Goal: Information Seeking & Learning: Learn about a topic

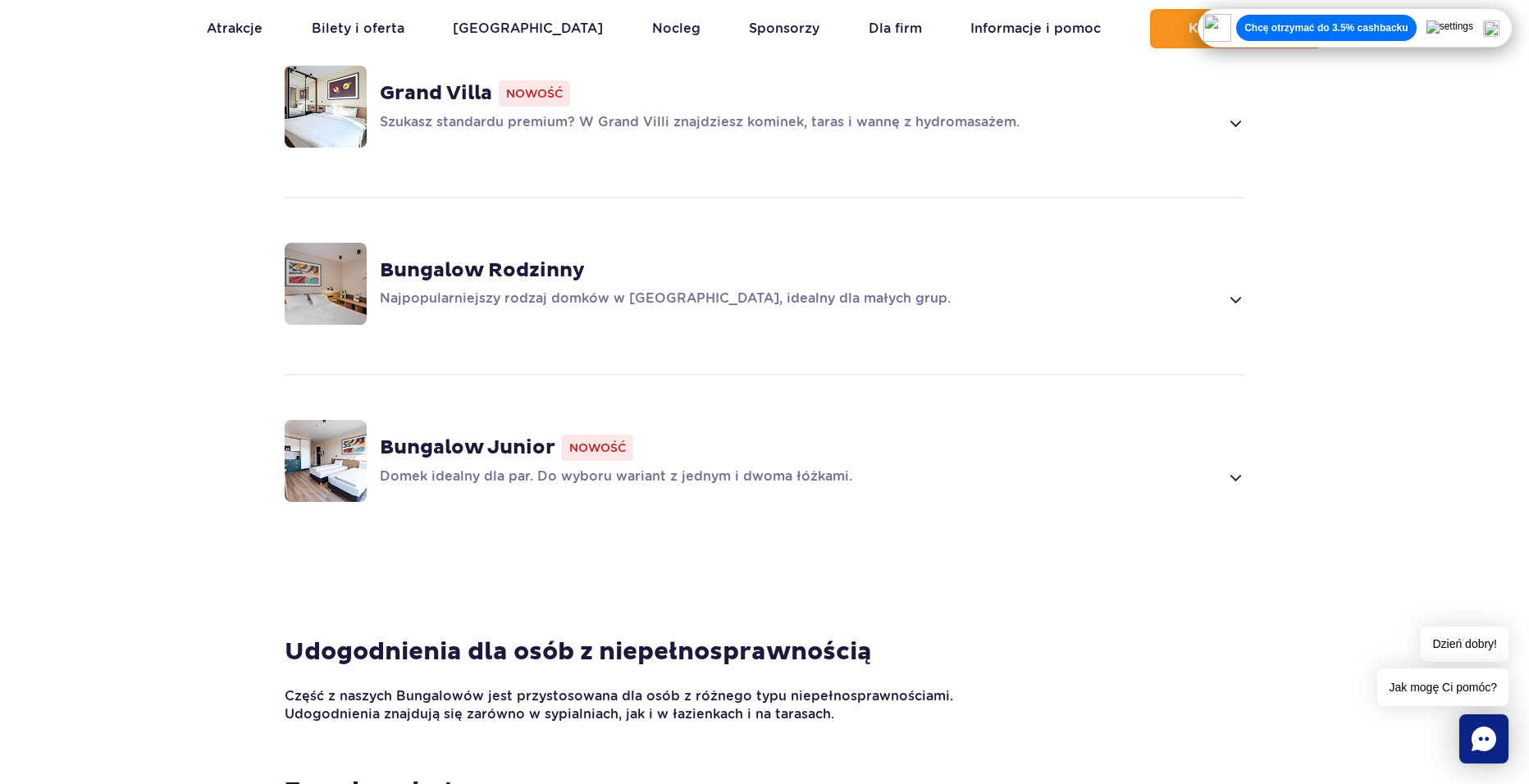
scroll to position [1230, 0]
click at [691, 288] on p "Najpopularniejszy rodzaj domków w [GEOGRAPHIC_DATA], idealny dla małych grup." at bounding box center [799, 298] width 839 height 20
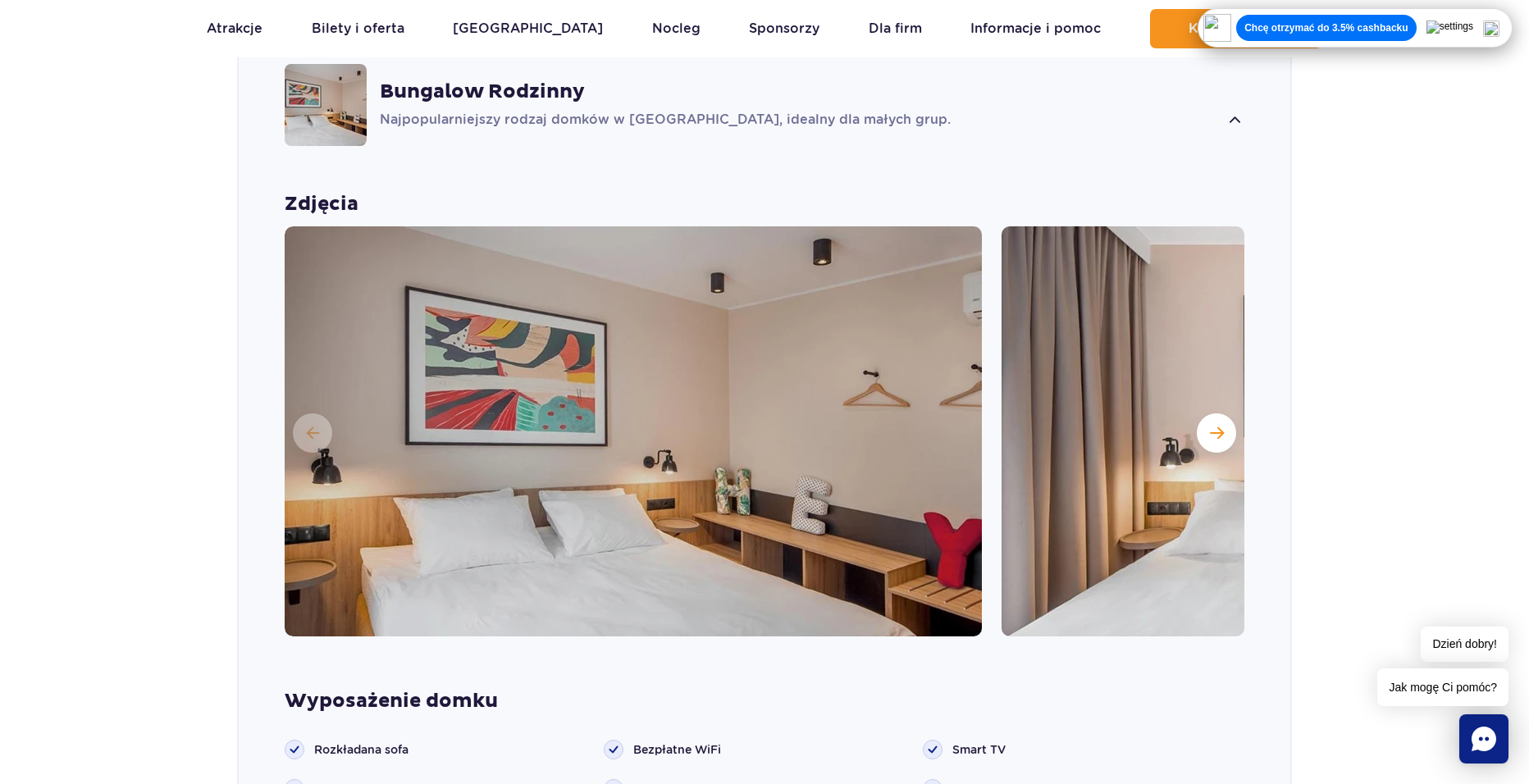
scroll to position [1402, 0]
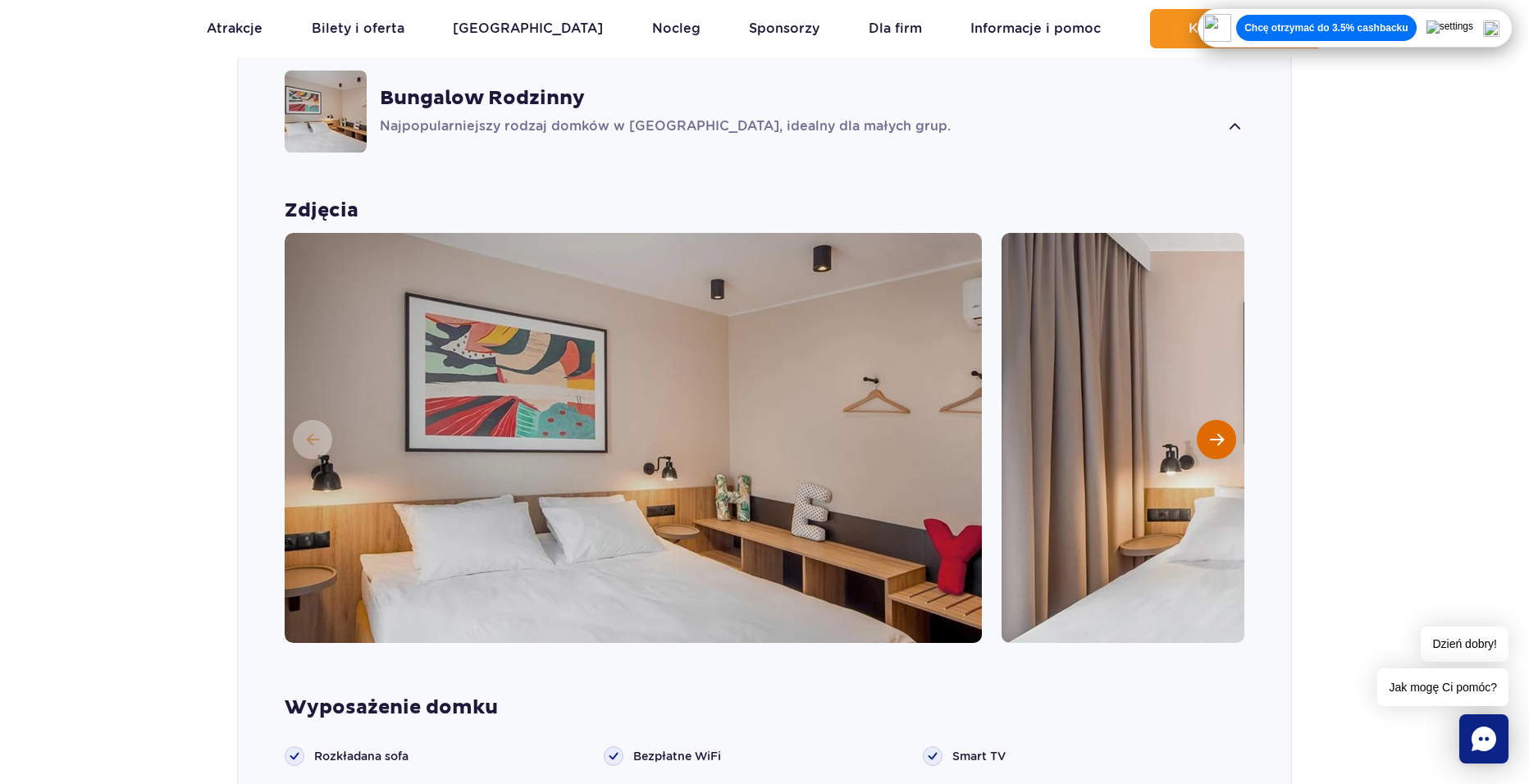
click at [1213, 432] on span "Następny slajd" at bounding box center [1217, 440] width 14 height 15
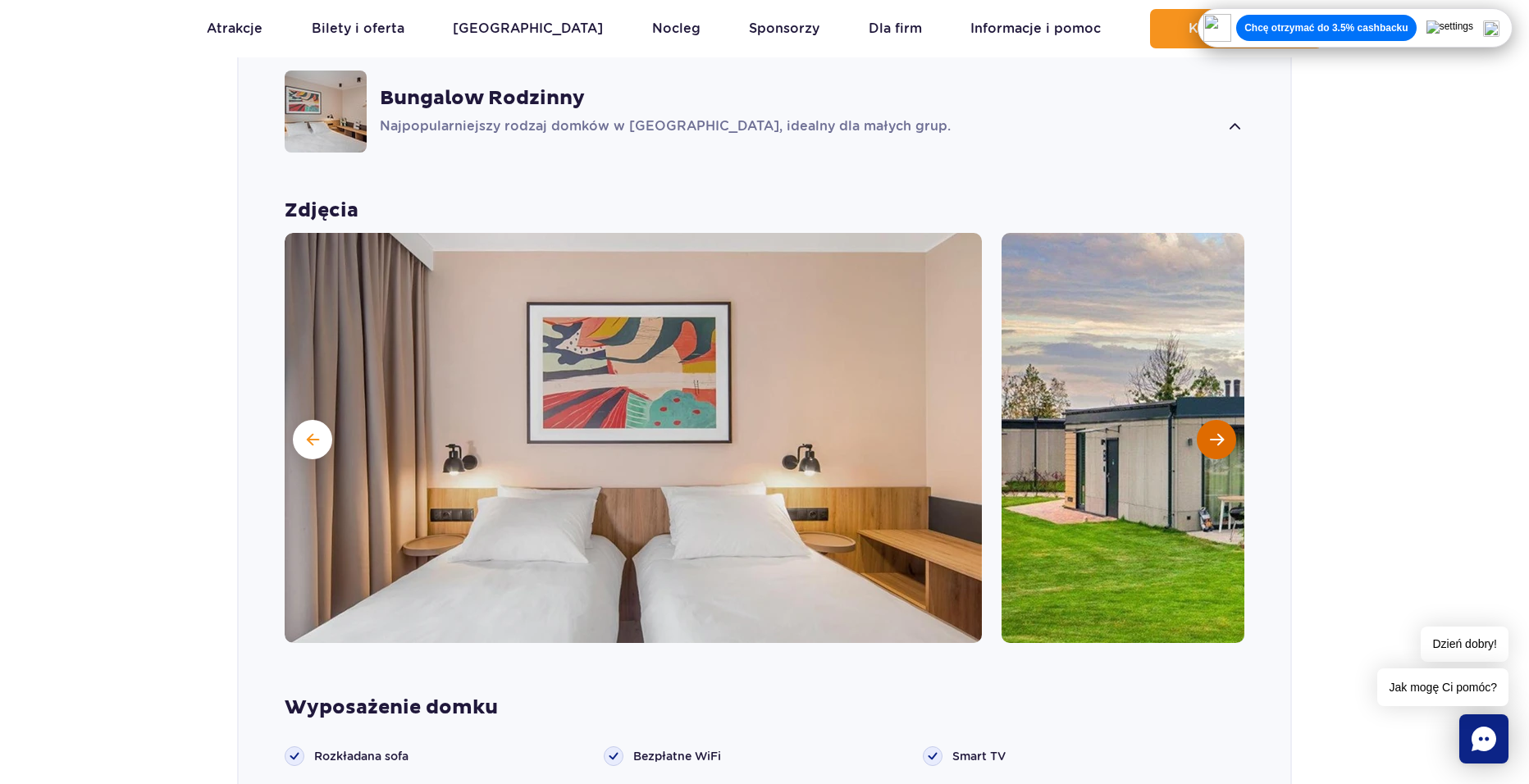
click at [1213, 432] on span "Następny slajd" at bounding box center [1217, 440] width 14 height 15
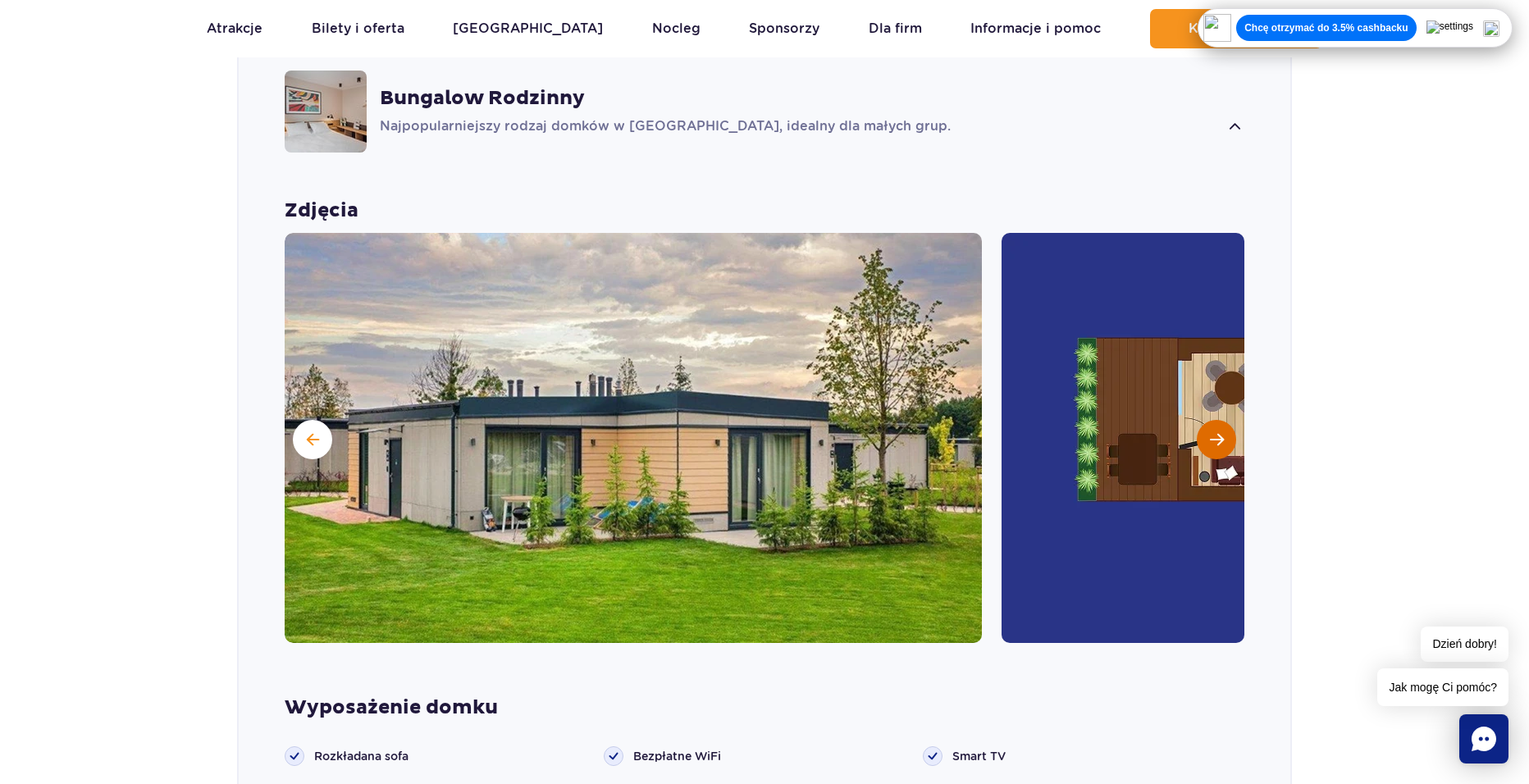
click at [1213, 432] on span "Następny slajd" at bounding box center [1217, 440] width 14 height 15
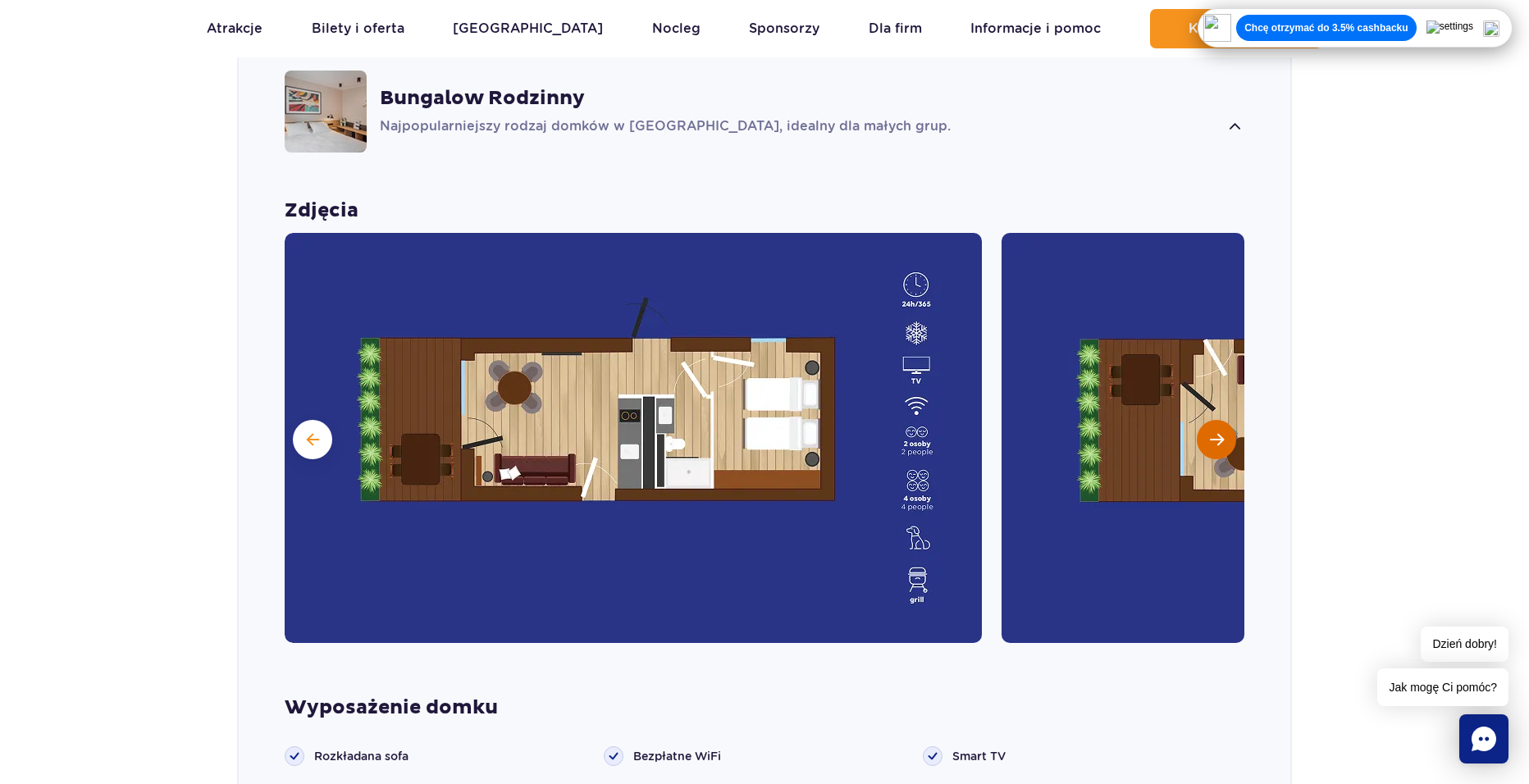
click at [1213, 432] on span "Następny slajd" at bounding box center [1217, 440] width 14 height 15
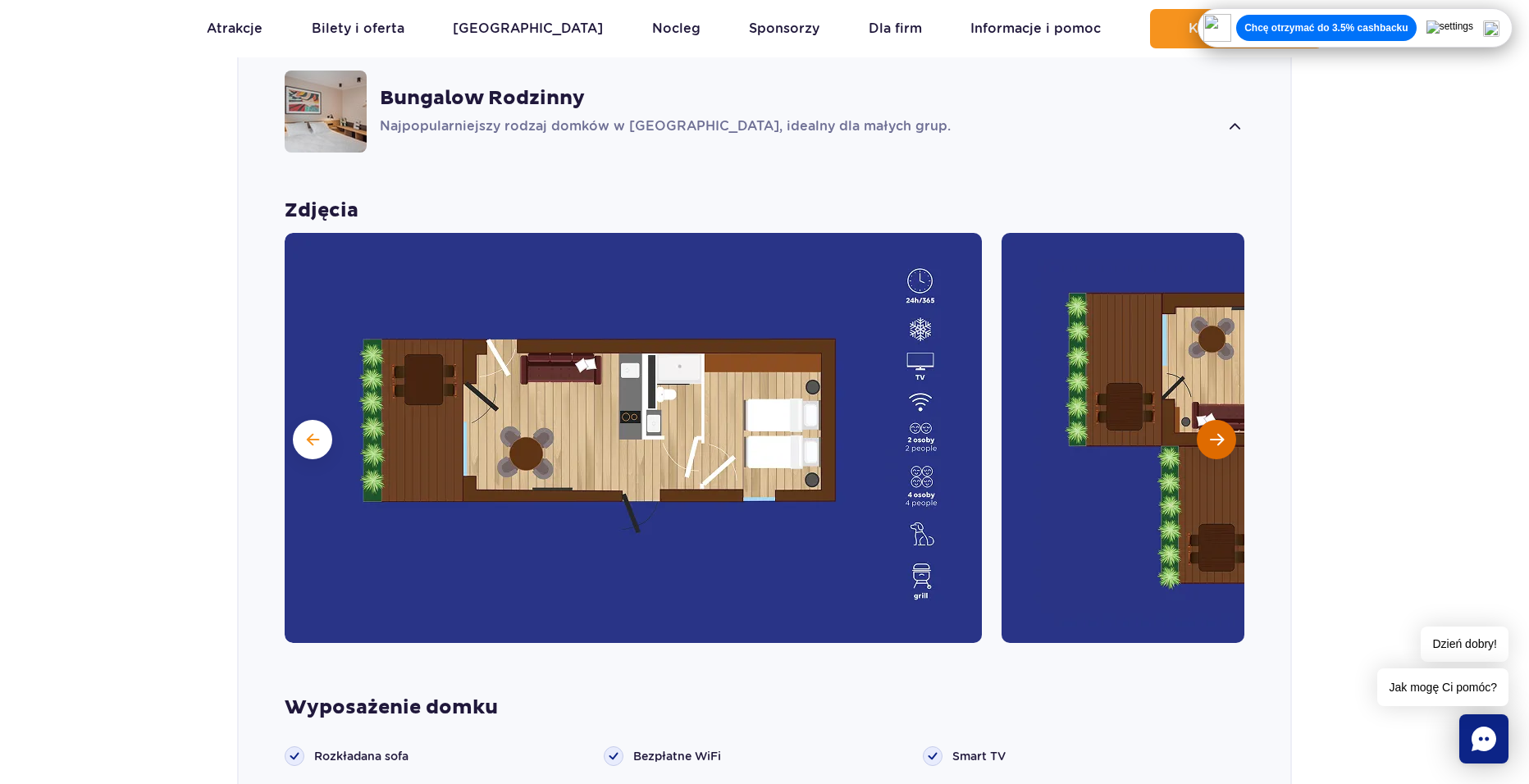
click at [1213, 432] on span "Następny slajd" at bounding box center [1217, 440] width 14 height 15
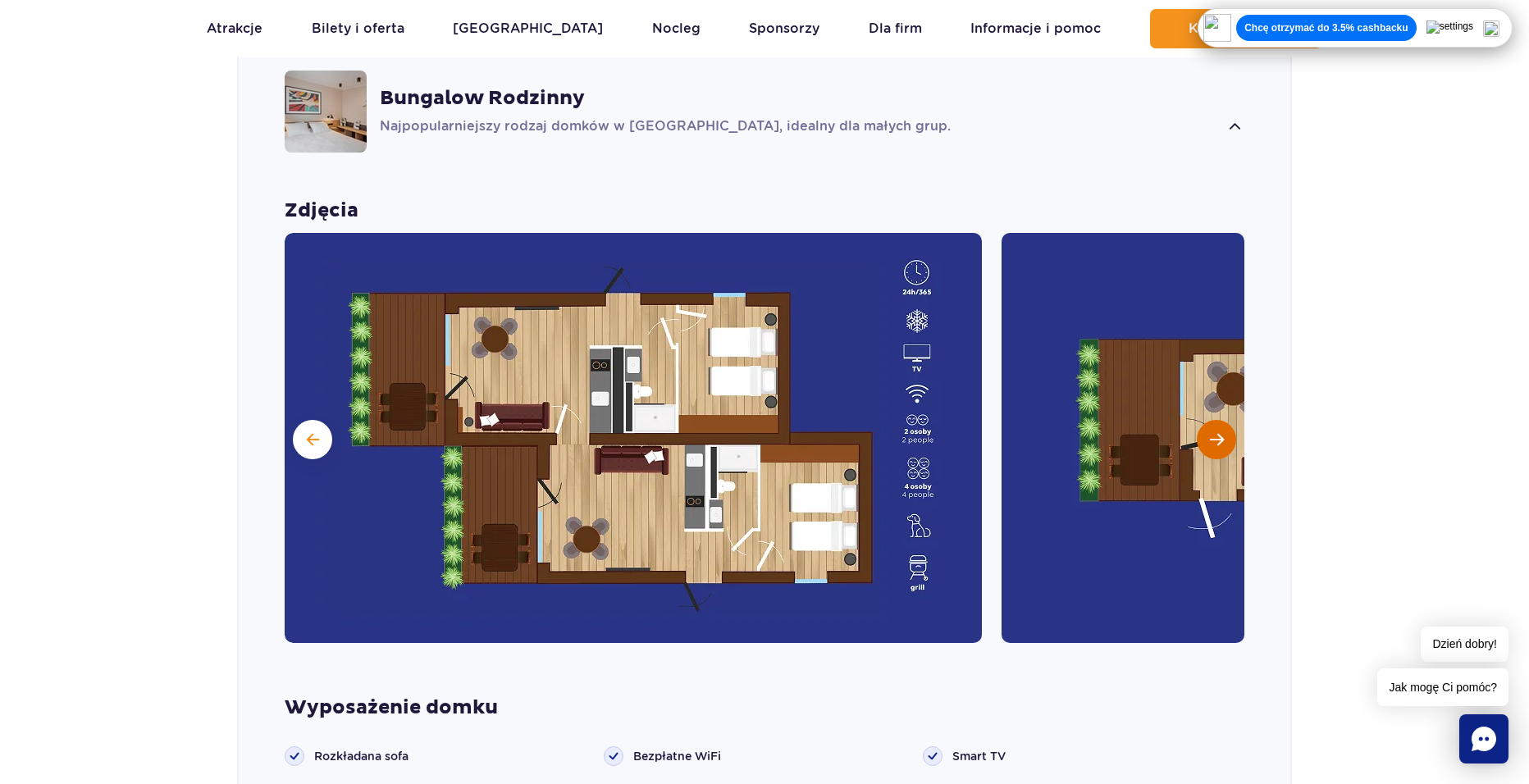
click at [1213, 432] on span "Następny slajd" at bounding box center [1217, 440] width 14 height 15
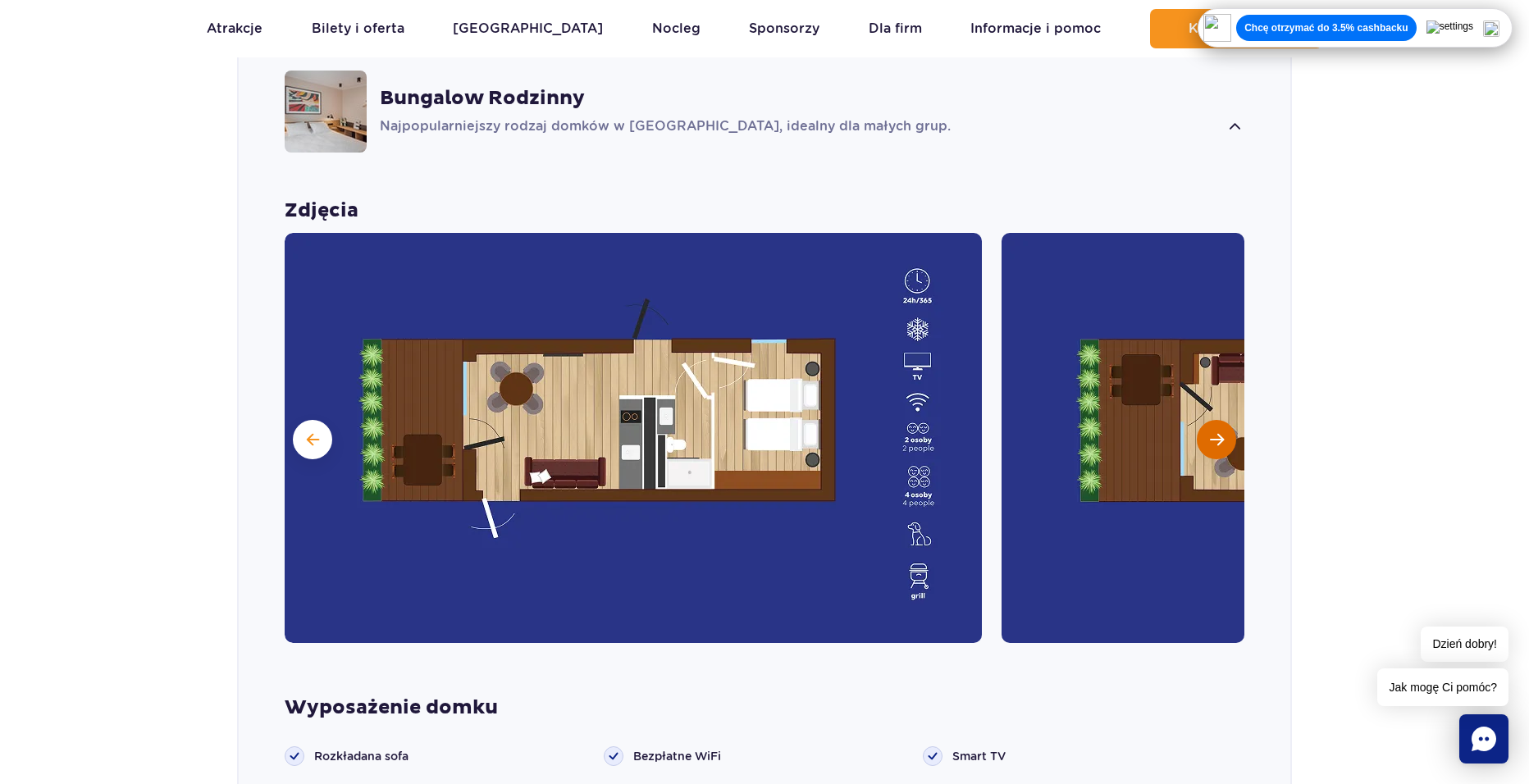
click at [1213, 432] on span "Następny slajd" at bounding box center [1217, 440] width 14 height 15
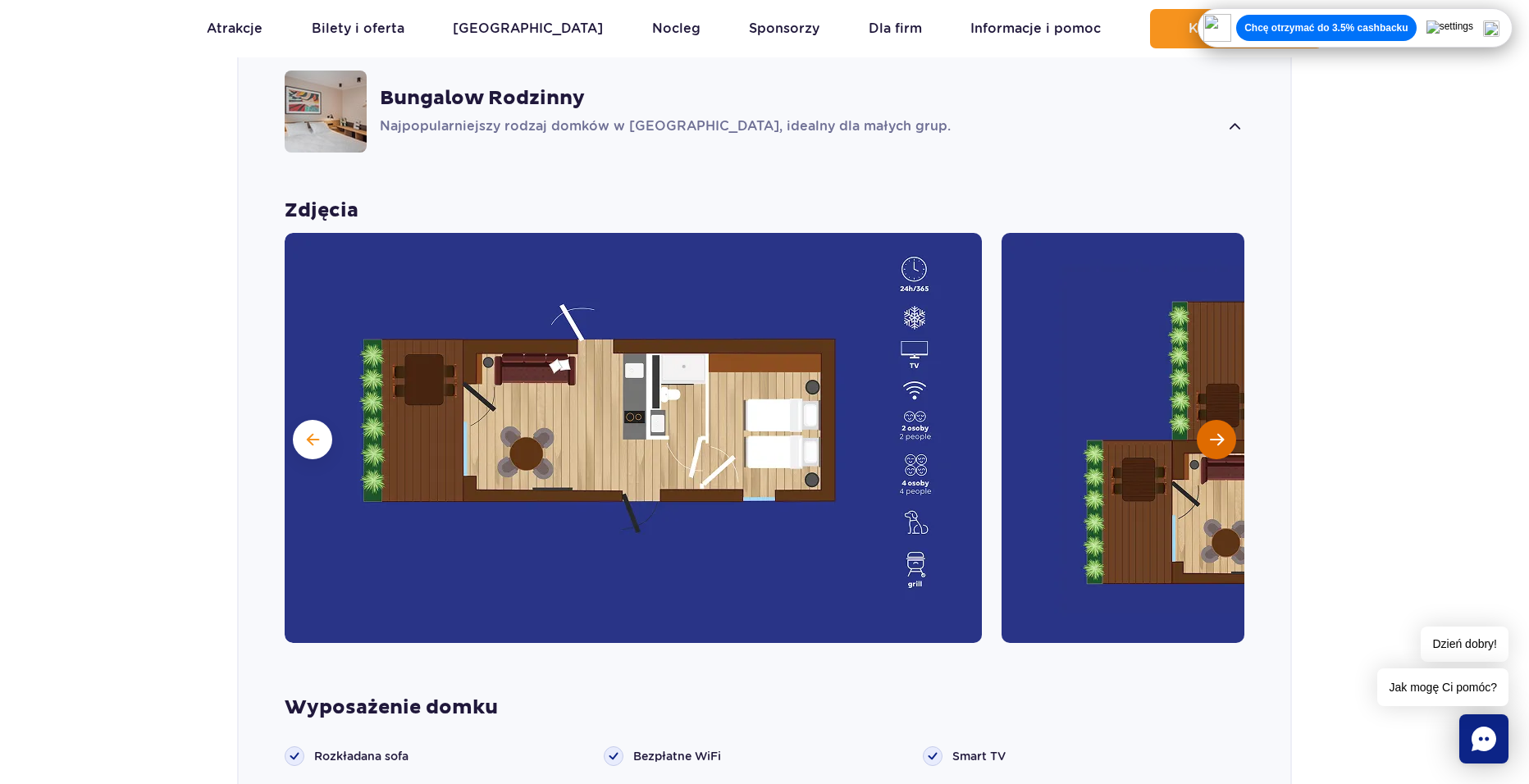
click at [1213, 432] on span "Następny slajd" at bounding box center [1217, 440] width 14 height 15
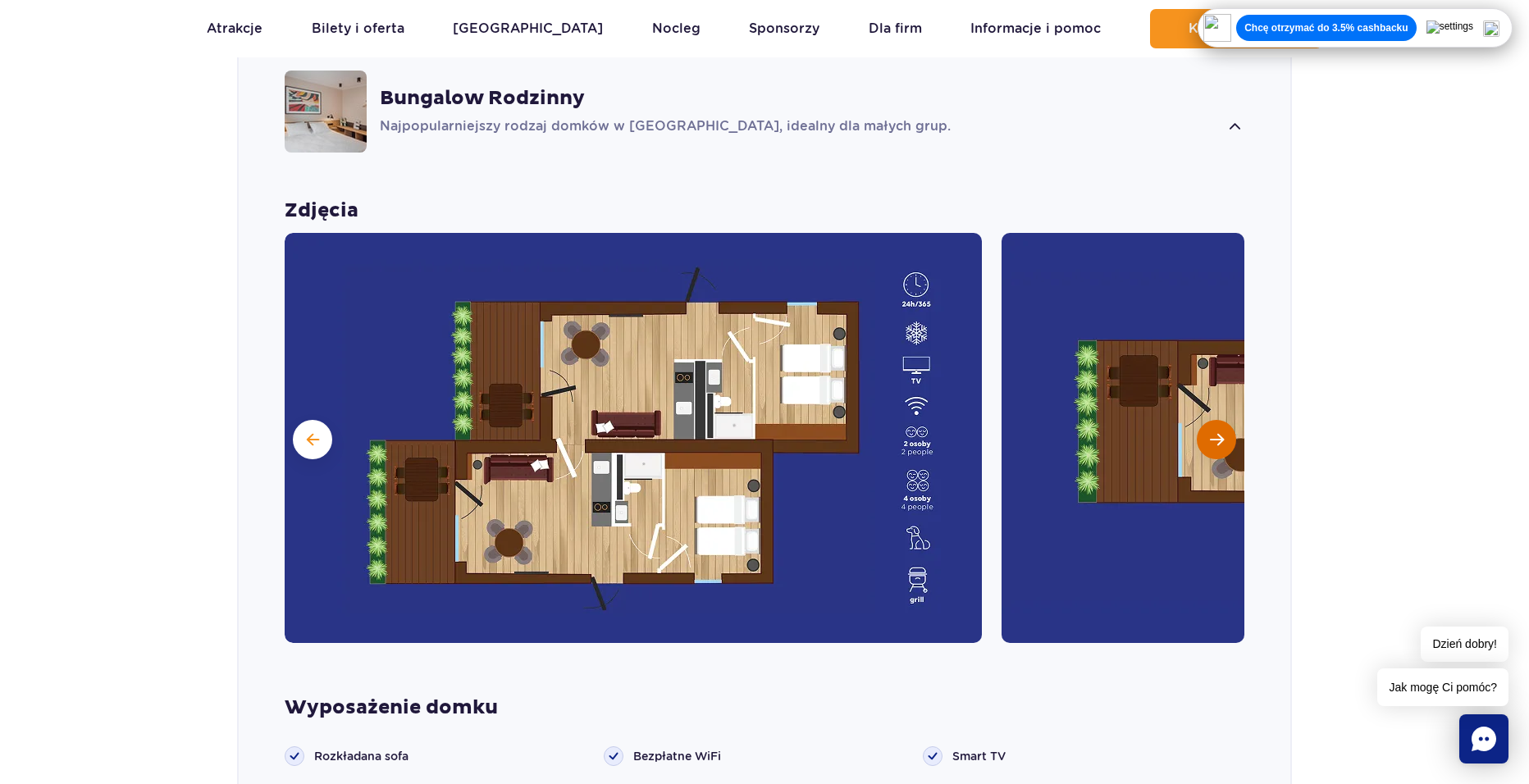
click at [1213, 432] on span "Następny slajd" at bounding box center [1217, 440] width 14 height 15
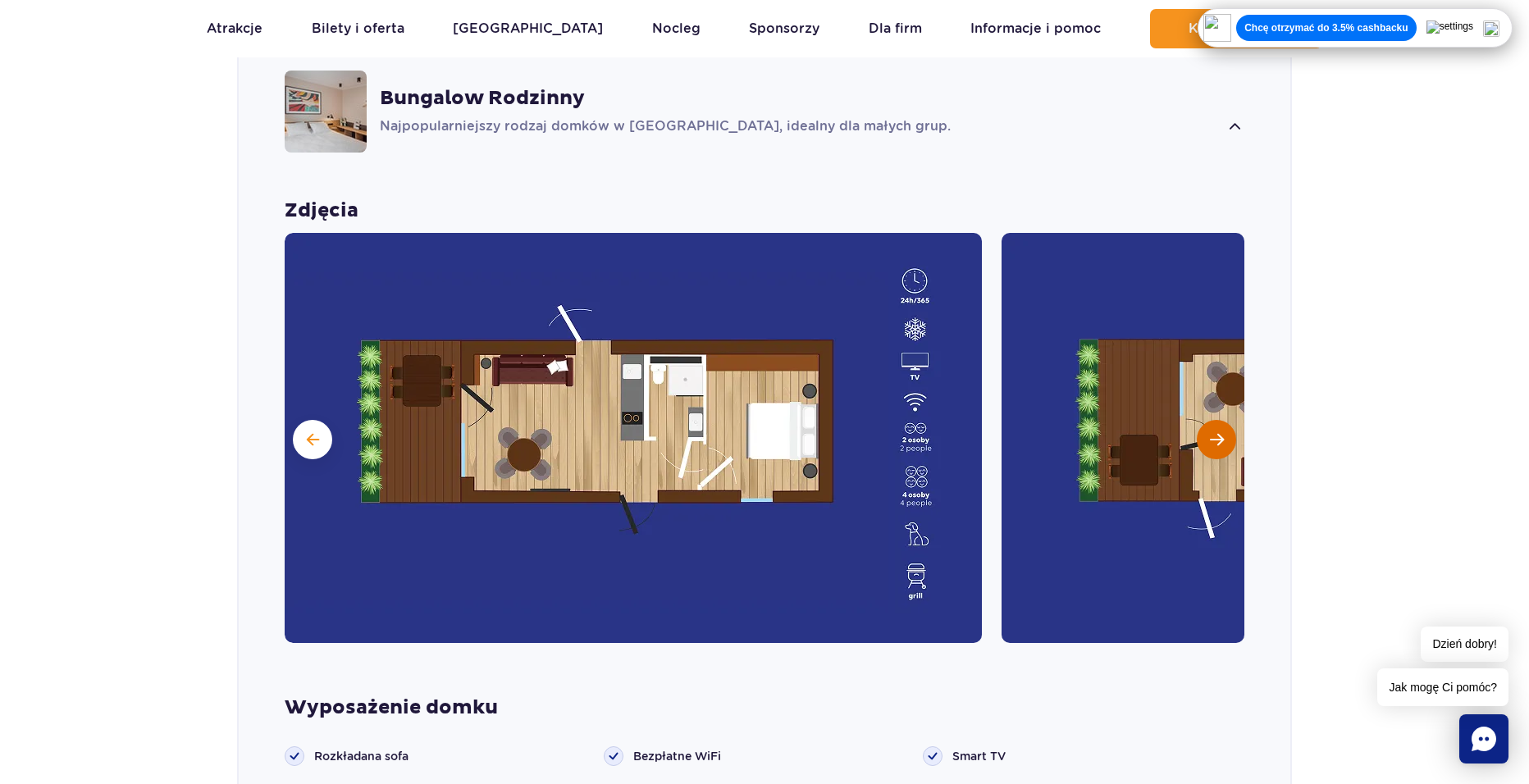
click at [1213, 432] on span "Następny slajd" at bounding box center [1217, 440] width 14 height 15
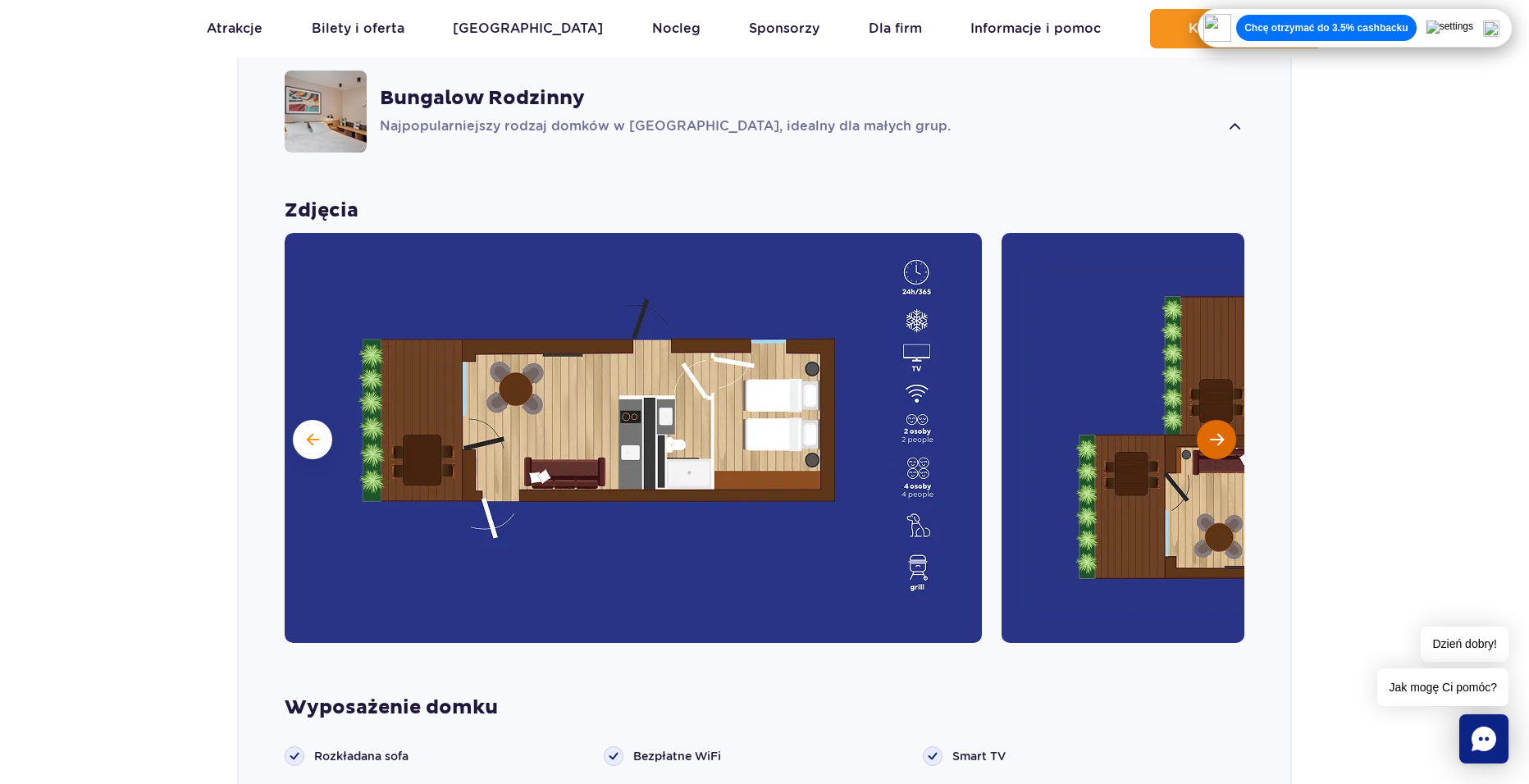
click at [1213, 432] on span "Następny slajd" at bounding box center [1217, 440] width 14 height 15
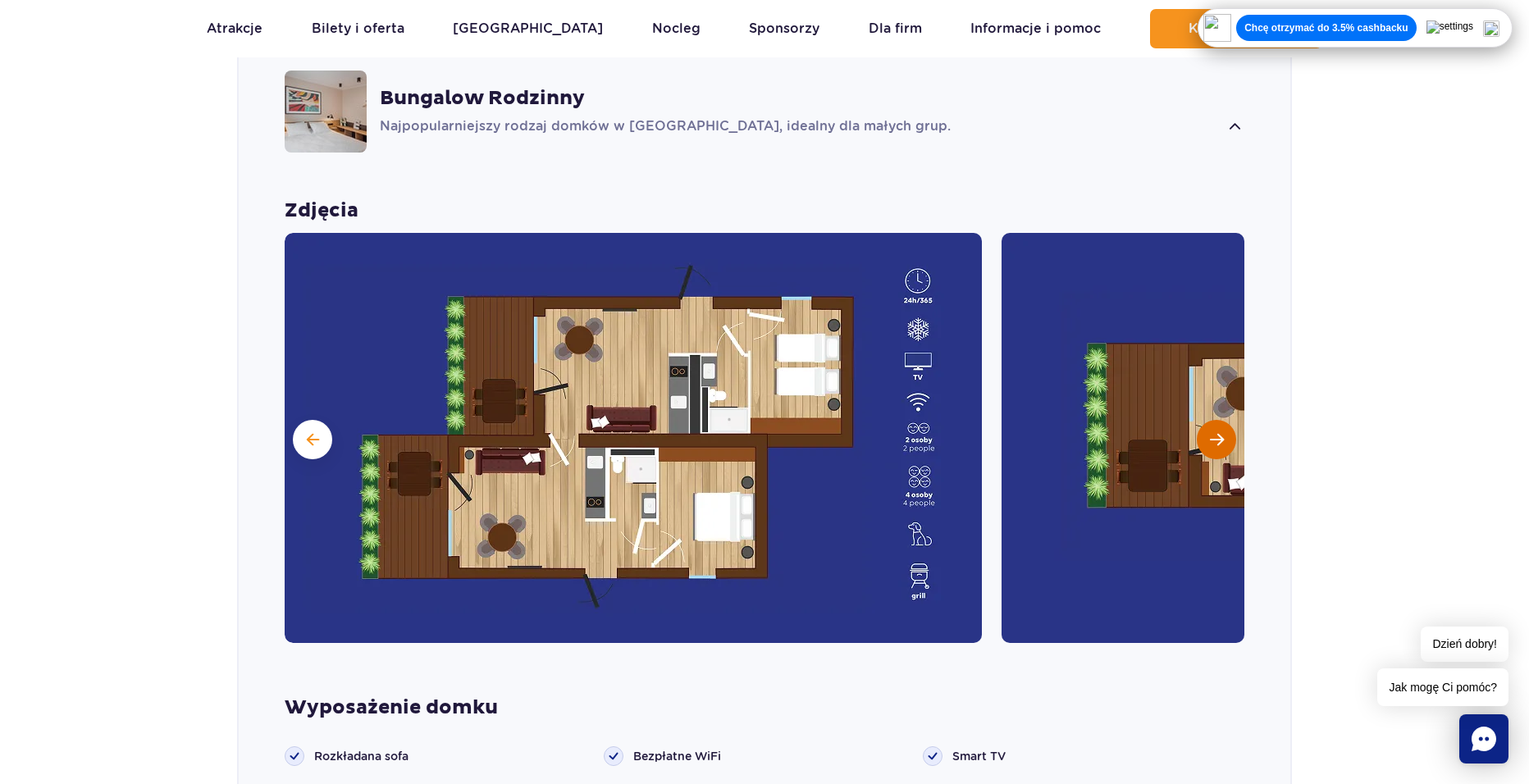
click at [1213, 432] on span "Następny slajd" at bounding box center [1217, 440] width 14 height 15
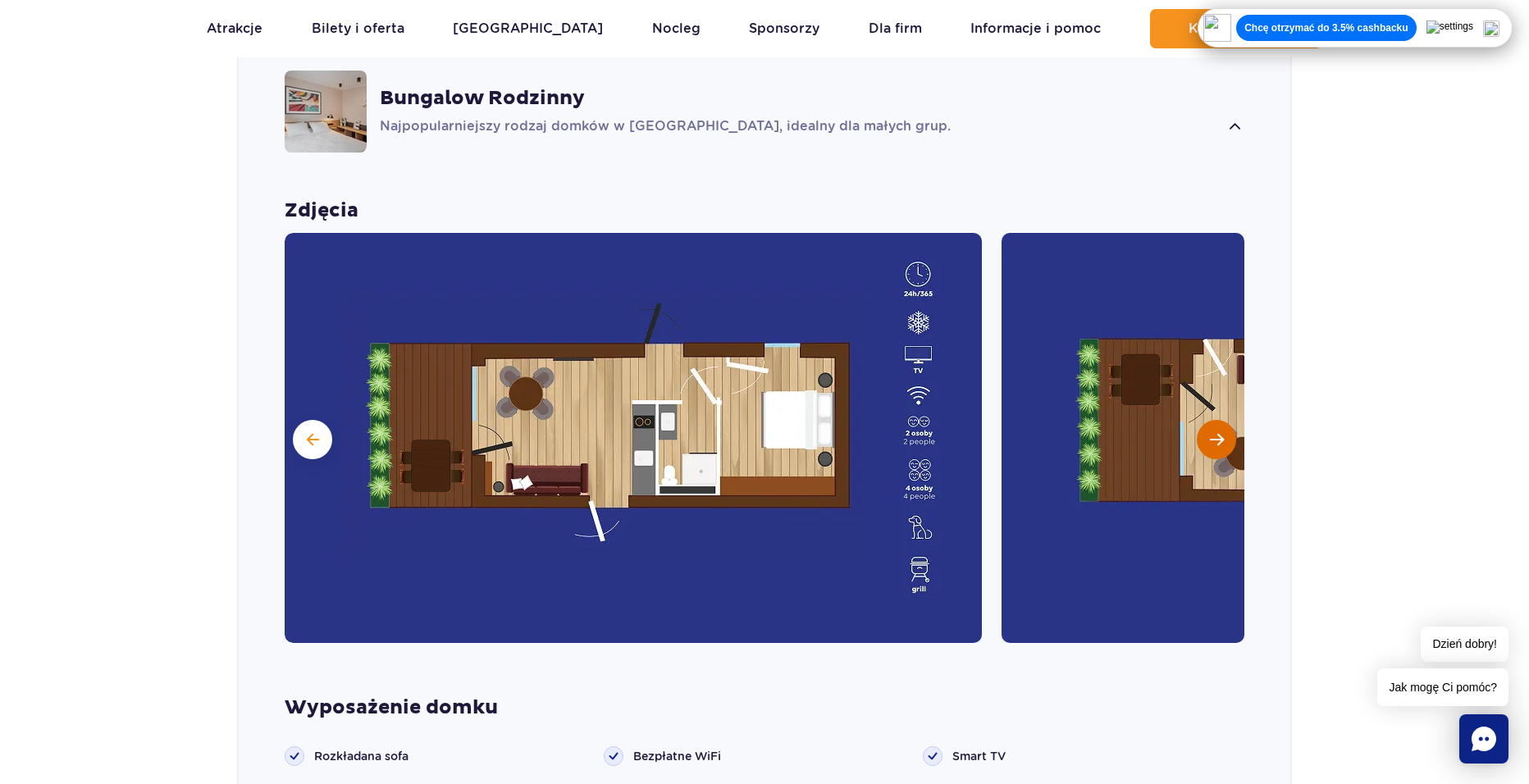
click at [1213, 432] on span "Następny slajd" at bounding box center [1217, 440] width 14 height 15
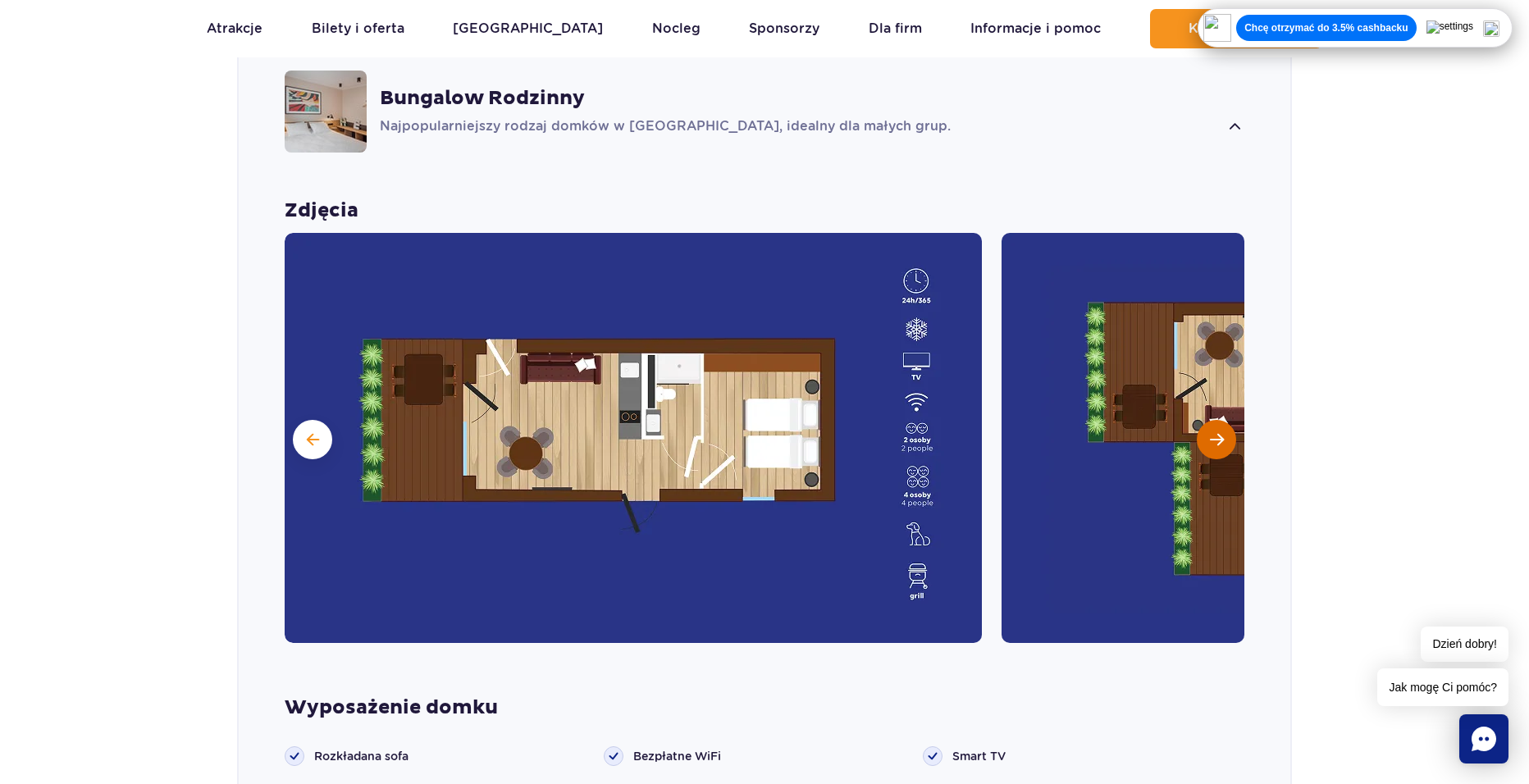
click at [1213, 432] on span "Następny slajd" at bounding box center [1217, 440] width 14 height 15
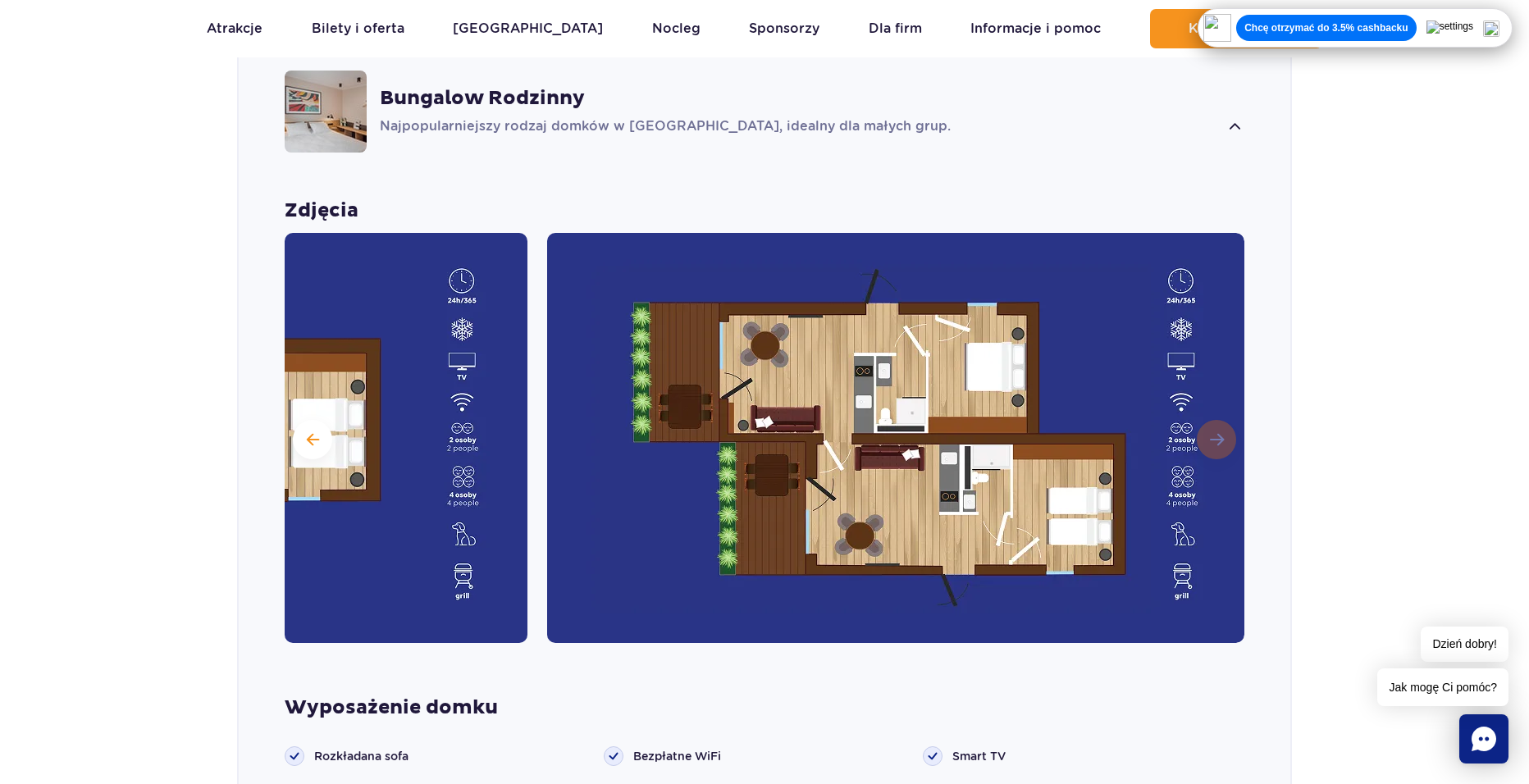
click at [1213, 417] on img at bounding box center [896, 437] width 697 height 410
click at [308, 420] on button at bounding box center [312, 440] width 39 height 39
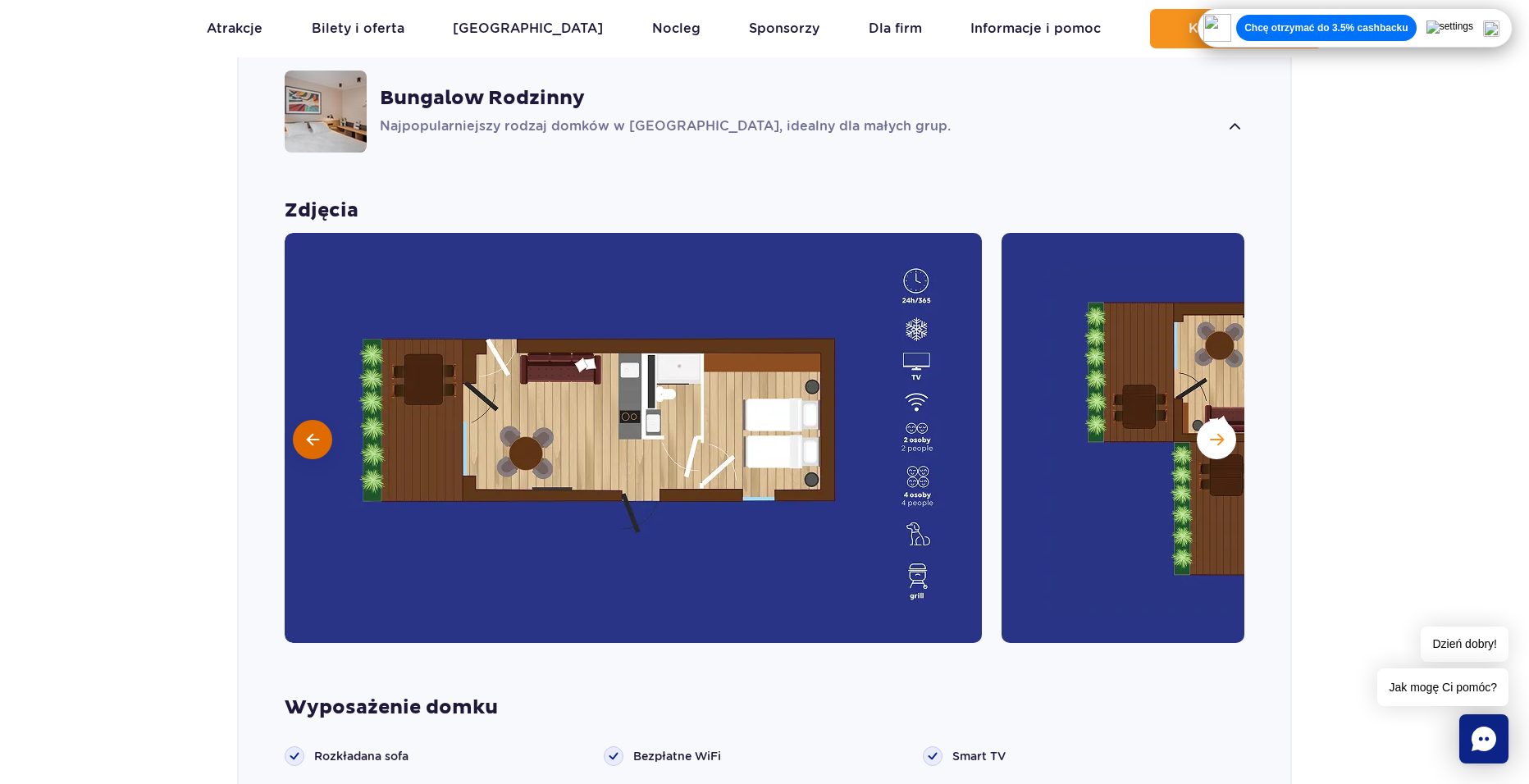
click at [311, 420] on button at bounding box center [312, 440] width 39 height 39
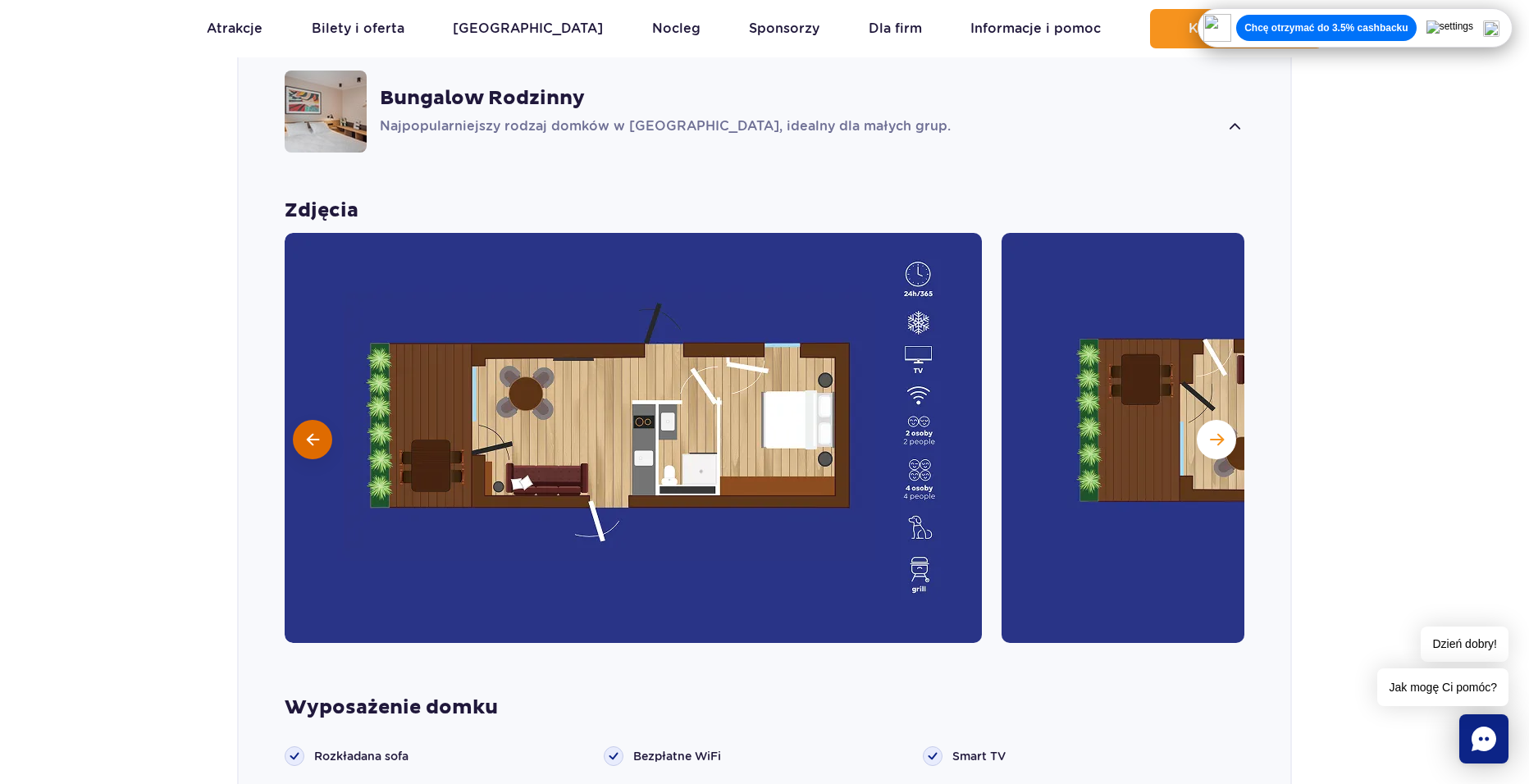
click at [311, 420] on button at bounding box center [312, 440] width 39 height 39
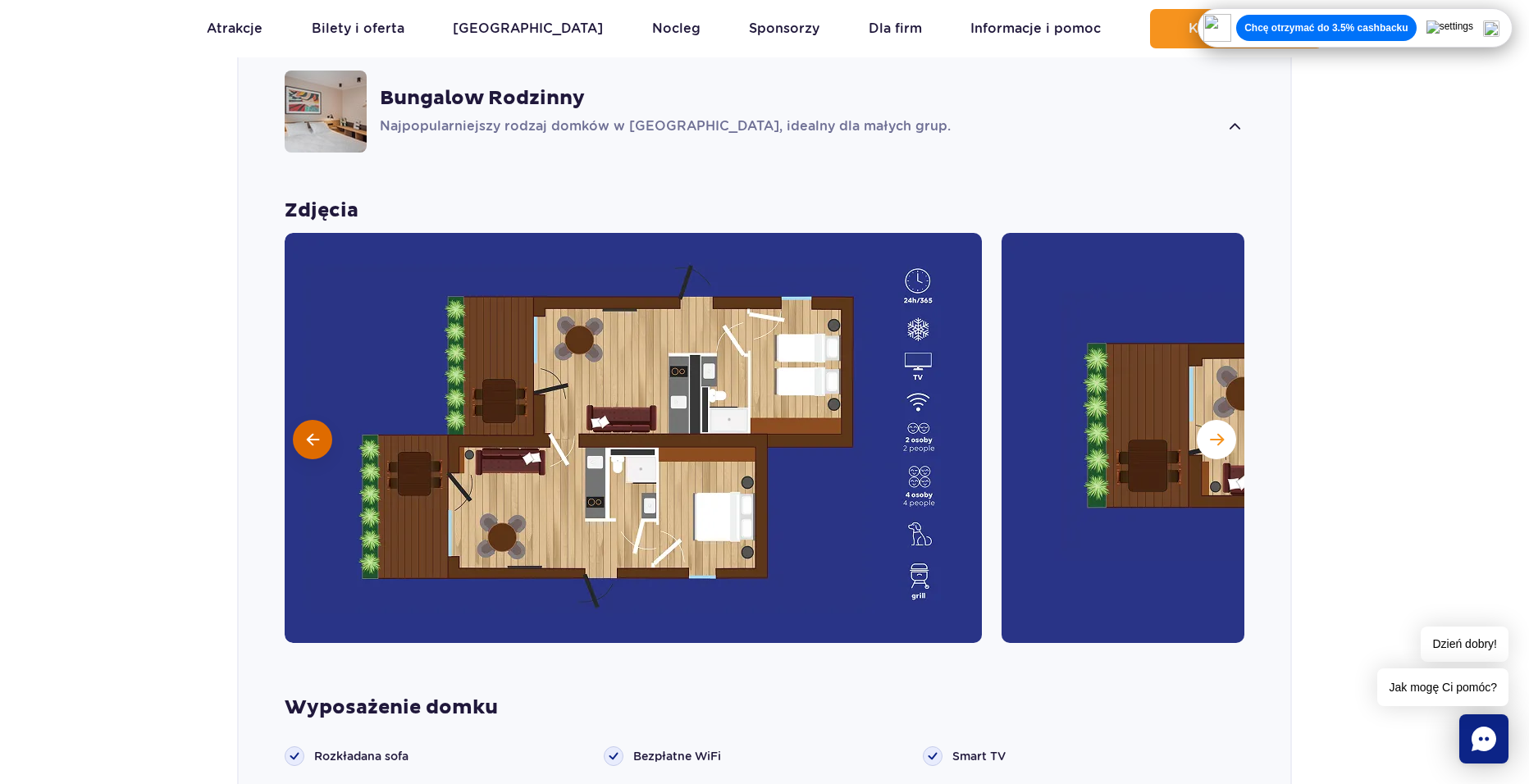
click at [311, 420] on button at bounding box center [312, 440] width 39 height 39
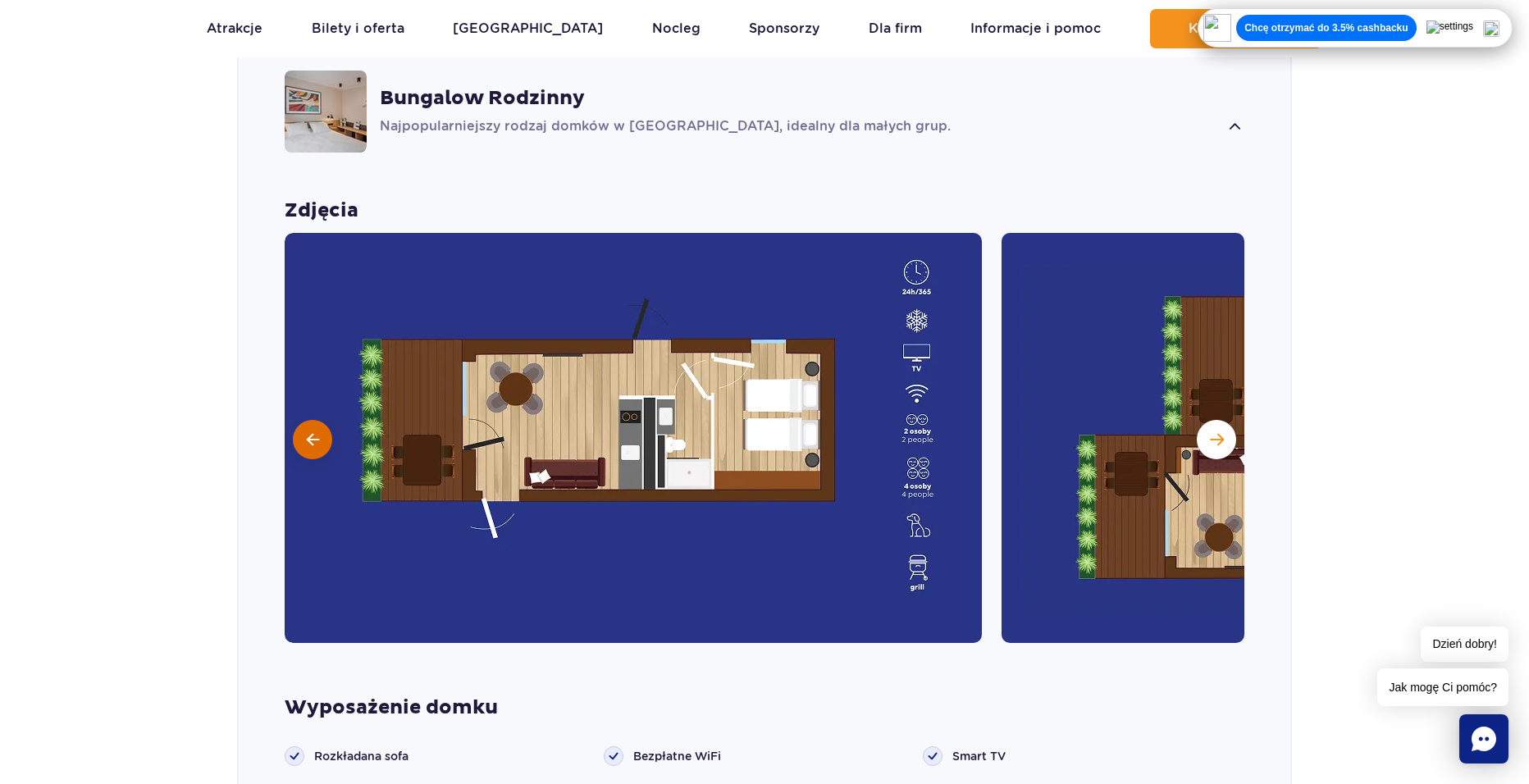
click at [311, 420] on button at bounding box center [312, 440] width 39 height 39
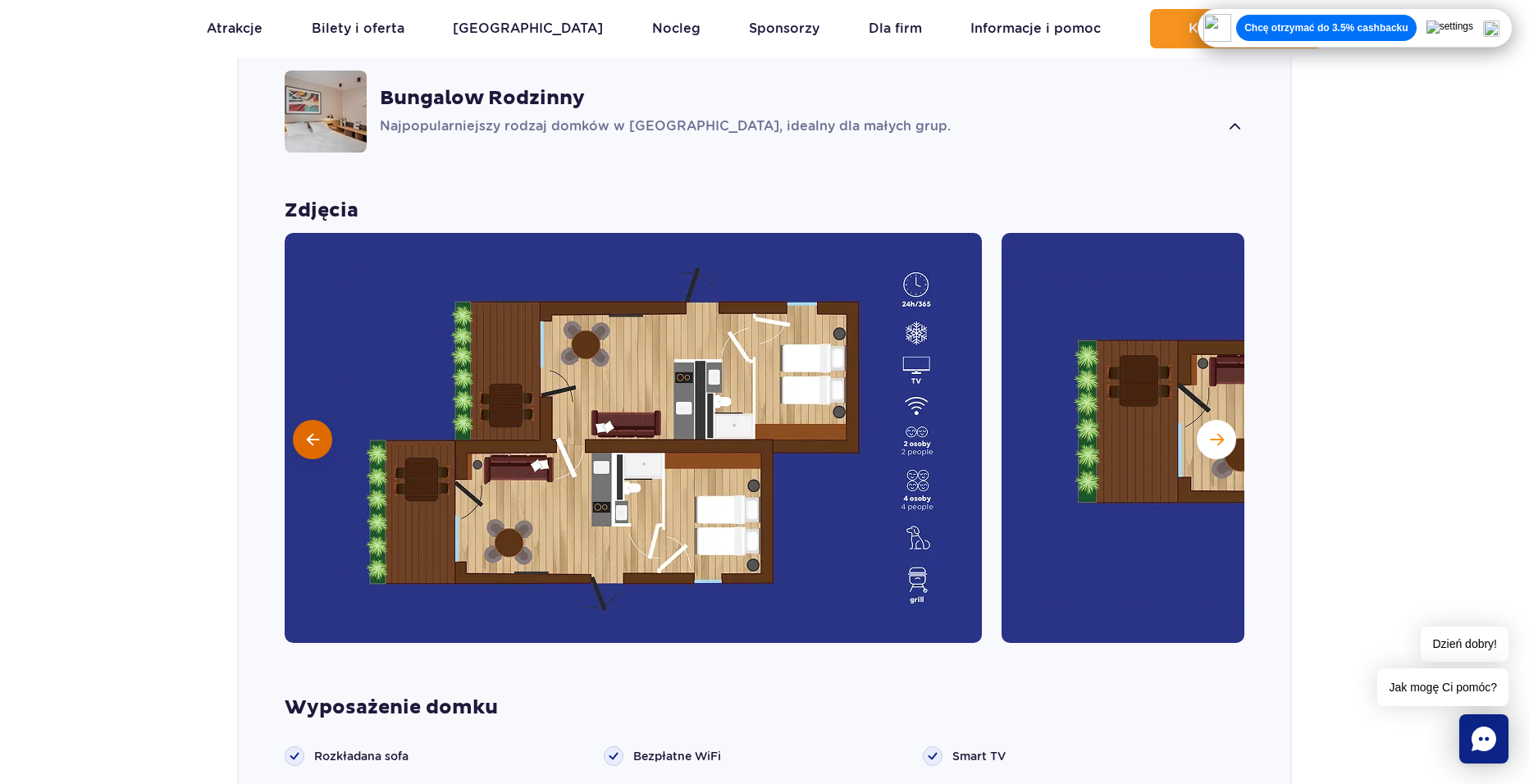
click at [311, 420] on button at bounding box center [312, 440] width 39 height 39
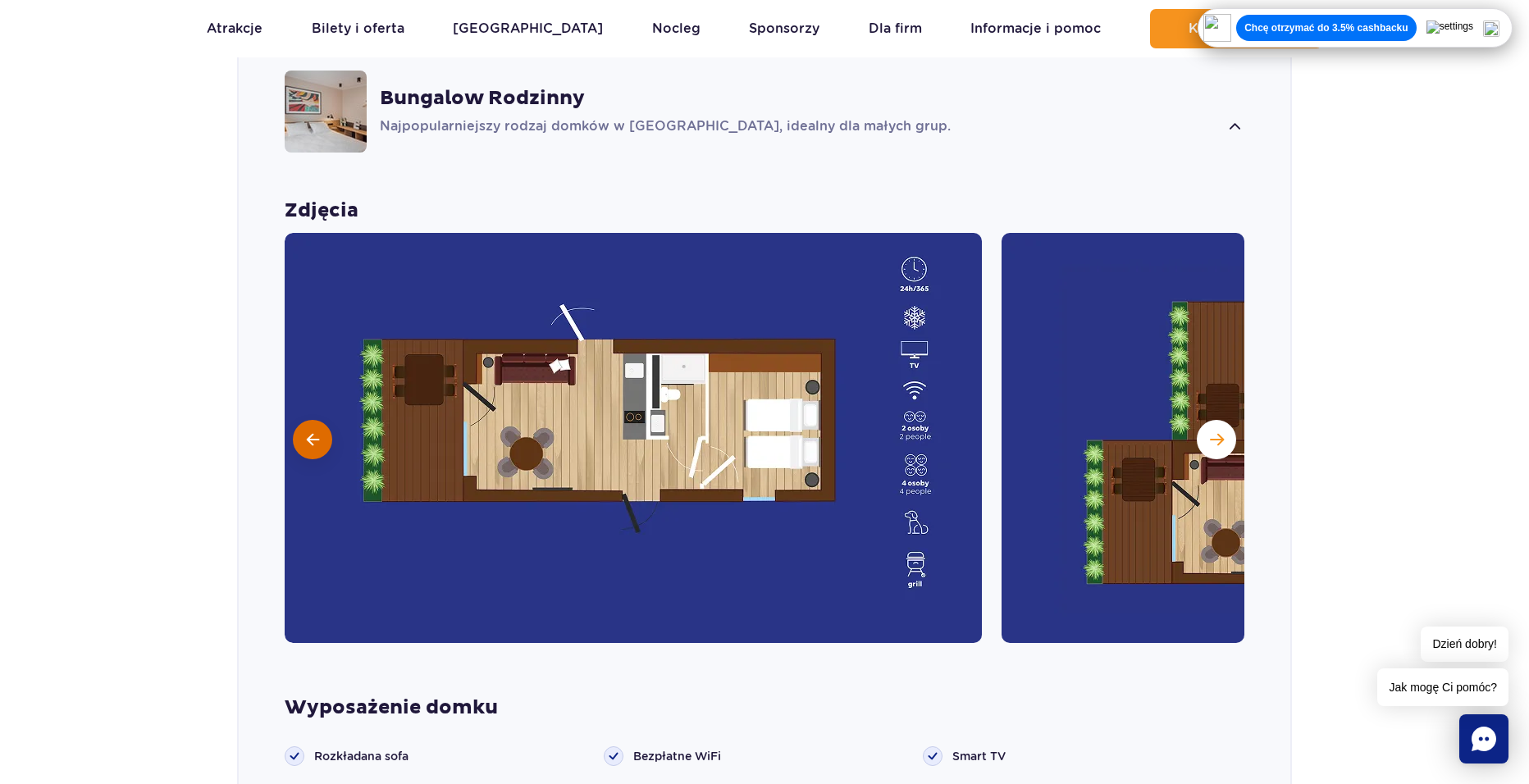
click at [311, 420] on button at bounding box center [312, 440] width 39 height 39
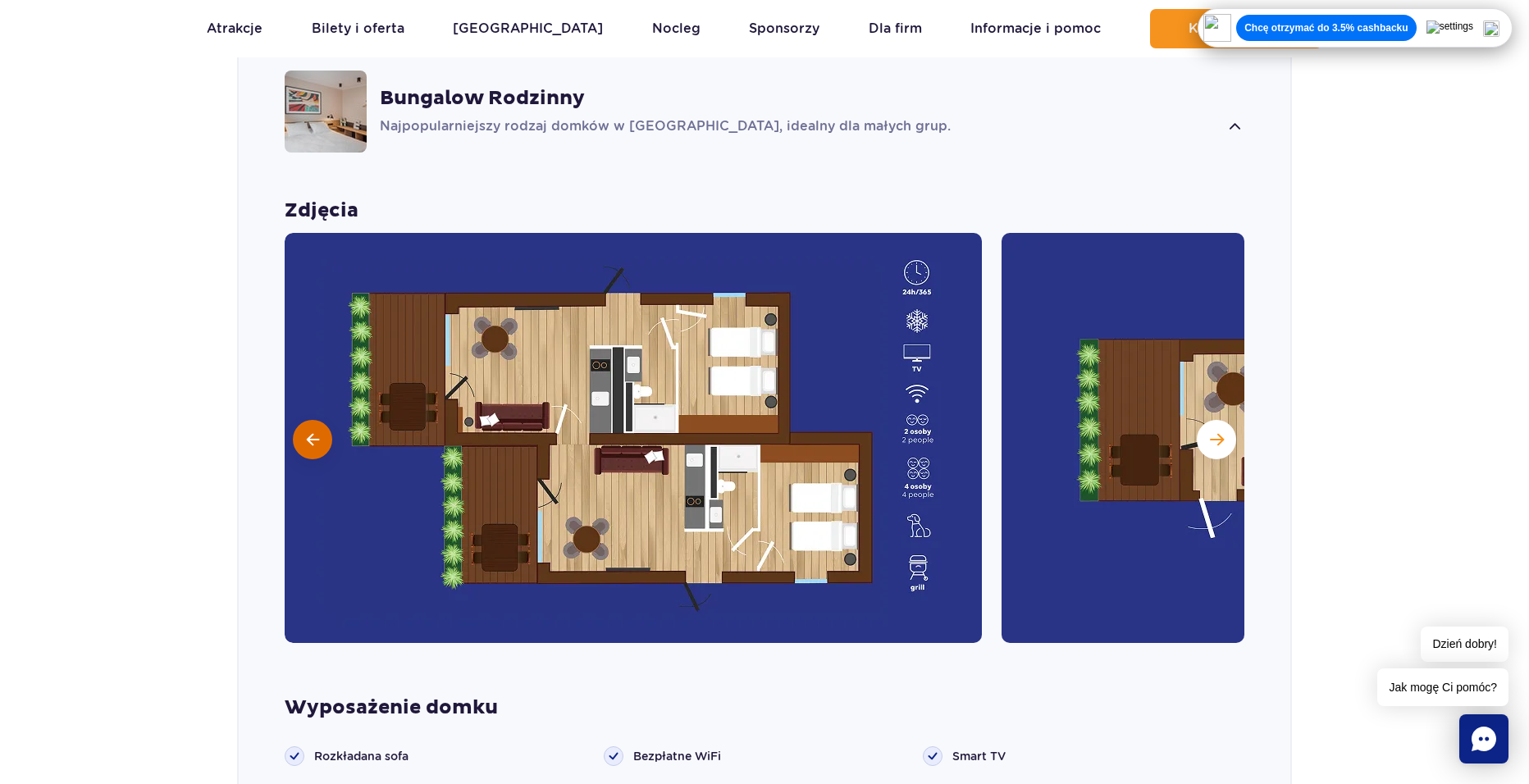
click at [311, 420] on button at bounding box center [312, 440] width 39 height 39
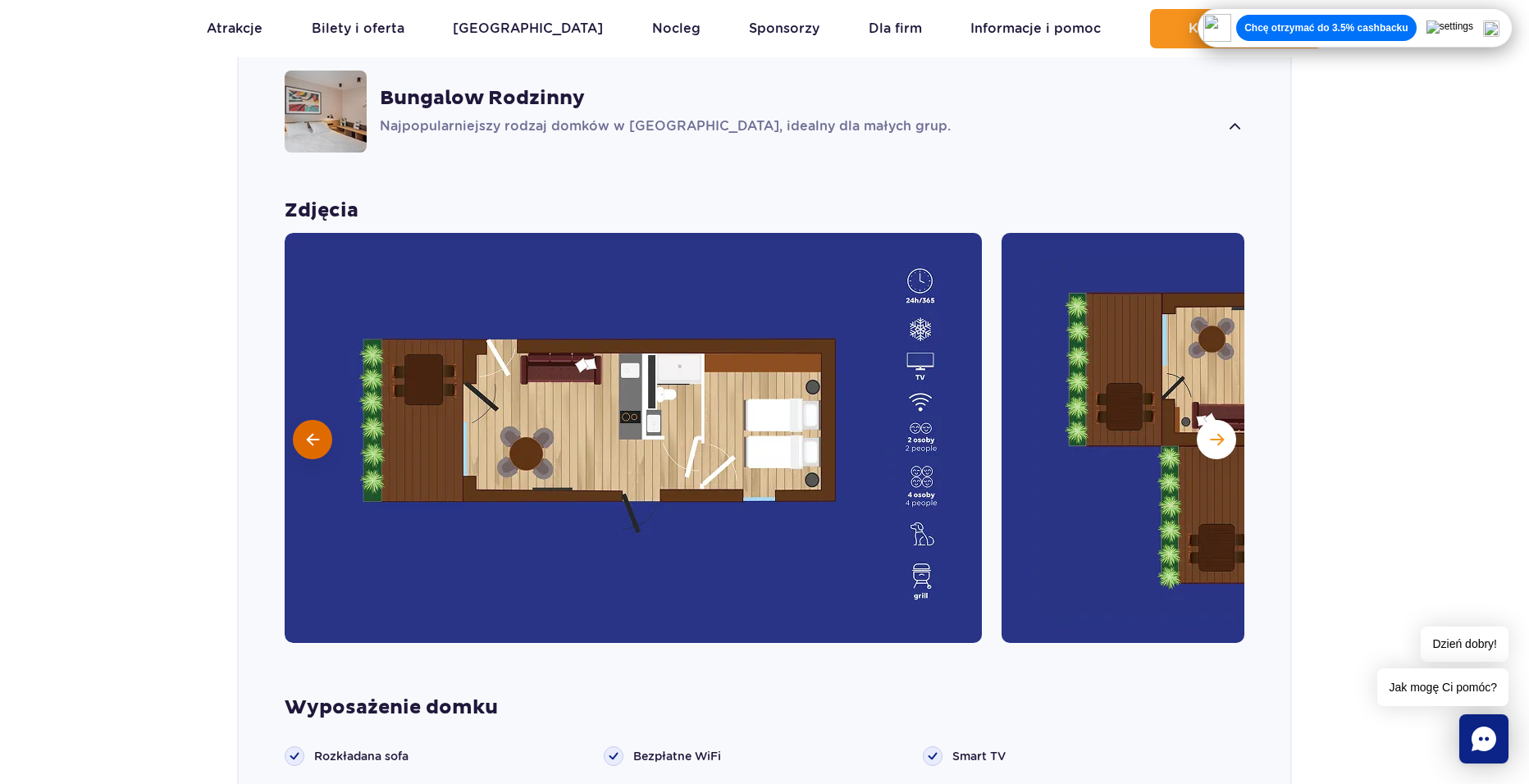
click at [311, 420] on button at bounding box center [312, 440] width 39 height 39
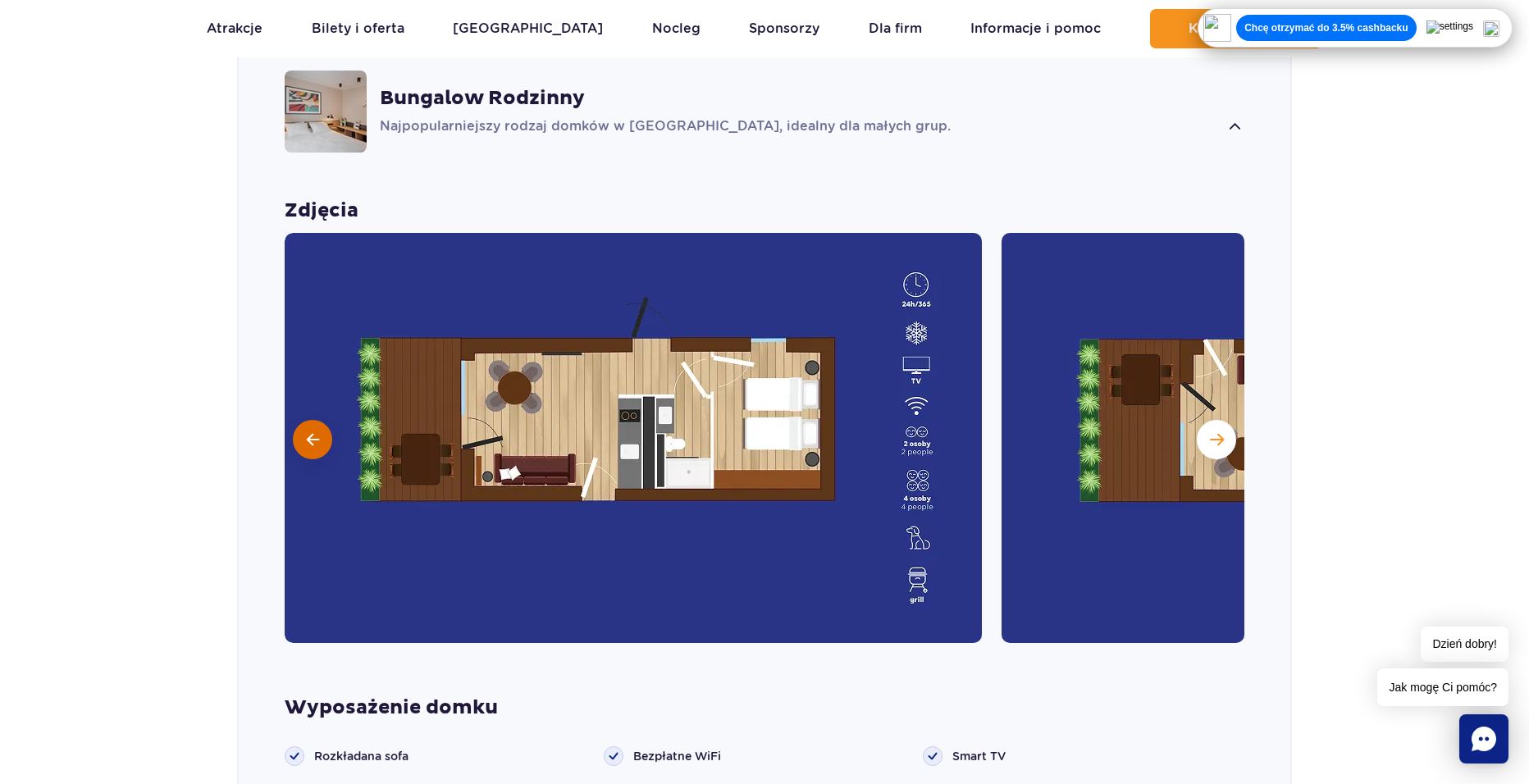
click at [311, 420] on button at bounding box center [312, 440] width 39 height 39
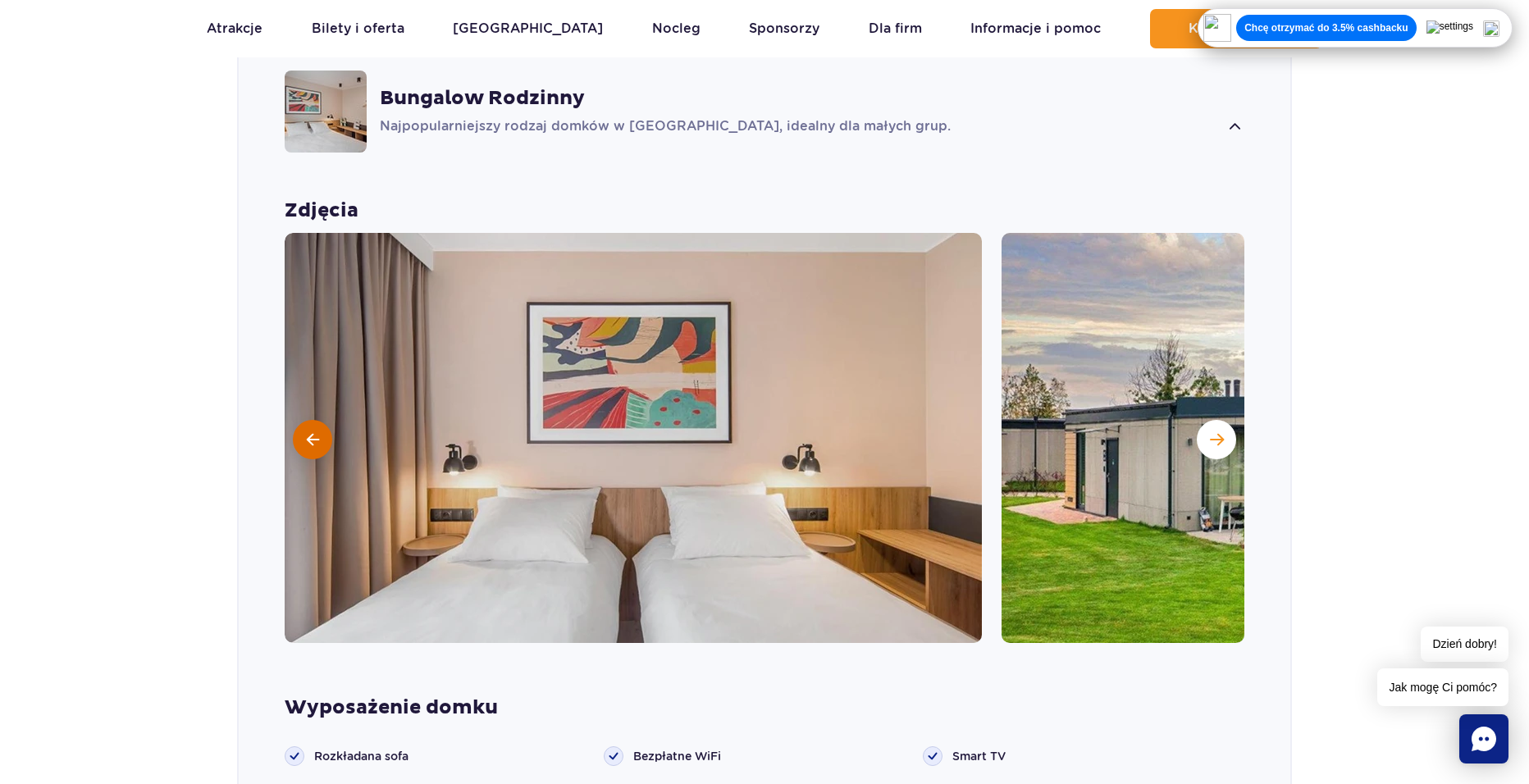
click at [311, 420] on button at bounding box center [312, 440] width 39 height 39
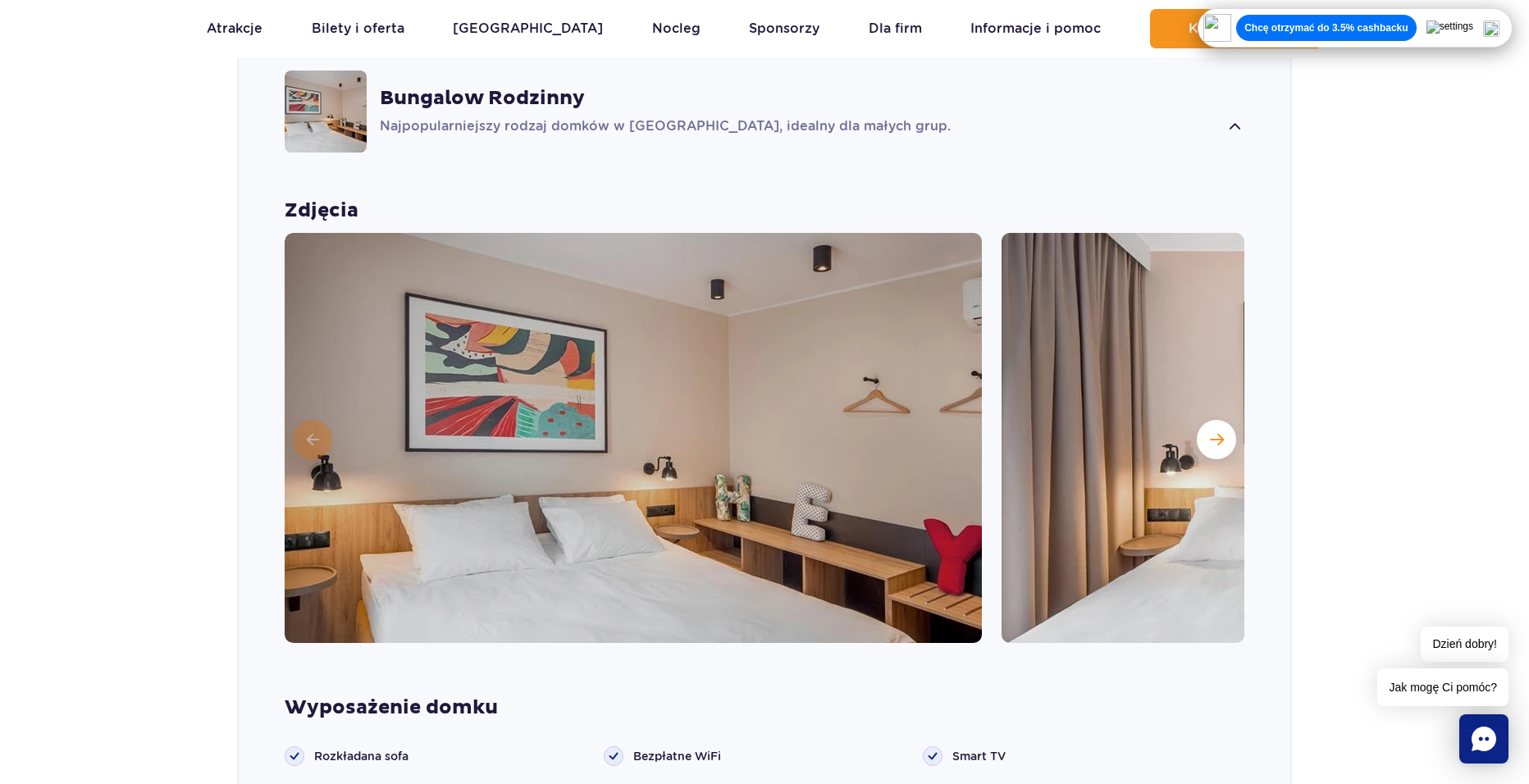
click at [311, 404] on img at bounding box center [633, 437] width 697 height 410
click at [1213, 432] on span "Następny slajd" at bounding box center [1217, 440] width 14 height 15
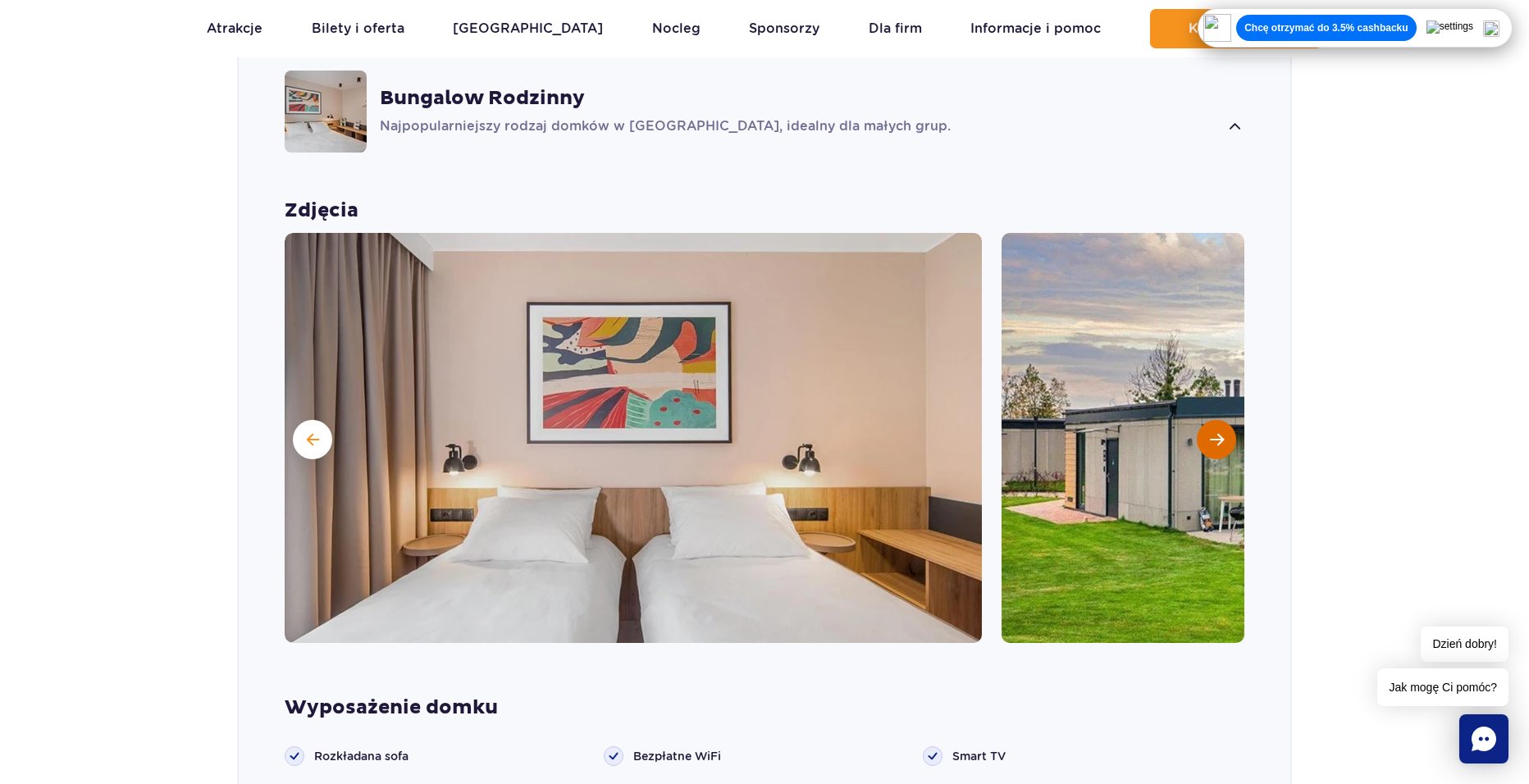
click at [1213, 432] on span "Następny slajd" at bounding box center [1217, 440] width 14 height 15
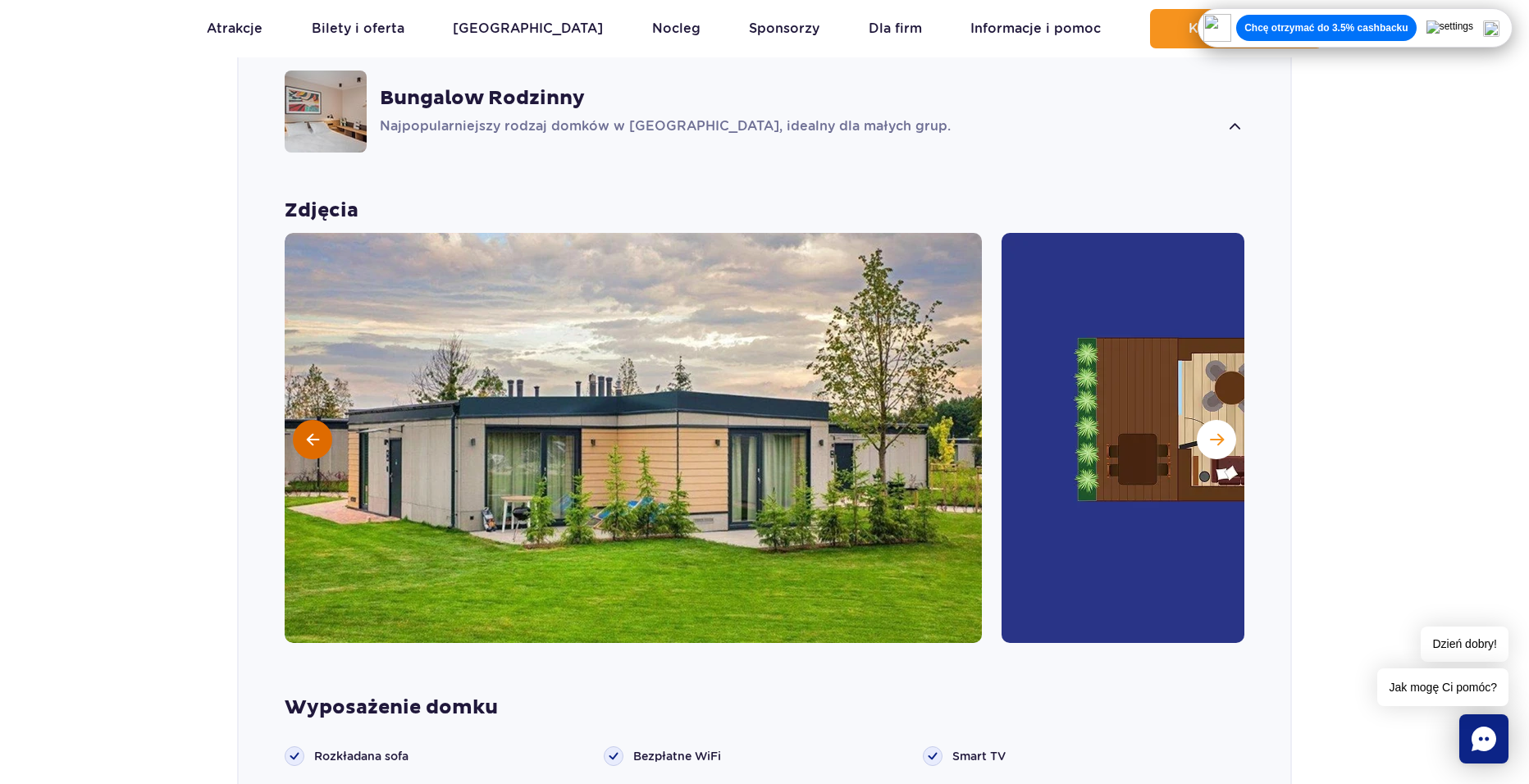
click at [308, 432] on span at bounding box center [312, 440] width 12 height 15
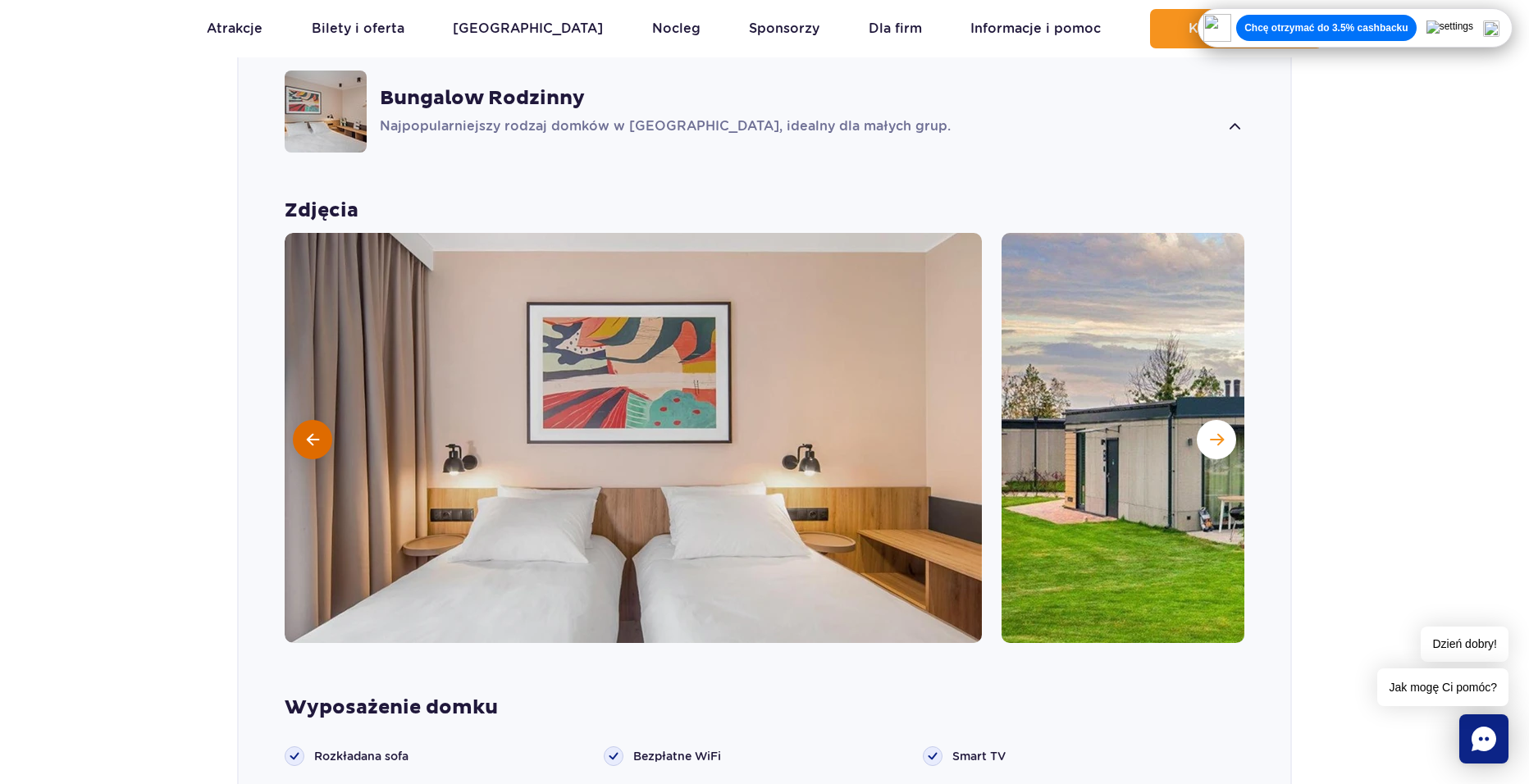
click at [308, 432] on span at bounding box center [312, 440] width 12 height 15
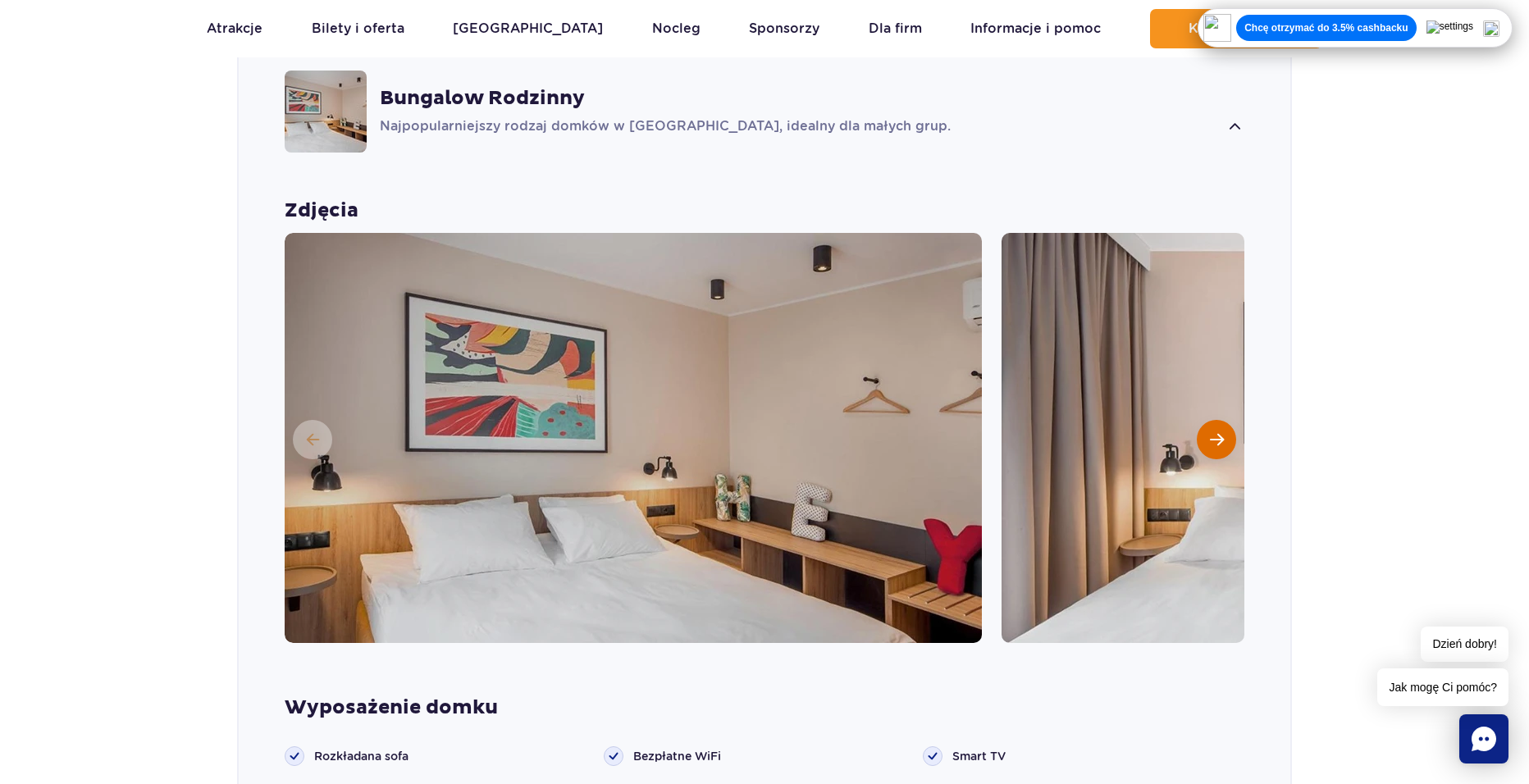
click at [1218, 432] on span "Następny slajd" at bounding box center [1217, 440] width 14 height 15
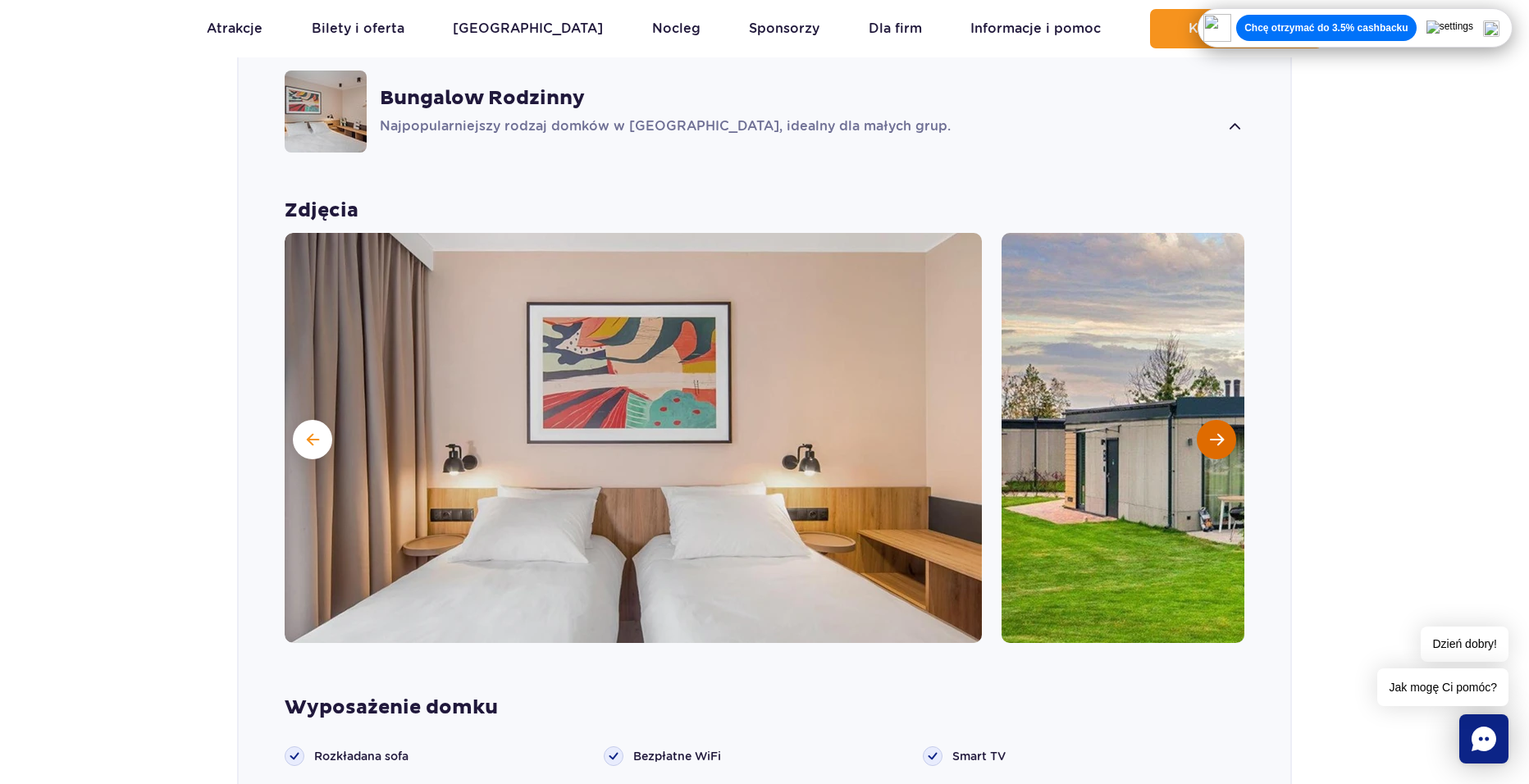
click at [1218, 432] on span "Następny slajd" at bounding box center [1217, 440] width 14 height 15
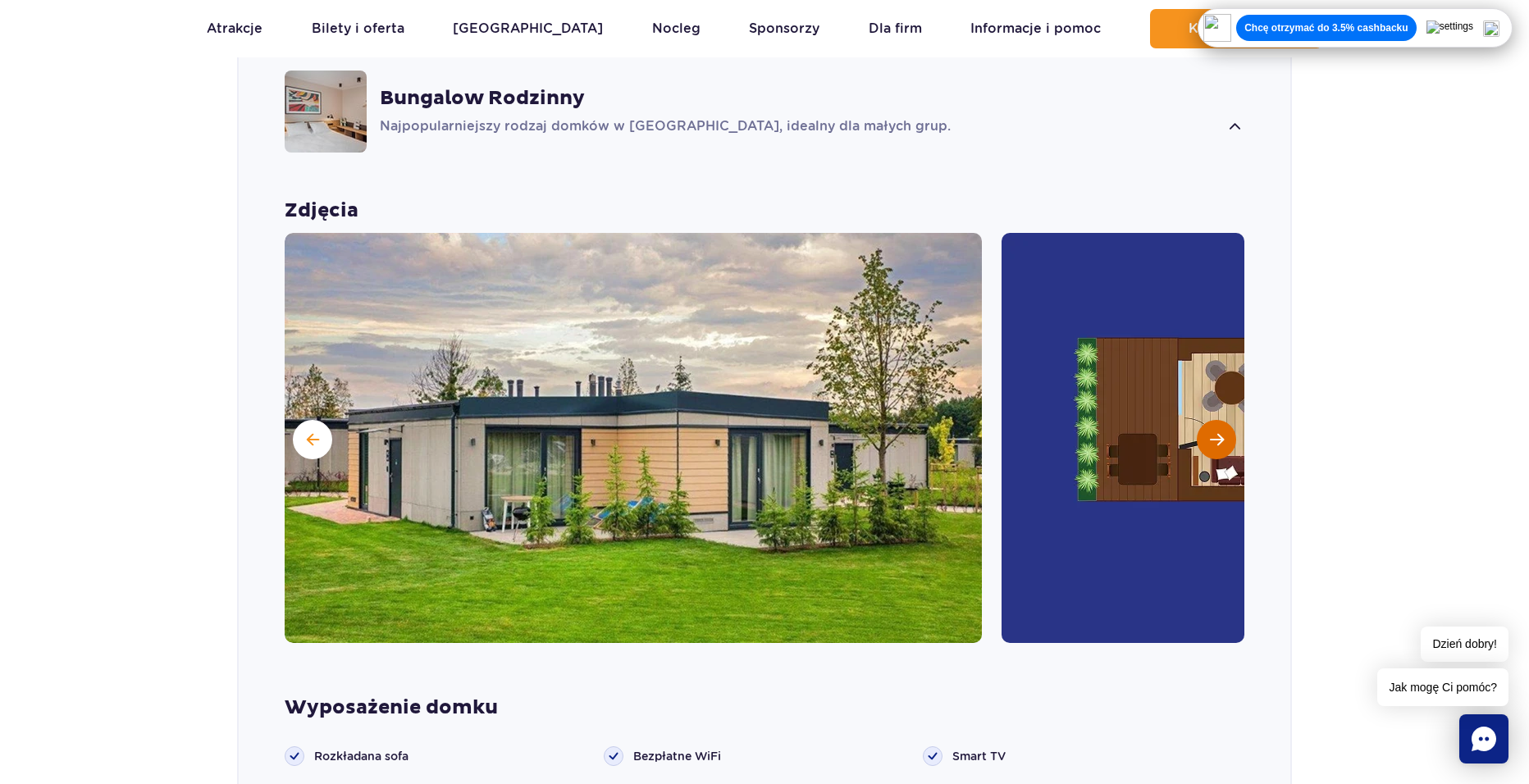
click at [1218, 432] on span "Następny slajd" at bounding box center [1217, 440] width 14 height 15
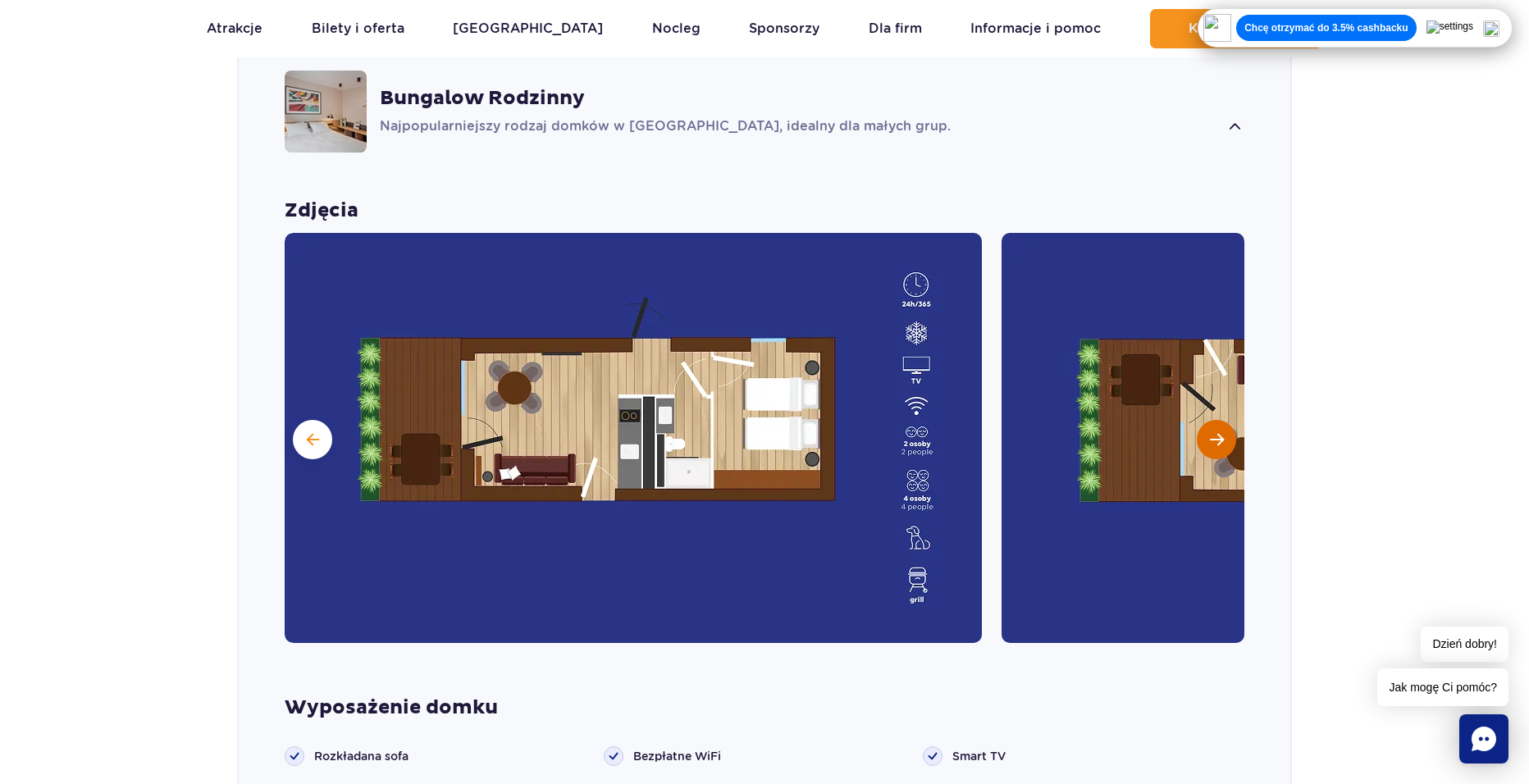
click at [1214, 432] on span "Następny slajd" at bounding box center [1217, 440] width 14 height 15
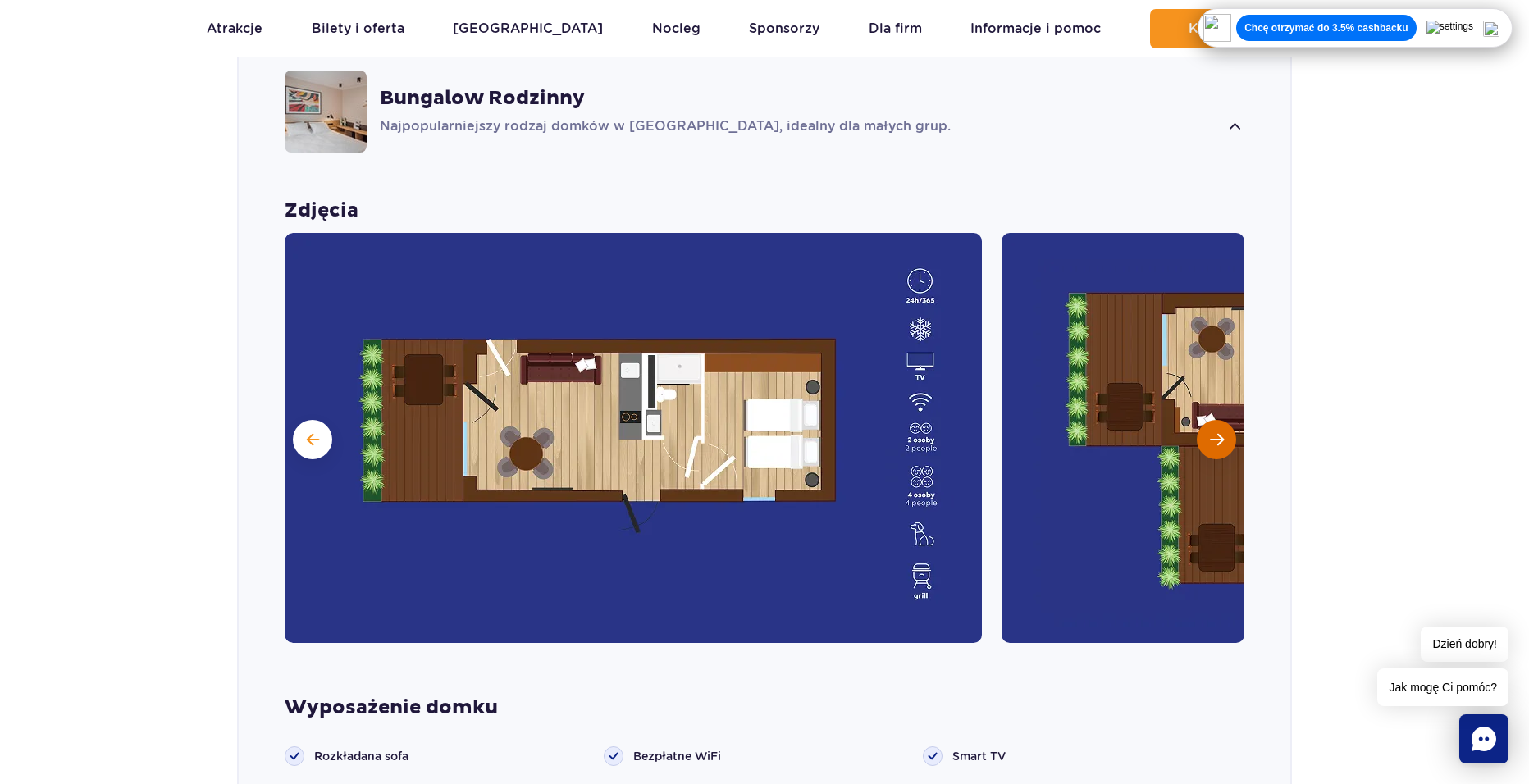
click at [1214, 432] on span "Następny slajd" at bounding box center [1217, 440] width 14 height 15
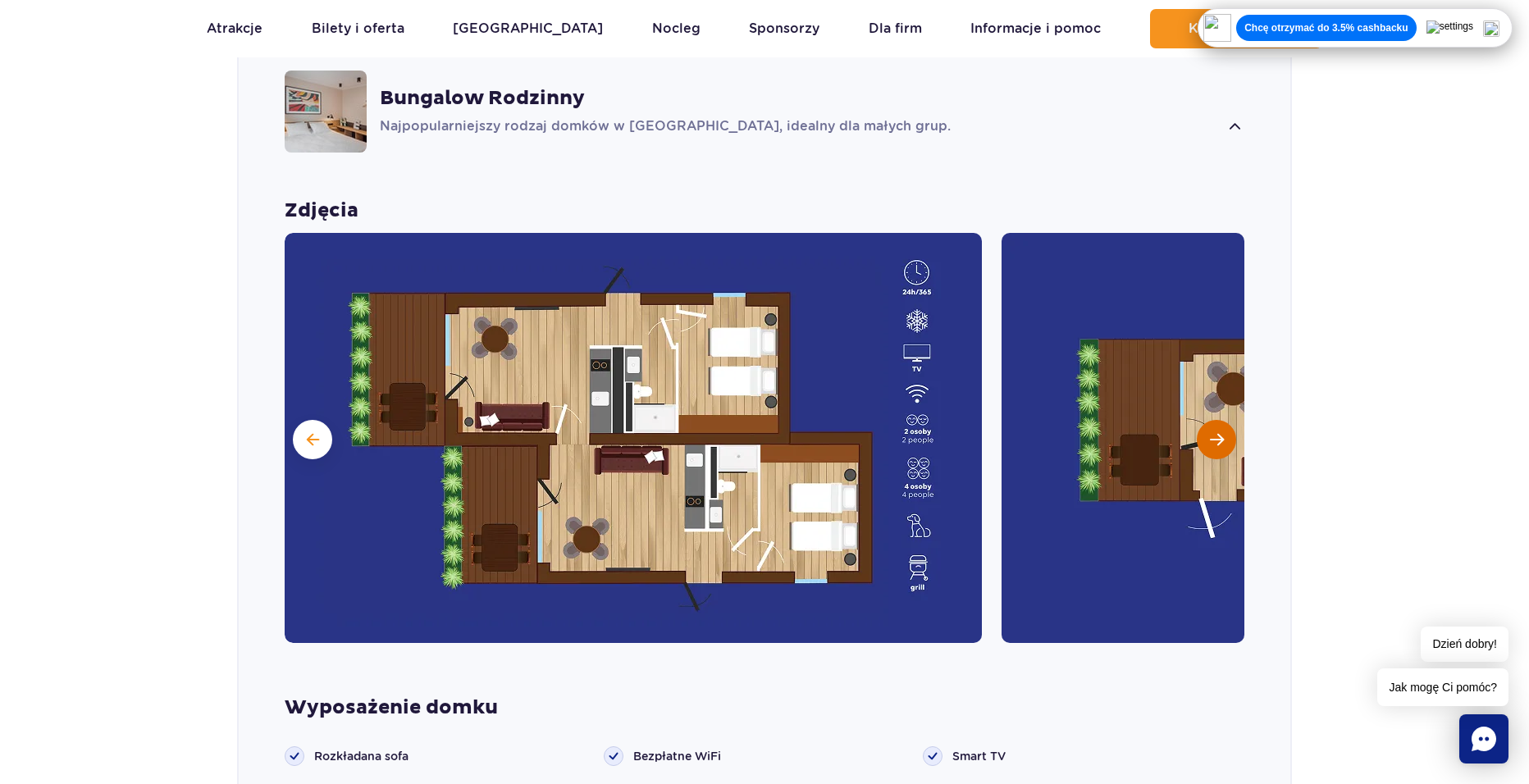
click at [1214, 432] on span "Następny slajd" at bounding box center [1217, 440] width 14 height 15
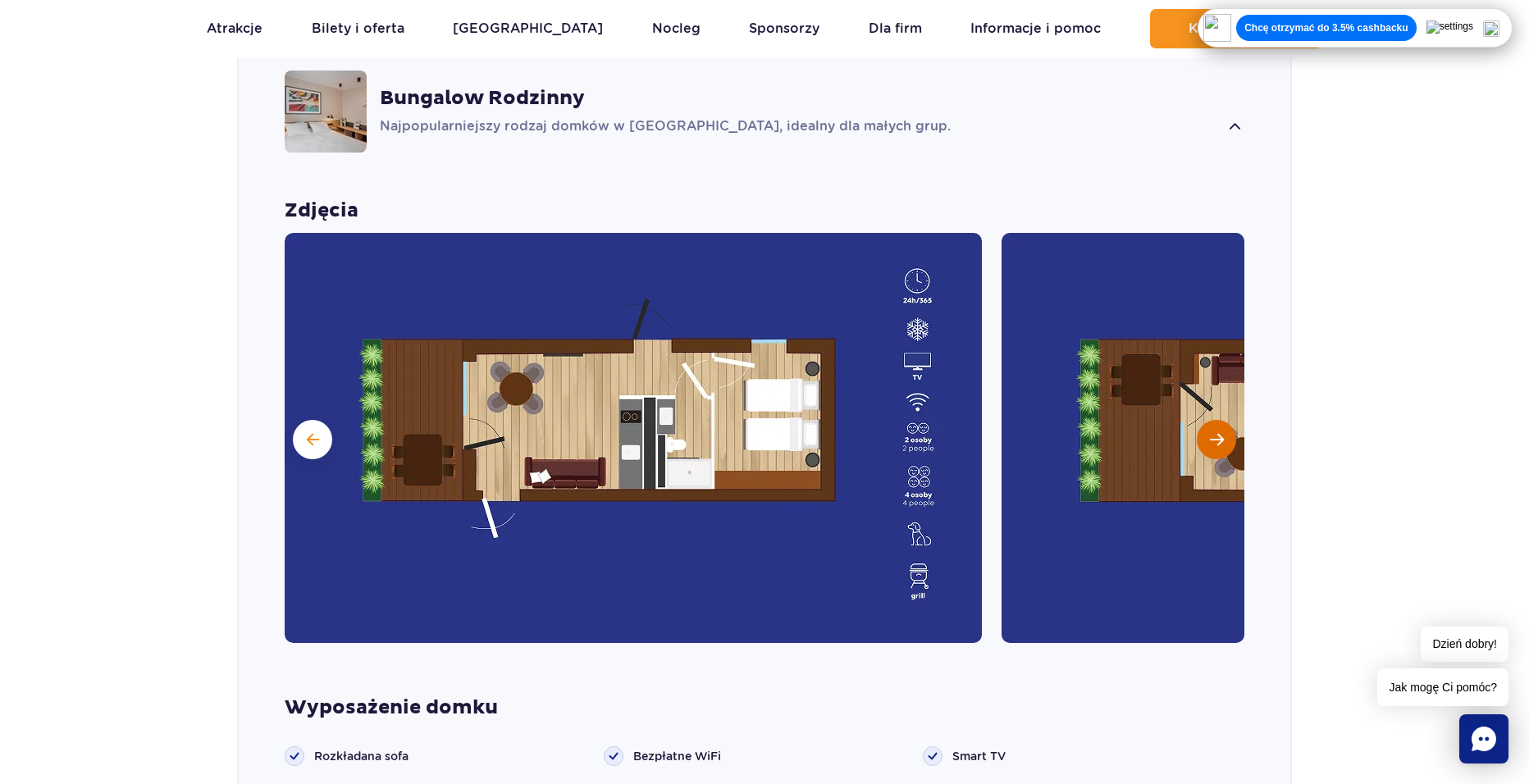
click at [1210, 432] on span "Następny slajd" at bounding box center [1217, 440] width 14 height 15
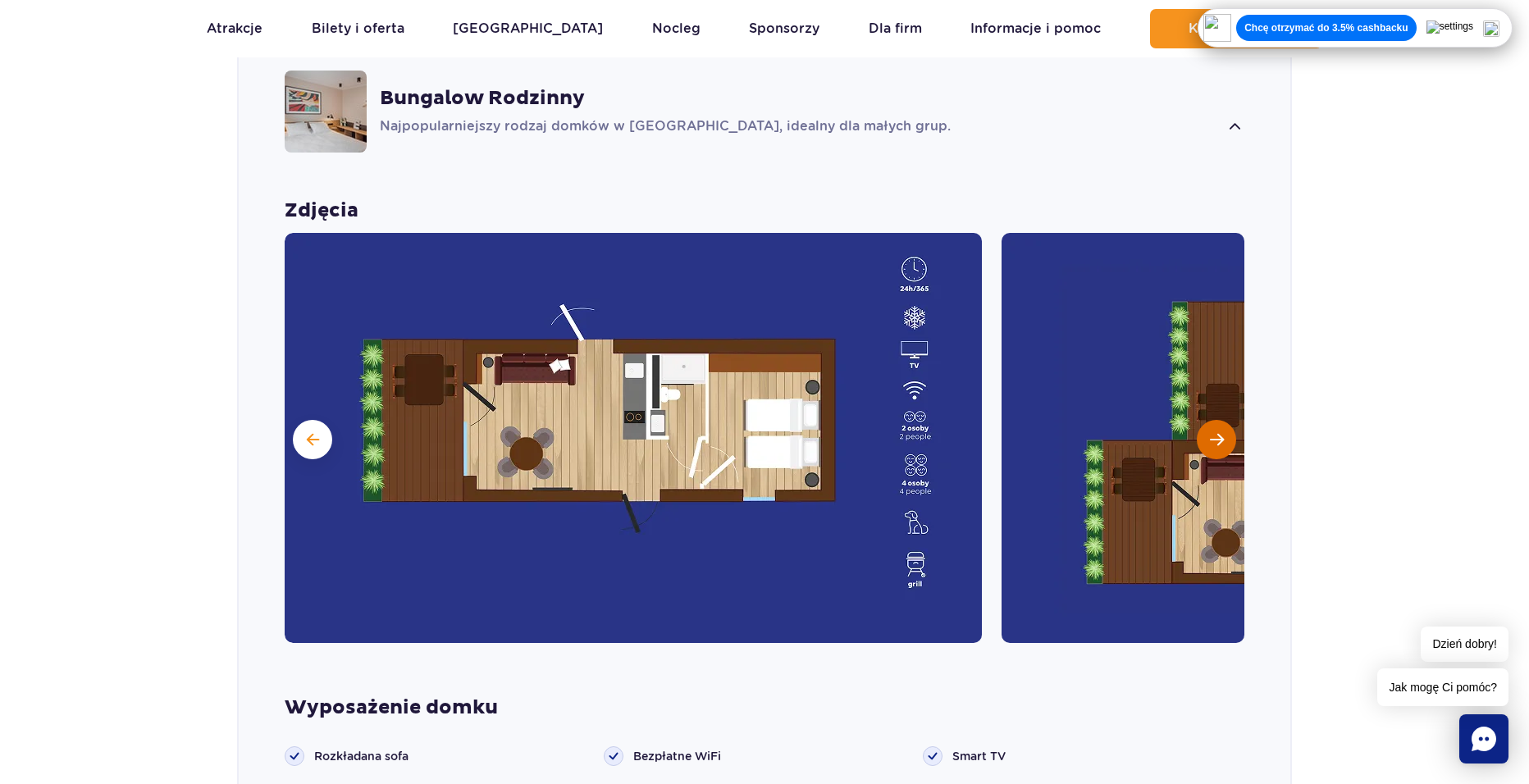
click at [1231, 420] on button "Następny slajd" at bounding box center [1217, 440] width 39 height 39
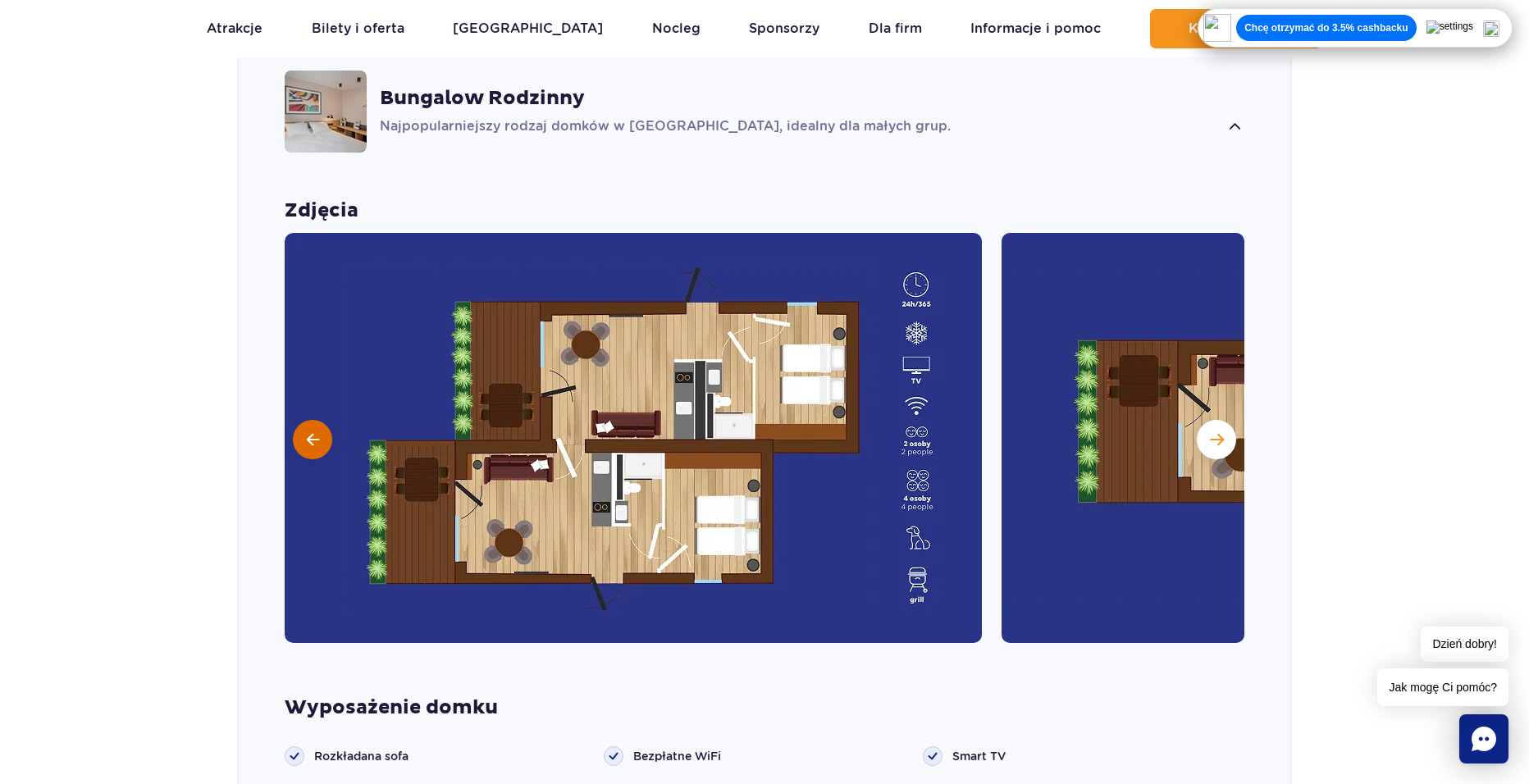
click at [308, 432] on span at bounding box center [312, 440] width 12 height 15
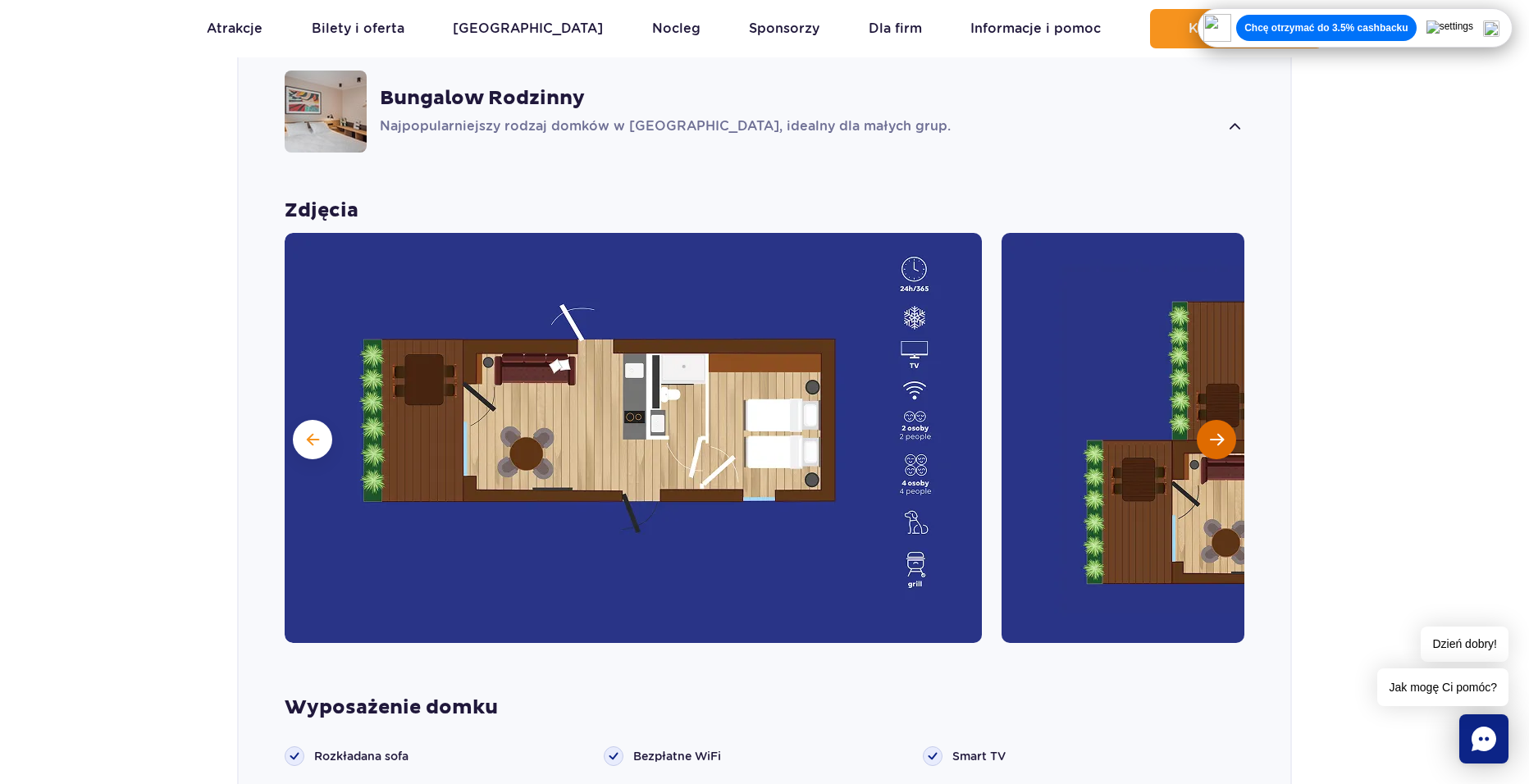
click at [1211, 432] on span "Następny slajd" at bounding box center [1217, 440] width 14 height 15
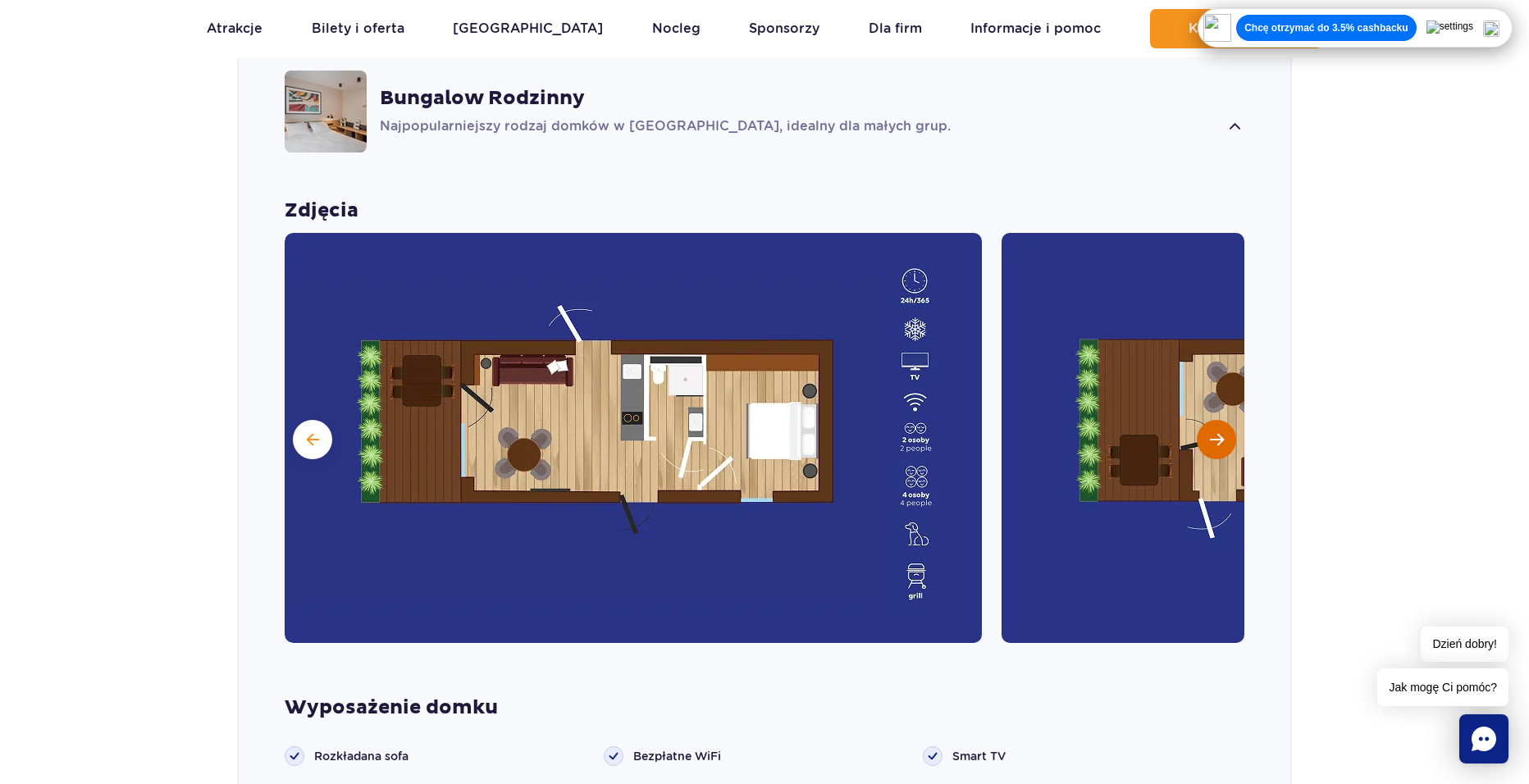
click at [1211, 432] on span "Następny slajd" at bounding box center [1217, 440] width 14 height 15
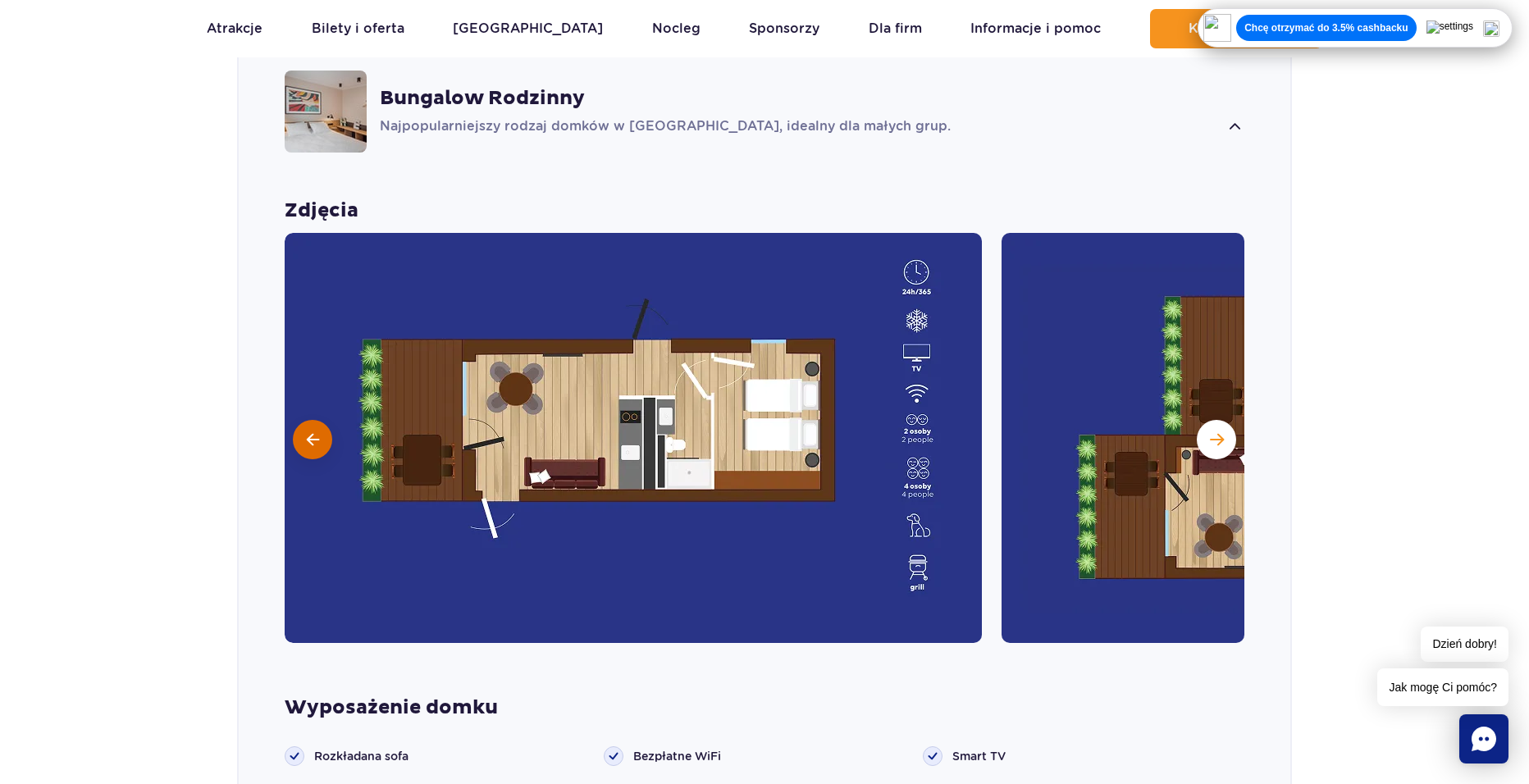
click at [309, 432] on span at bounding box center [312, 440] width 12 height 15
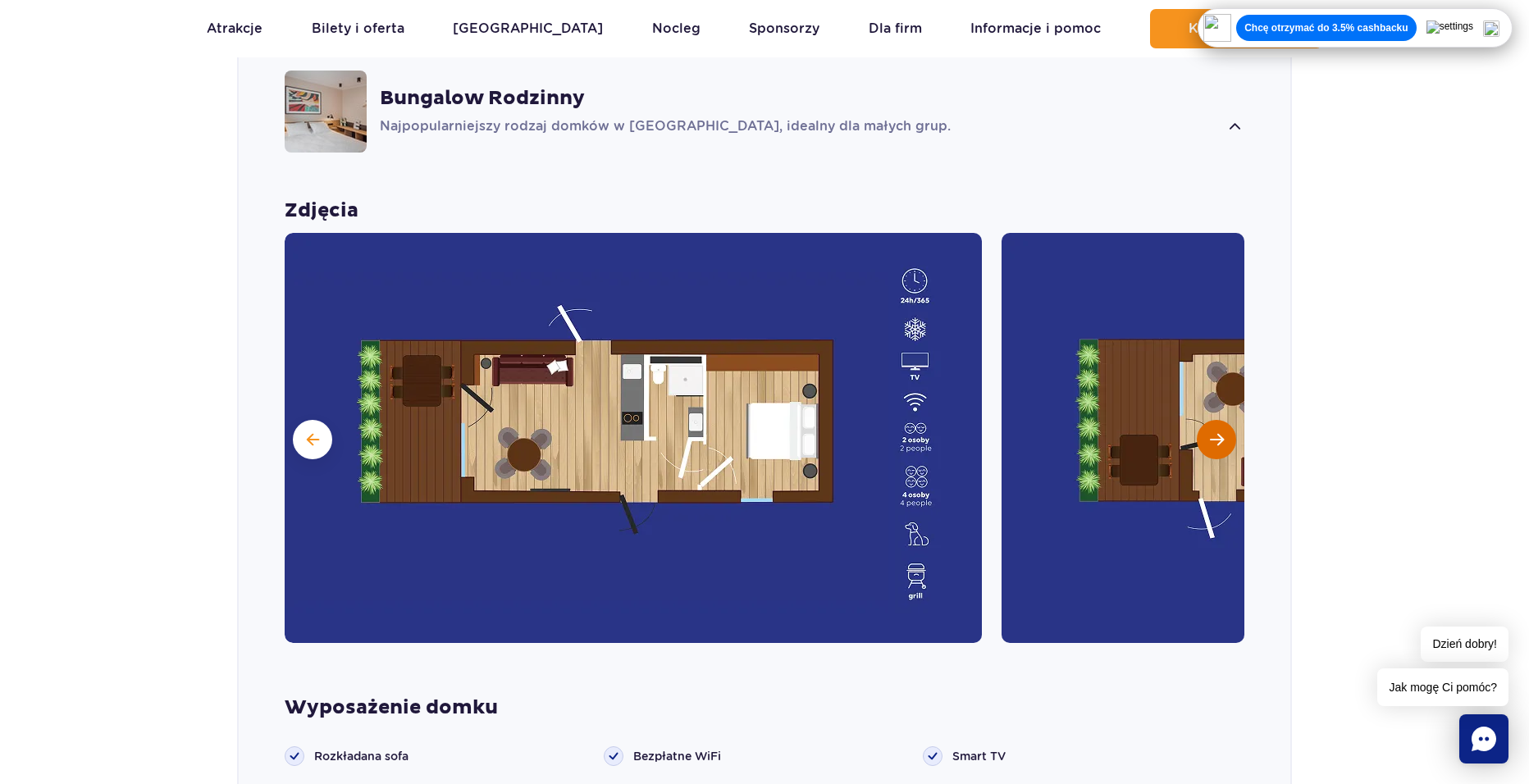
click at [1223, 432] on span "Następny slajd" at bounding box center [1217, 440] width 14 height 15
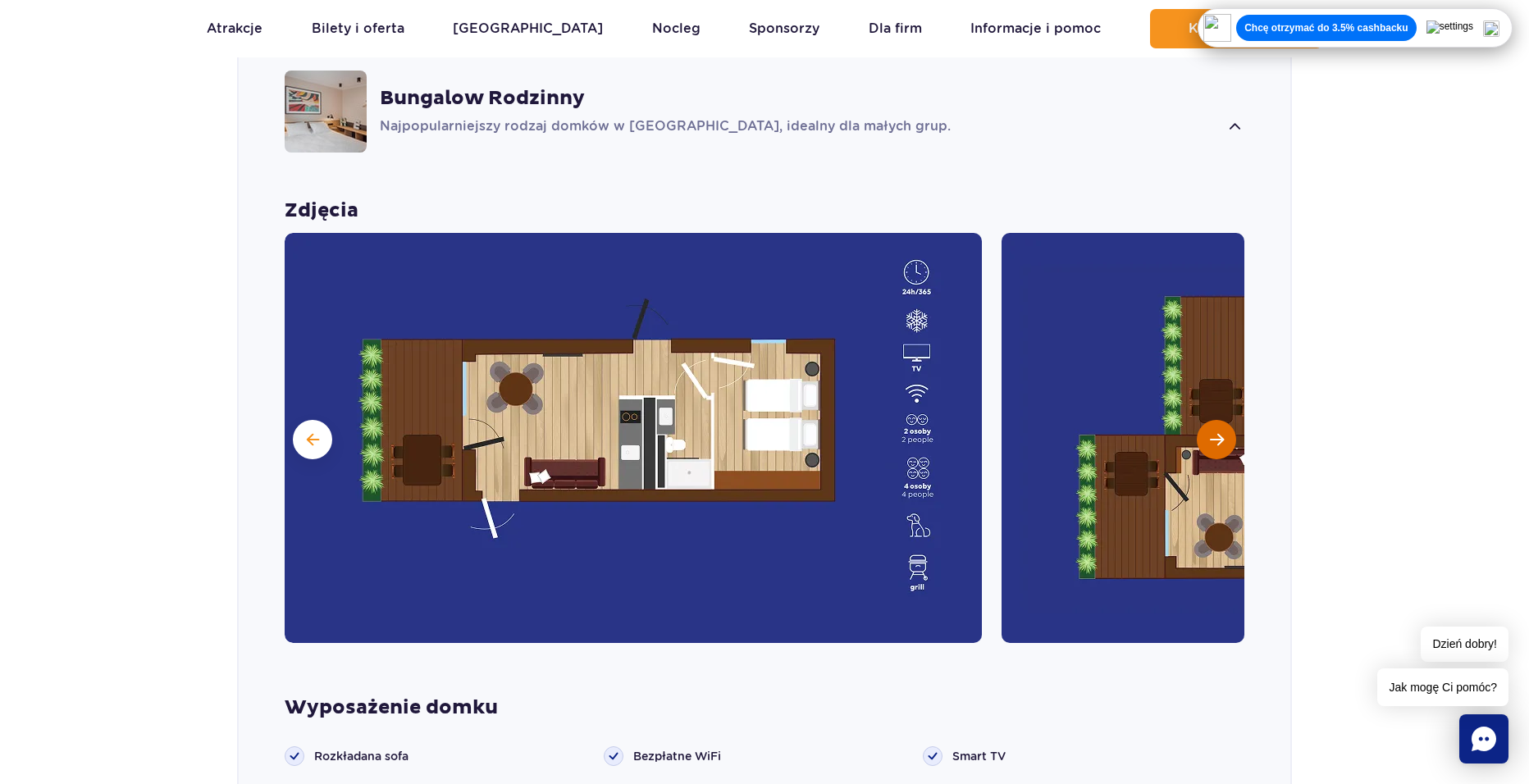
click at [1223, 432] on span "Następny slajd" at bounding box center [1217, 440] width 14 height 15
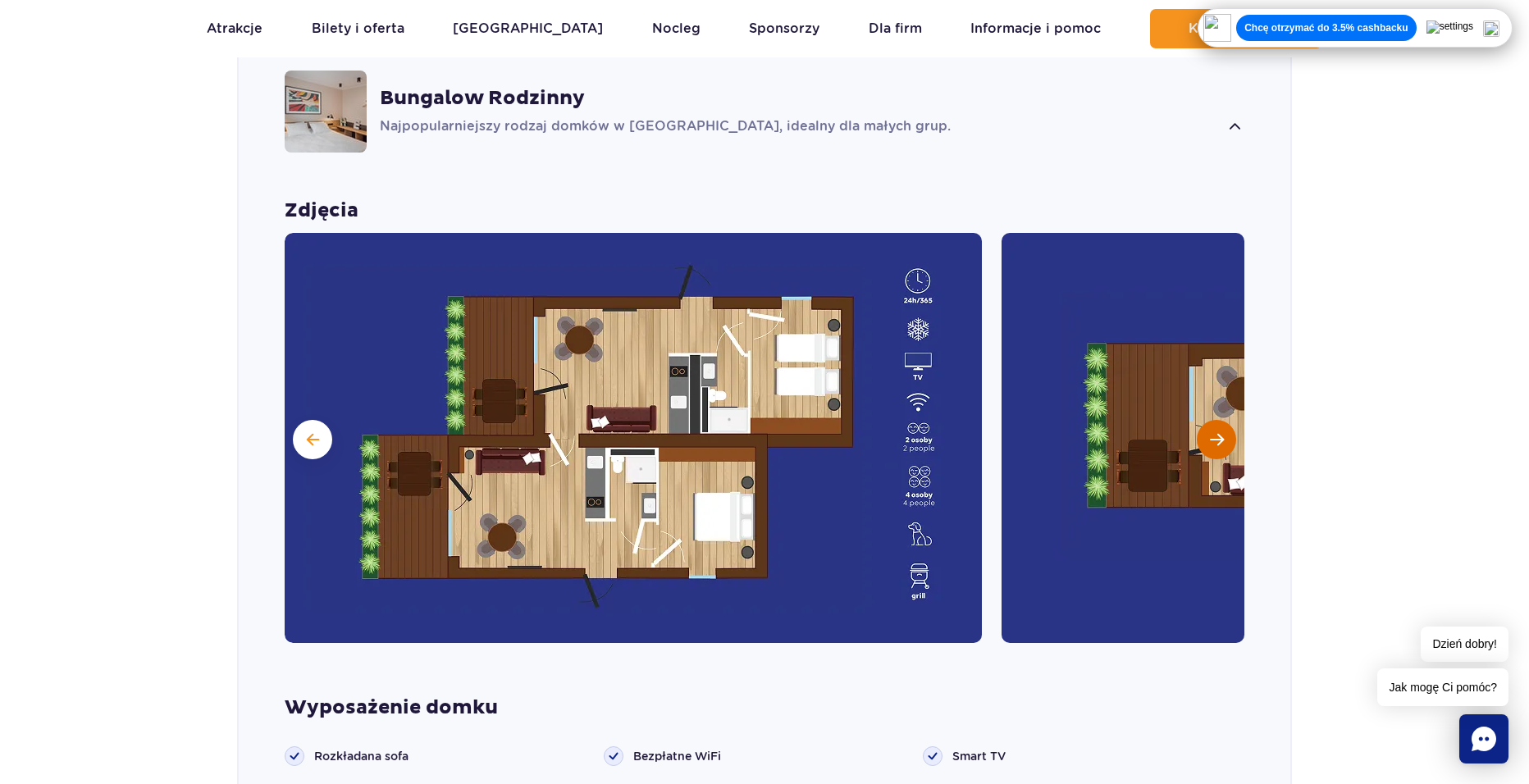
click at [1223, 432] on span "Następny slajd" at bounding box center [1217, 440] width 14 height 15
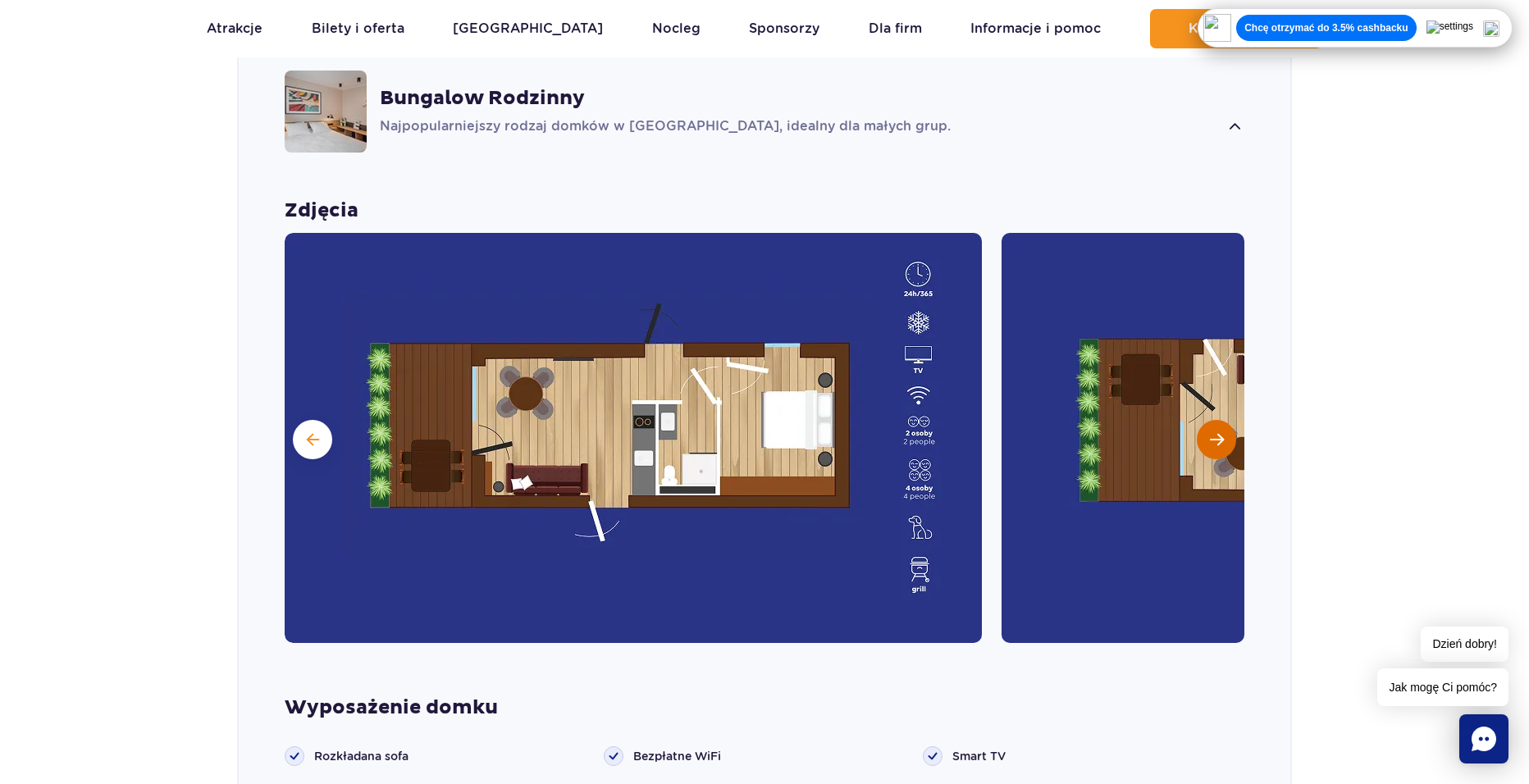
click at [1223, 432] on span "Następny slajd" at bounding box center [1217, 440] width 14 height 15
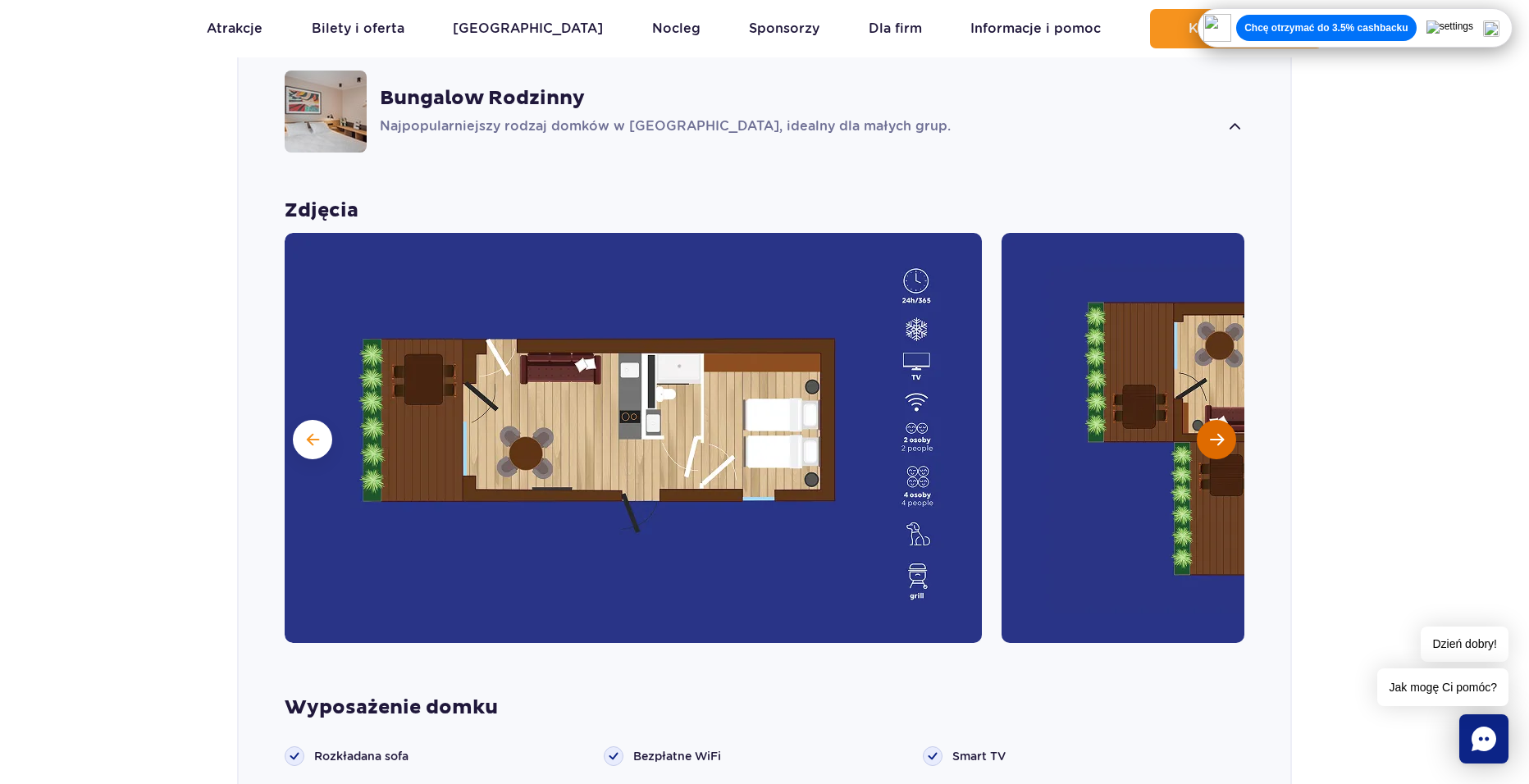
click at [1223, 432] on span "Następny slajd" at bounding box center [1217, 440] width 14 height 15
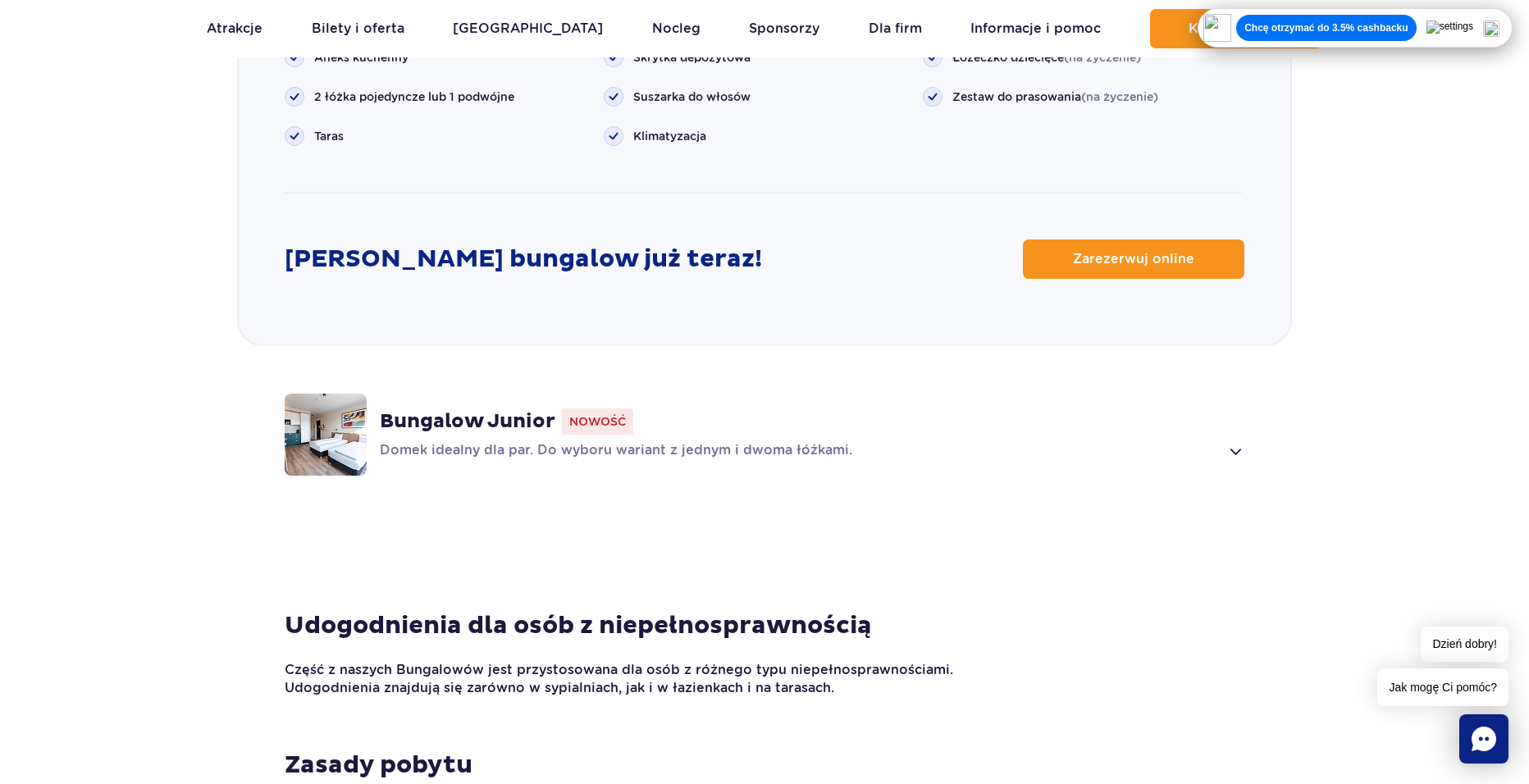
click at [672, 408] on div "Bungalow Junior Nowość" at bounding box center [812, 422] width 865 height 26
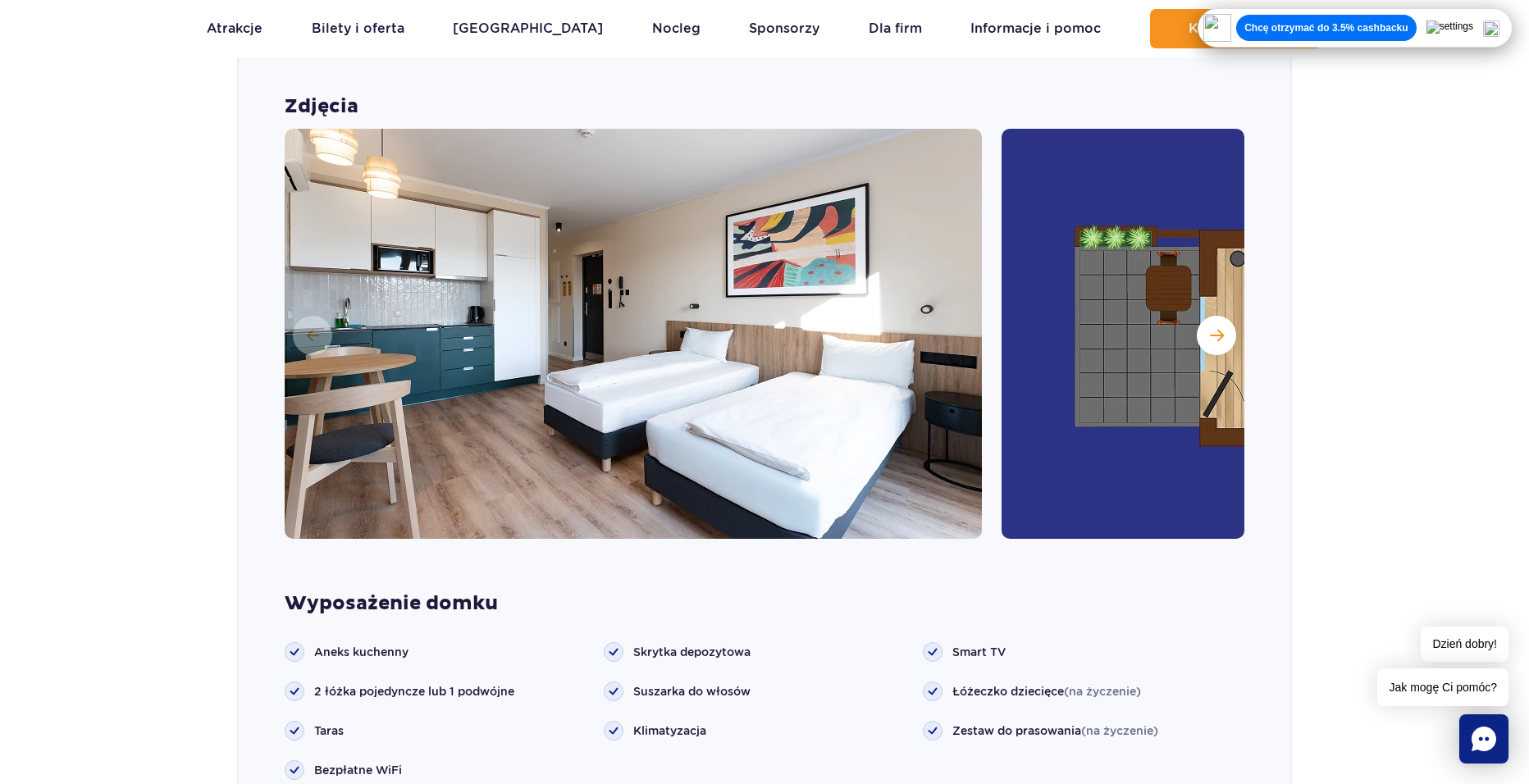
scroll to position [1503, 0]
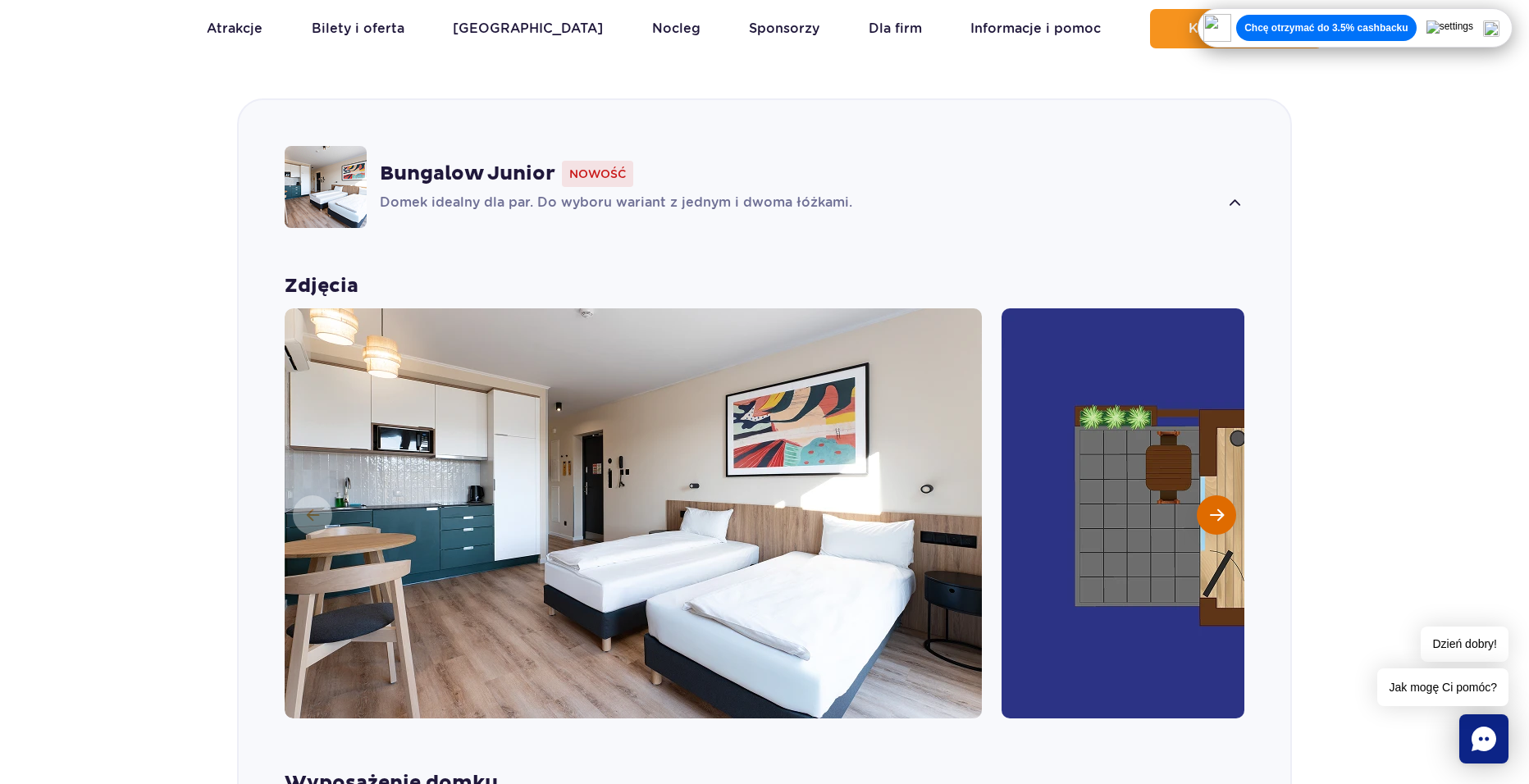
click at [1216, 508] on span "Następny slajd" at bounding box center [1217, 515] width 14 height 15
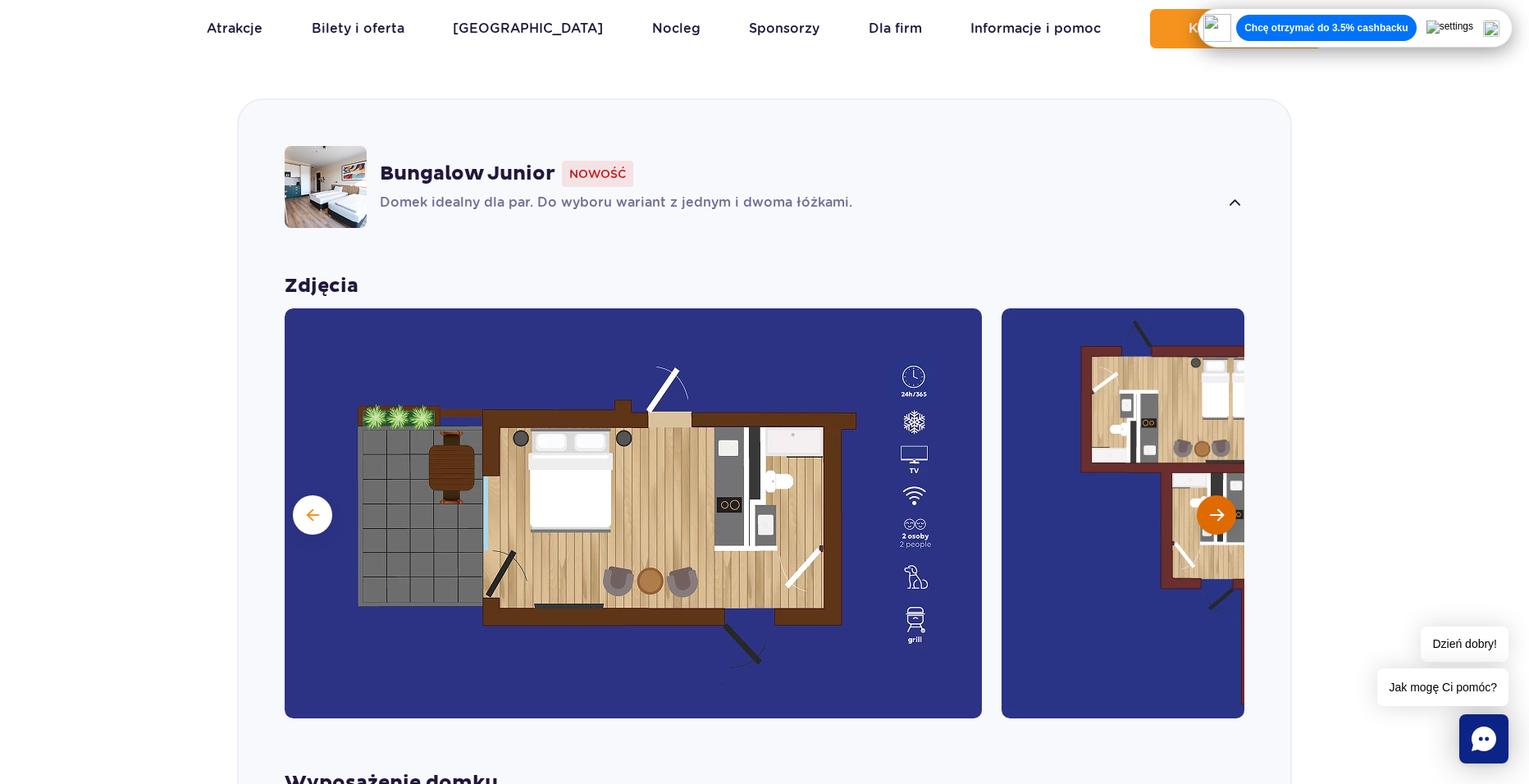
click at [1216, 508] on span "Następny slajd" at bounding box center [1217, 515] width 14 height 15
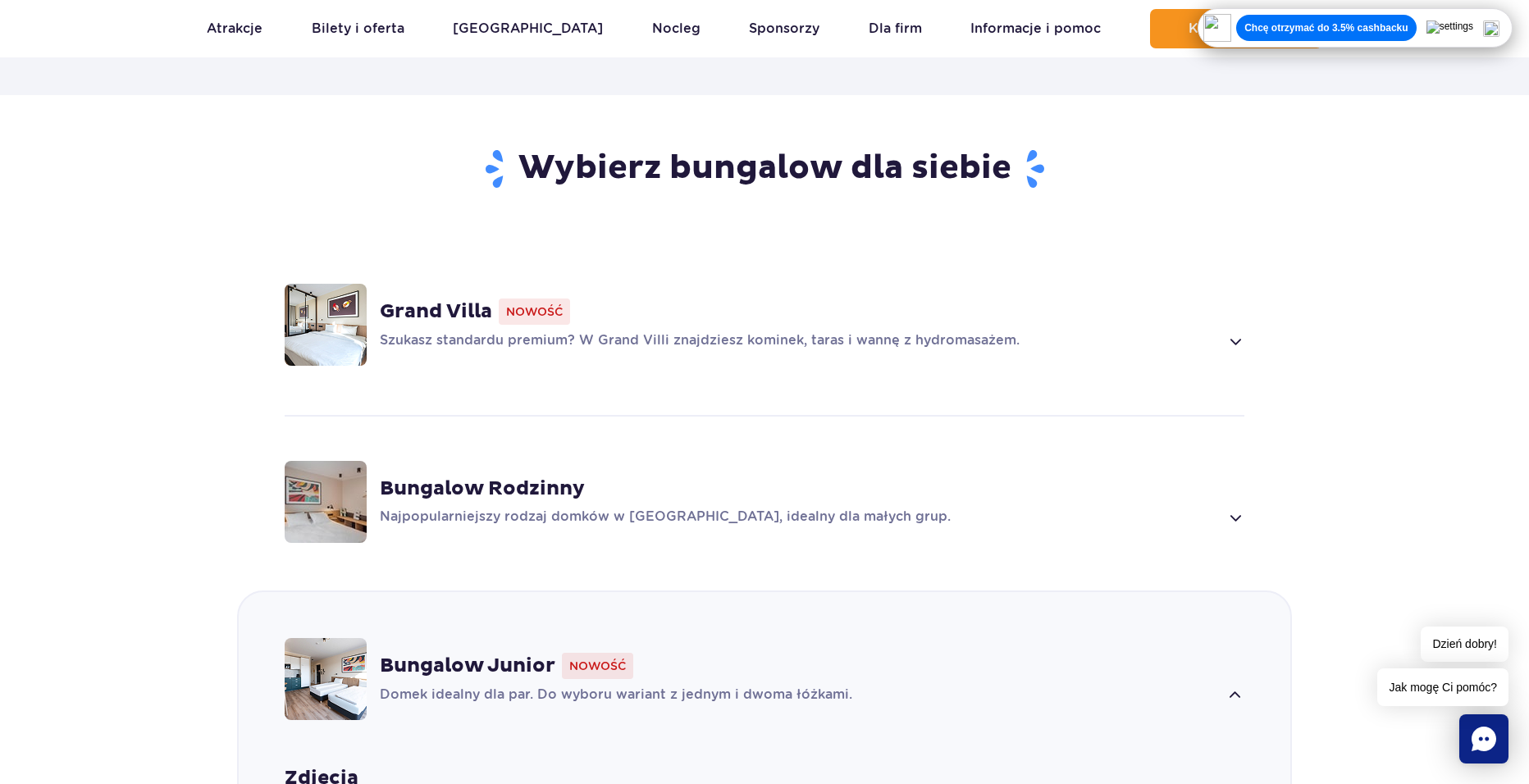
click at [954, 331] on p "Szukasz standardu premium? W Grand Villi znajdziesz kominek, taras i wannę z hy…" at bounding box center [799, 341] width 839 height 20
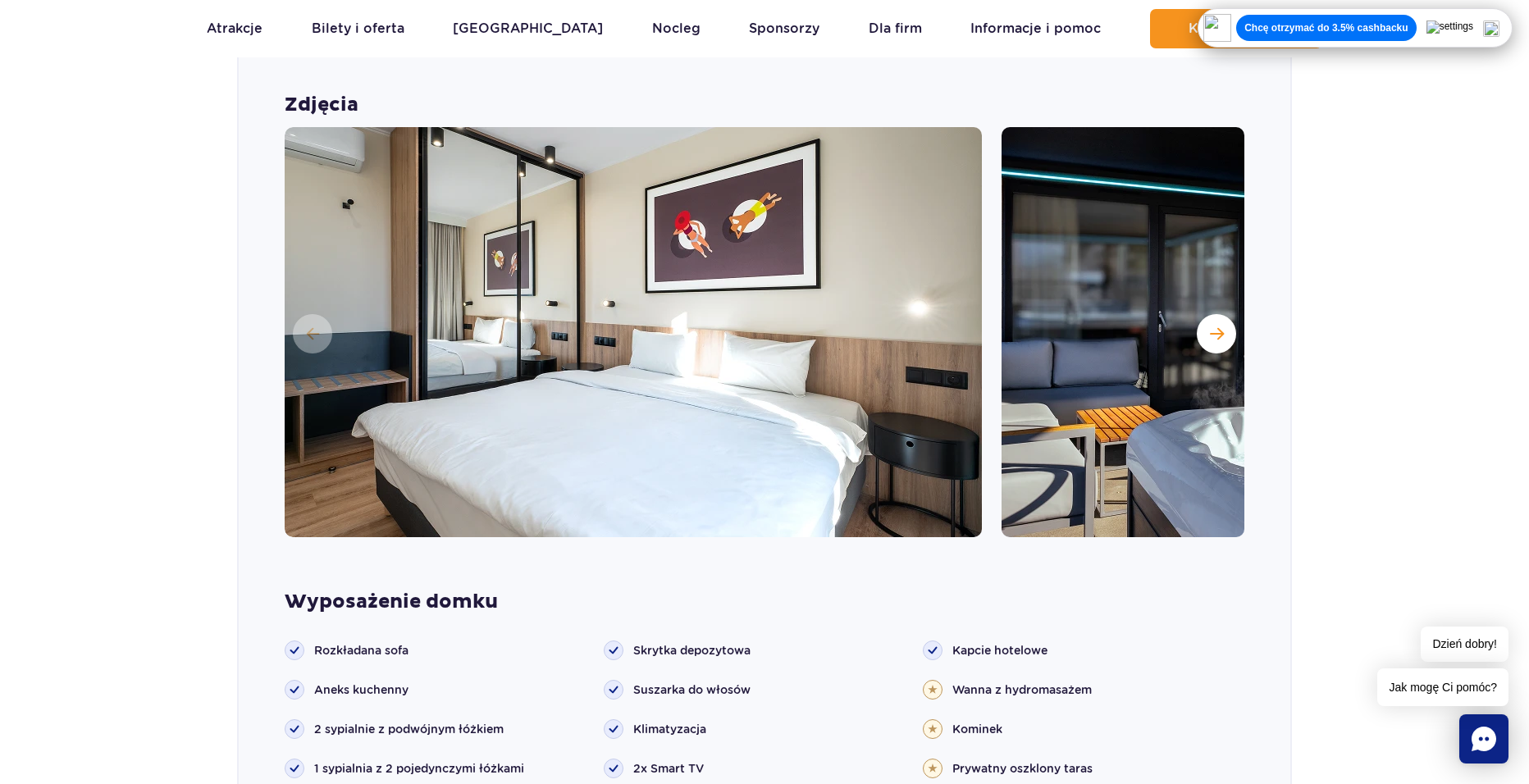
scroll to position [1284, 0]
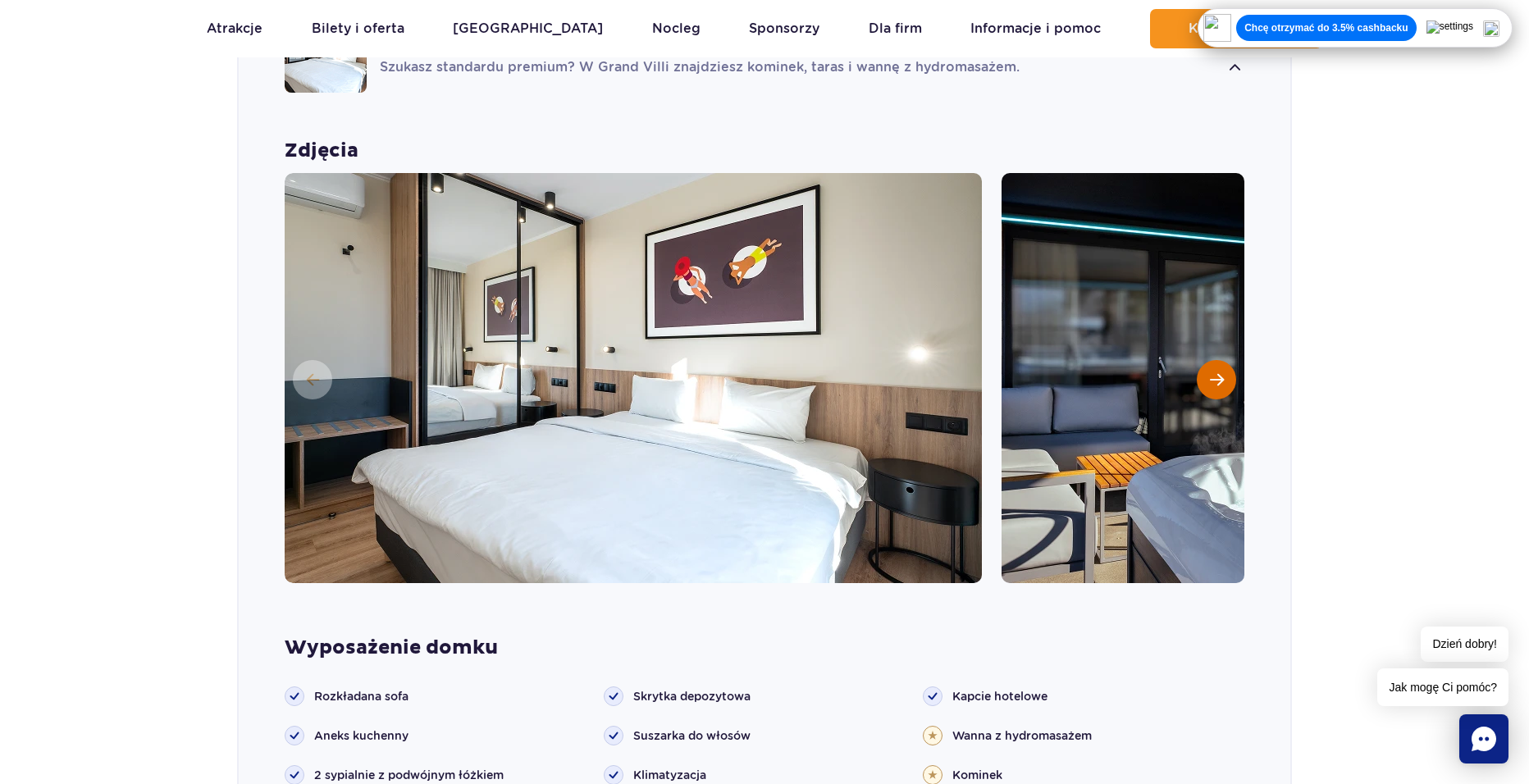
click at [1227, 360] on button "Następny slajd" at bounding box center [1217, 380] width 39 height 39
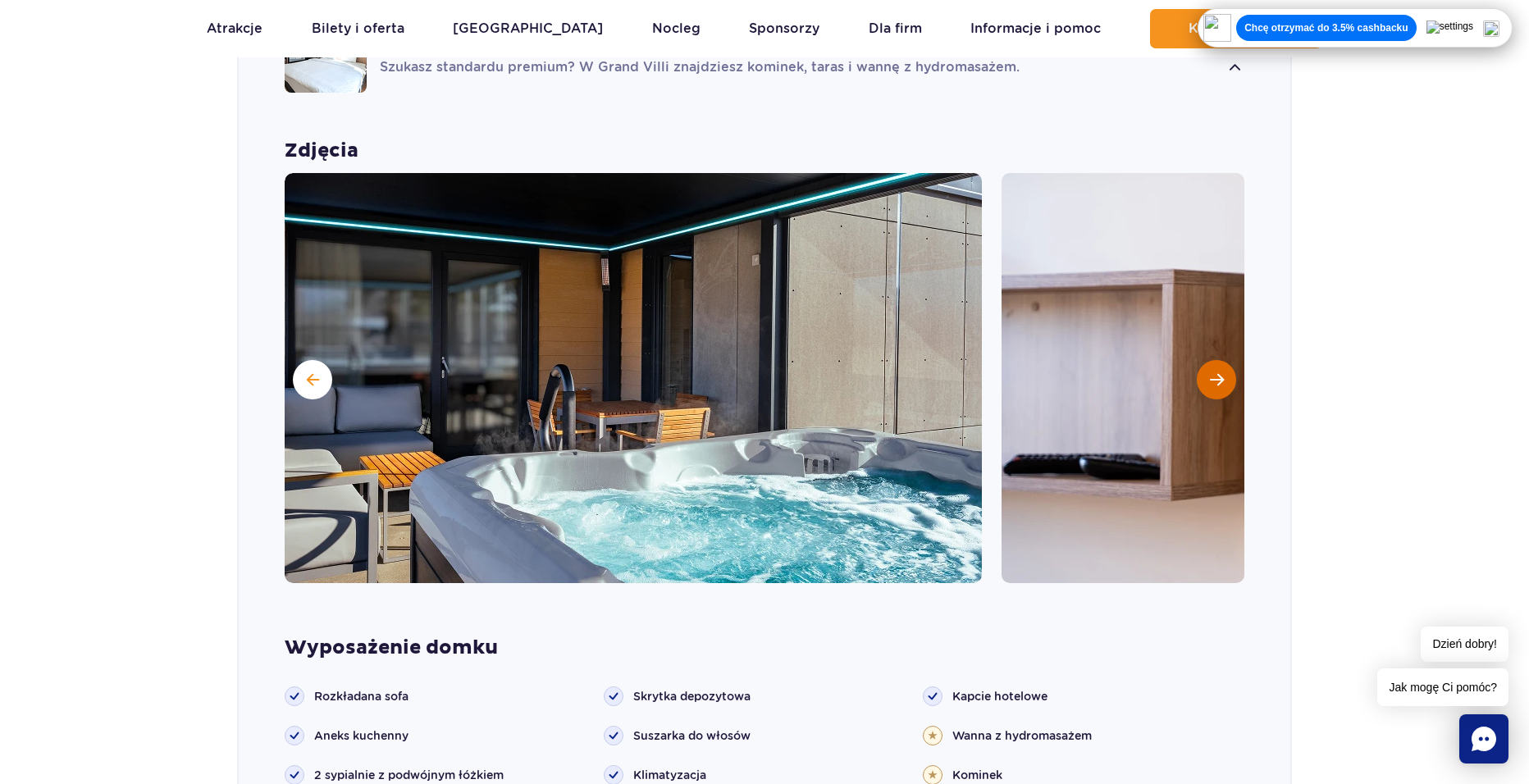
click at [1220, 372] on span "Następny slajd" at bounding box center [1217, 380] width 14 height 15
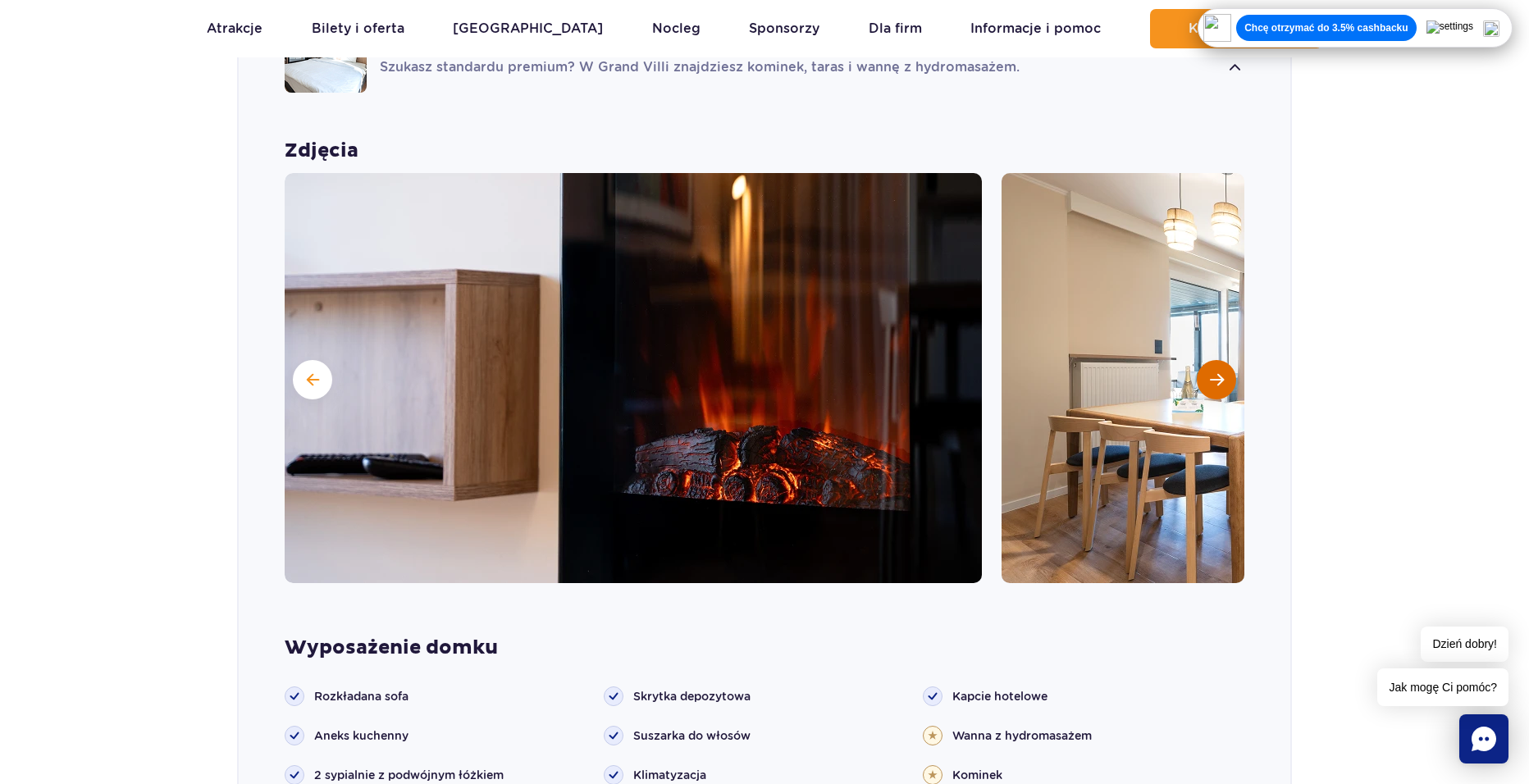
click at [1220, 372] on span "Następny slajd" at bounding box center [1217, 380] width 14 height 15
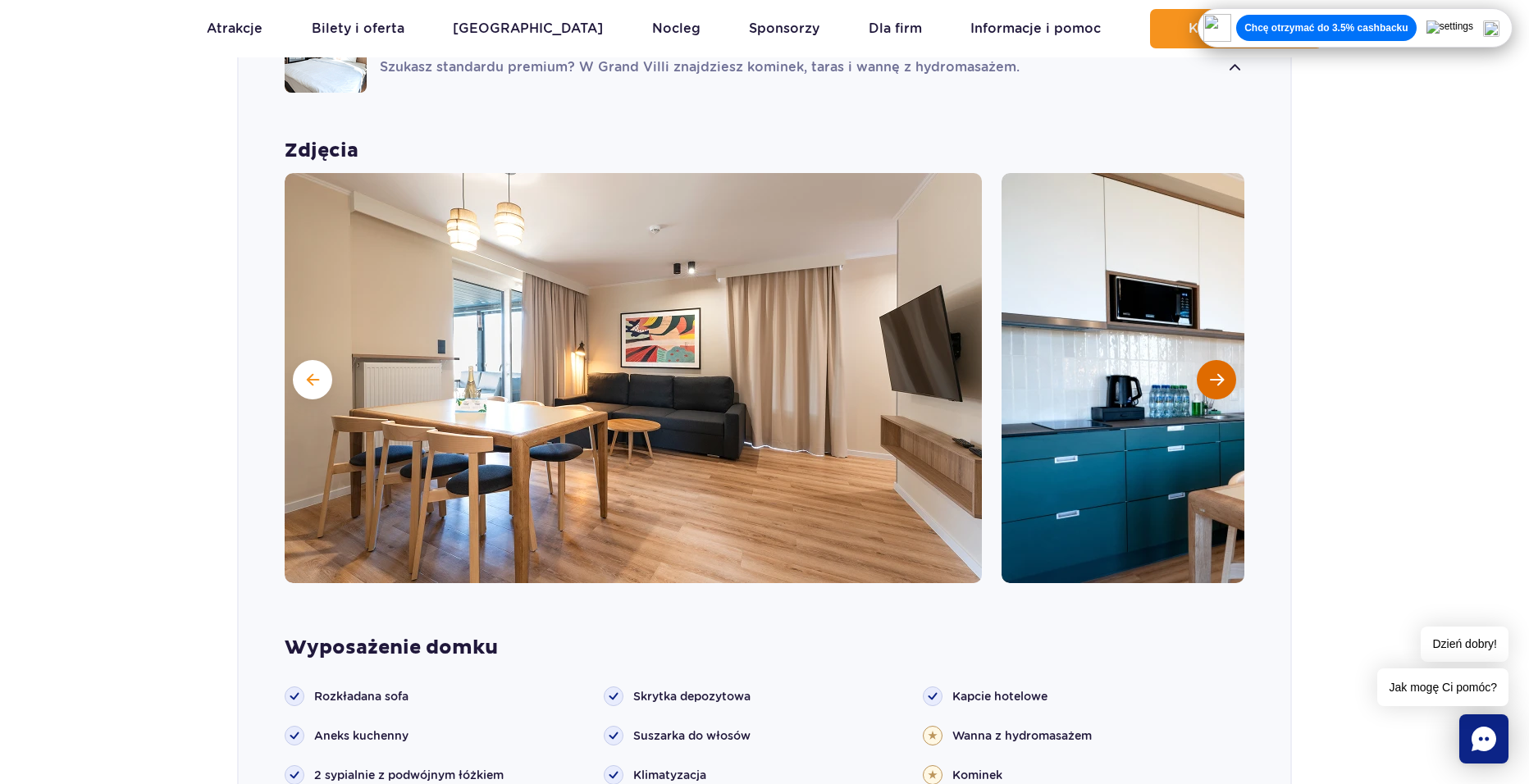
click at [1220, 372] on span "Następny slajd" at bounding box center [1217, 380] width 14 height 15
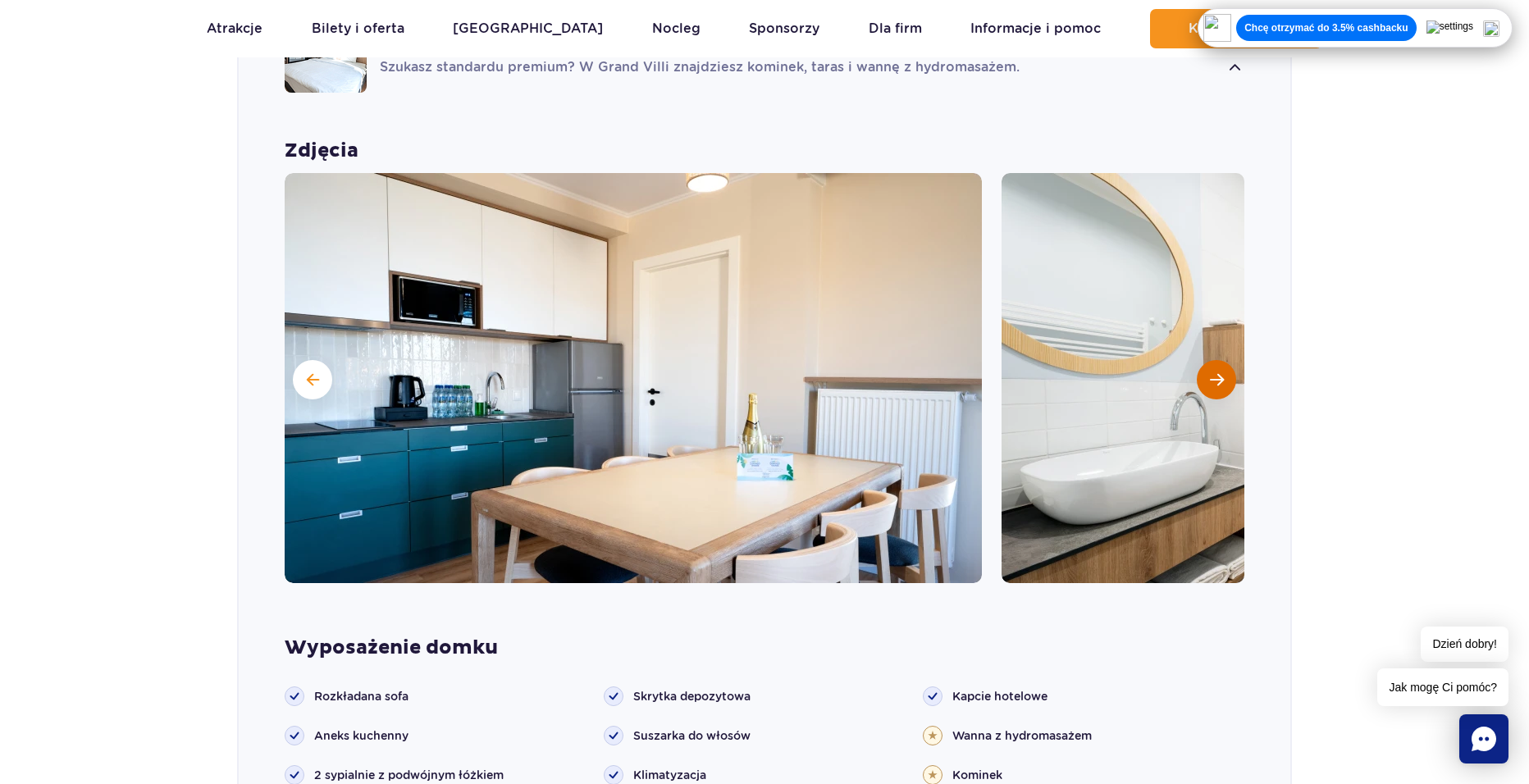
click at [1220, 372] on span "Następny slajd" at bounding box center [1217, 380] width 14 height 15
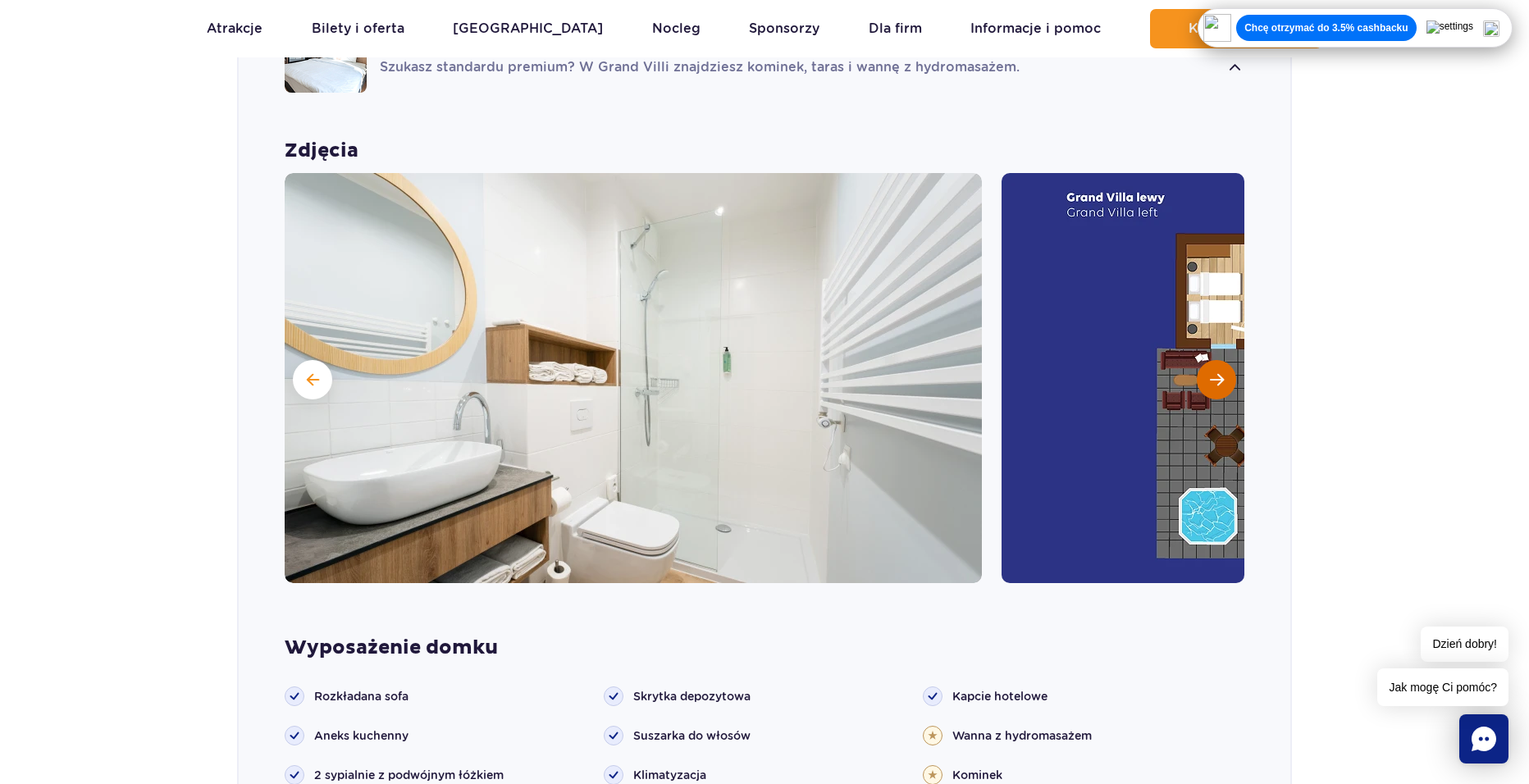
click at [1220, 372] on span "Następny slajd" at bounding box center [1217, 380] width 14 height 15
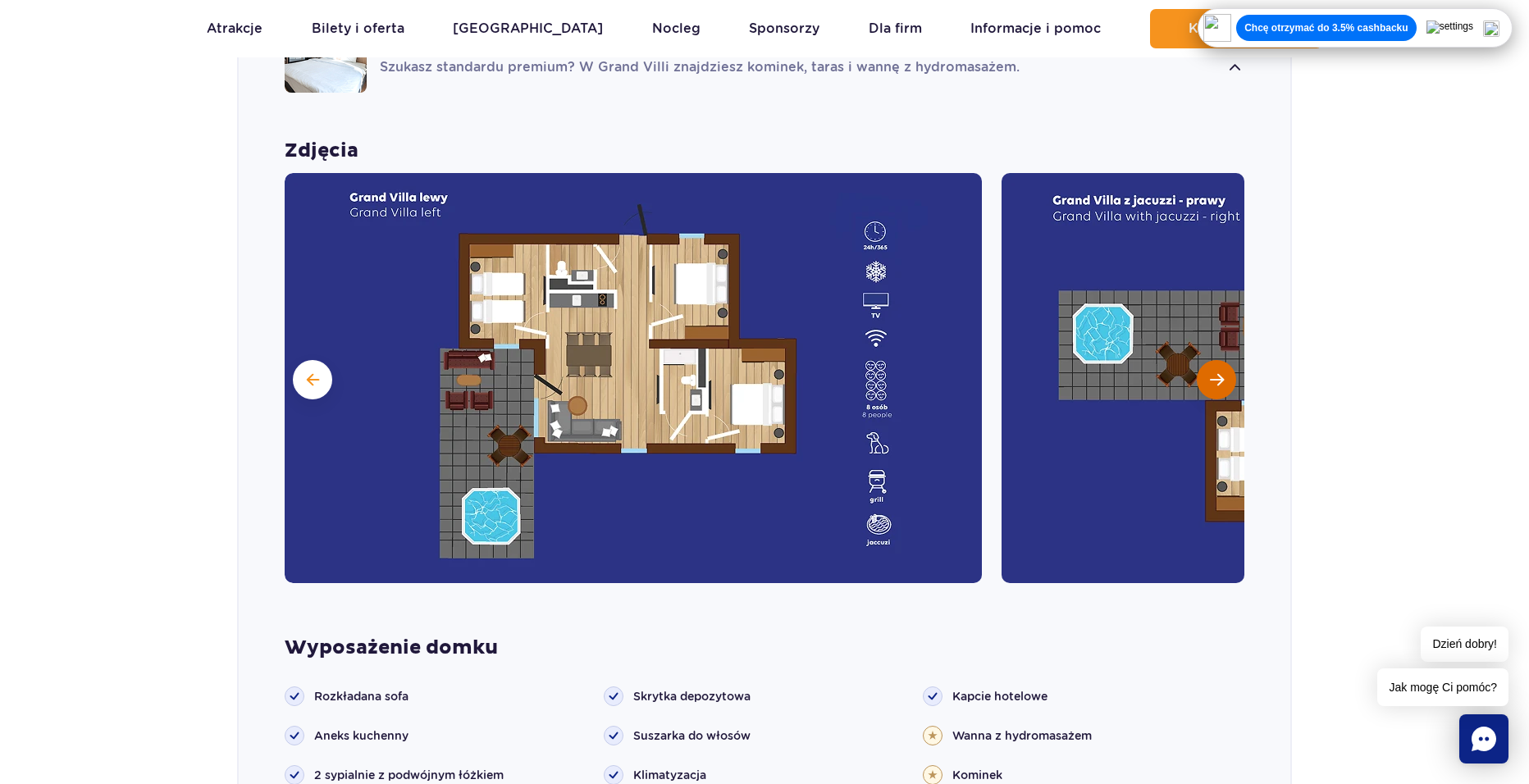
click at [1220, 372] on span "Następny slajd" at bounding box center [1217, 380] width 14 height 15
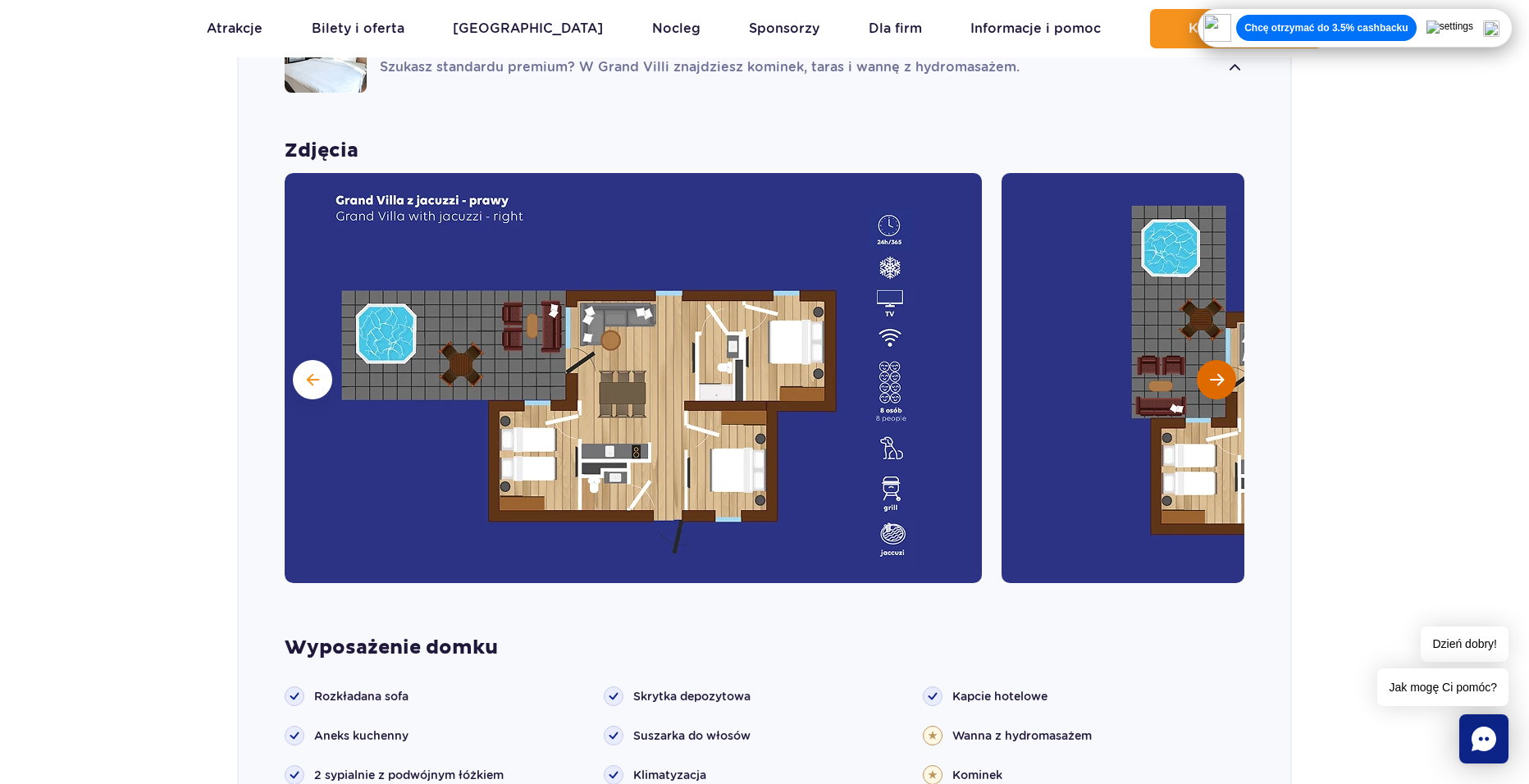
click at [1220, 372] on span "Następny slajd" at bounding box center [1217, 380] width 14 height 15
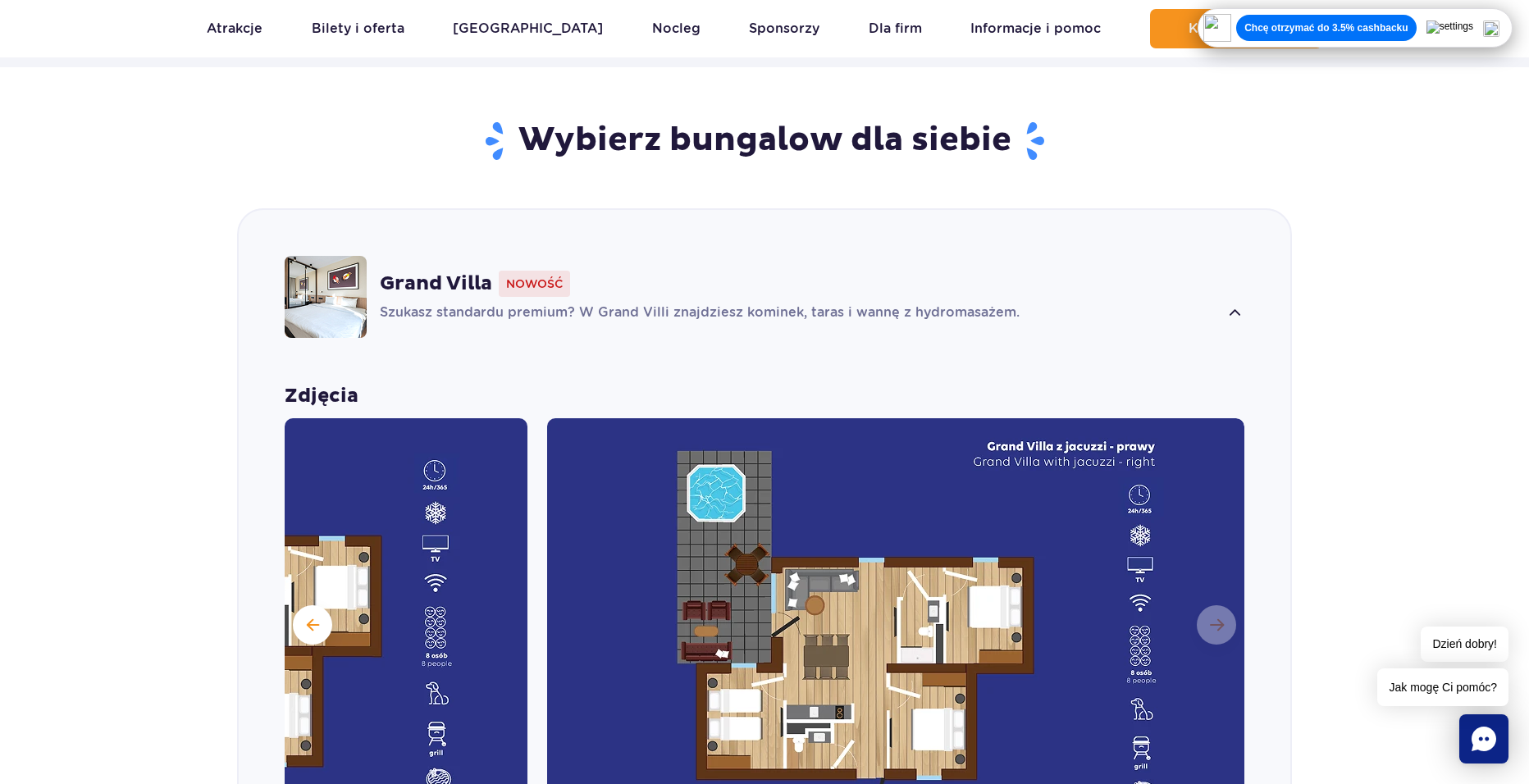
scroll to position [1039, 0]
